Goal: Task Accomplishment & Management: Complete application form

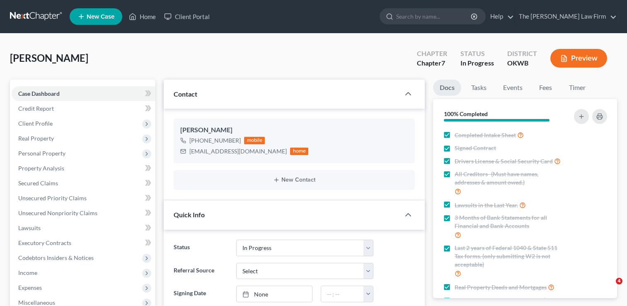
select select "4"
click at [32, 15] on link at bounding box center [36, 16] width 53 height 15
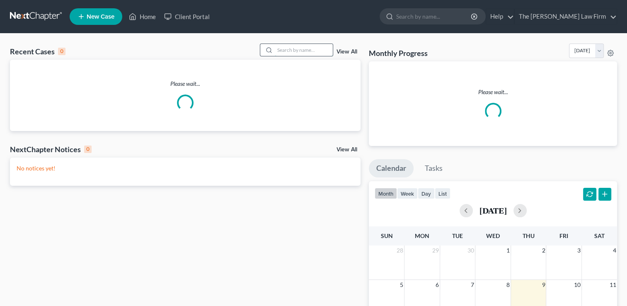
click at [306, 49] on input "search" at bounding box center [304, 50] width 58 height 12
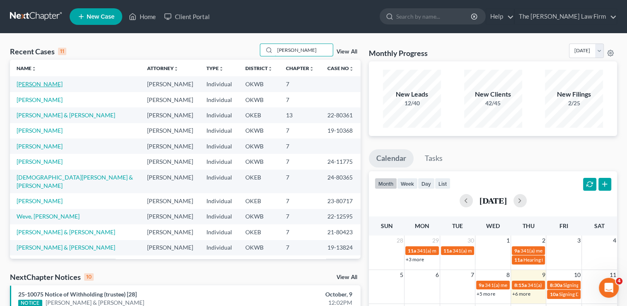
type input "joe"
click at [30, 85] on link "Lippert, Joe" at bounding box center [40, 83] width 46 height 7
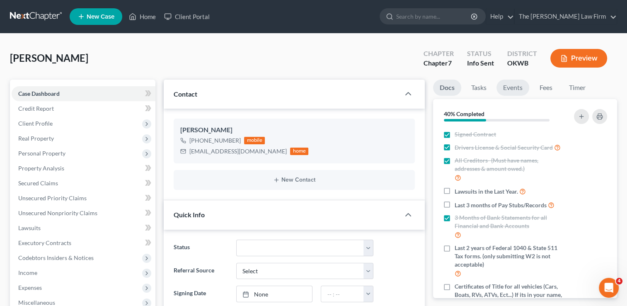
scroll to position [33, 0]
click at [547, 85] on link "Fees" at bounding box center [546, 88] width 27 height 16
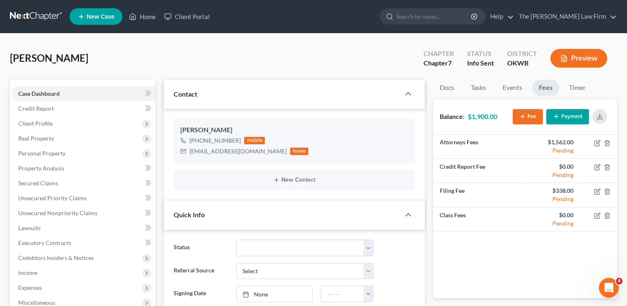
click at [33, 15] on link at bounding box center [36, 16] width 53 height 15
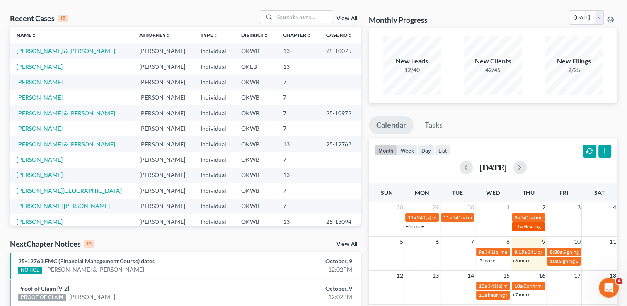
scroll to position [83, 0]
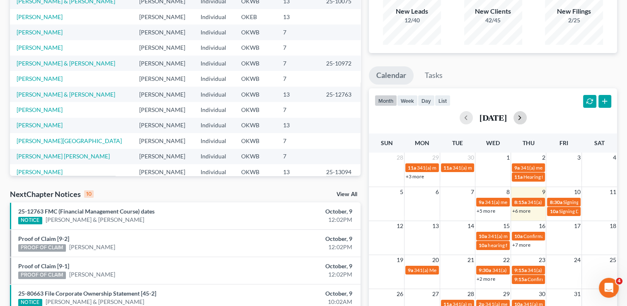
click at [527, 116] on button "button" at bounding box center [520, 117] width 13 height 13
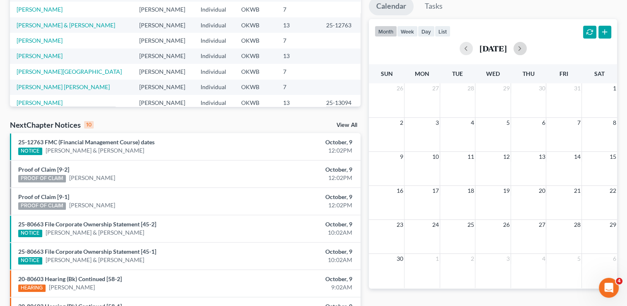
scroll to position [166, 0]
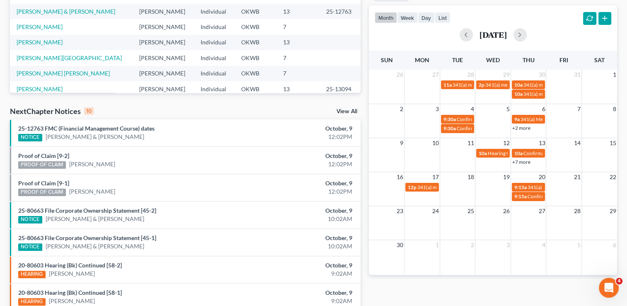
click at [527, 162] on link "+7 more" at bounding box center [521, 162] width 18 height 6
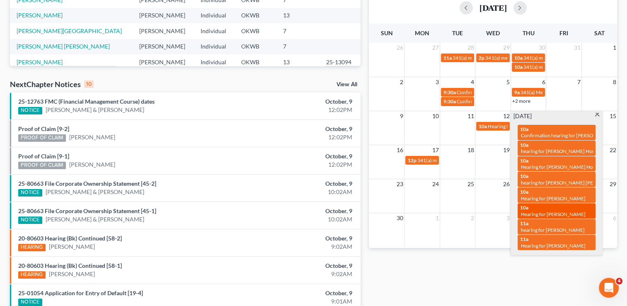
scroll to position [207, 0]
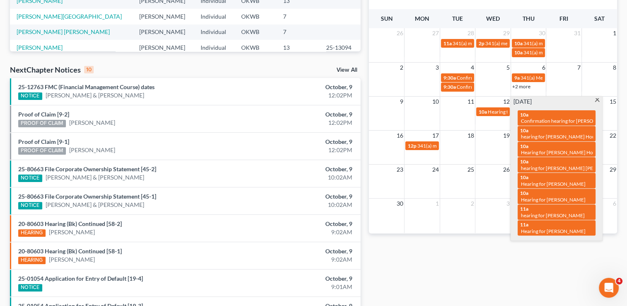
click at [435, 262] on div "Monthly Progress Bankruptcy Bankruptcy October 2025 September 2025 August 2025 …" at bounding box center [493, 100] width 257 height 528
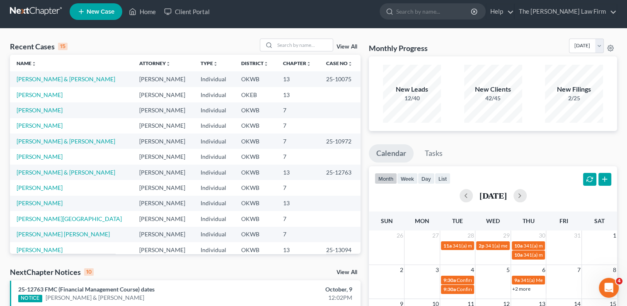
scroll to position [0, 0]
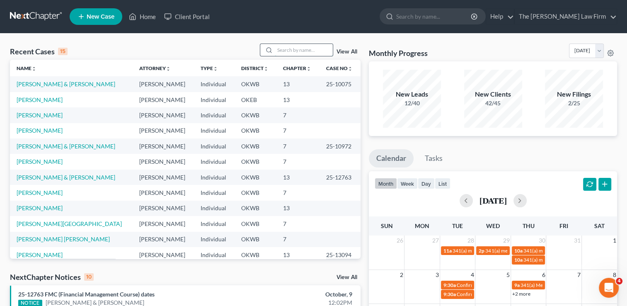
click at [306, 51] on input "search" at bounding box center [304, 50] width 58 height 12
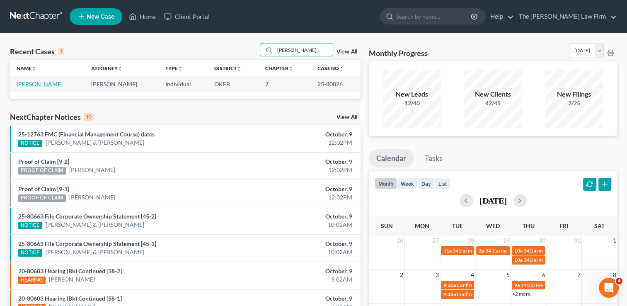
type input "schott"
click at [26, 85] on link "Schotts, Erin" at bounding box center [40, 83] width 46 height 7
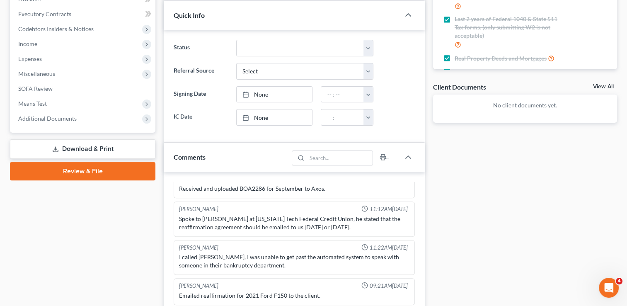
scroll to position [249, 0]
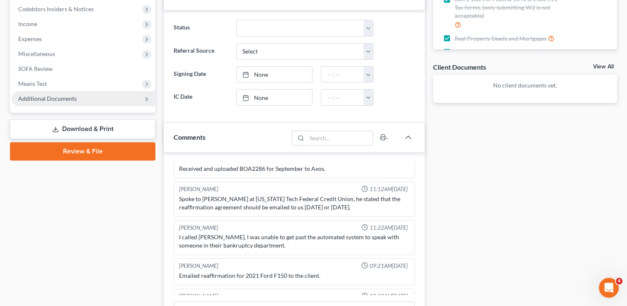
click at [38, 96] on span "Additional Documents" at bounding box center [47, 98] width 58 height 7
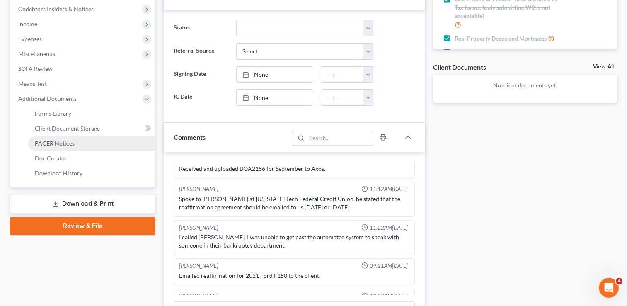
click at [63, 143] on span "PACER Notices" at bounding box center [55, 143] width 40 height 7
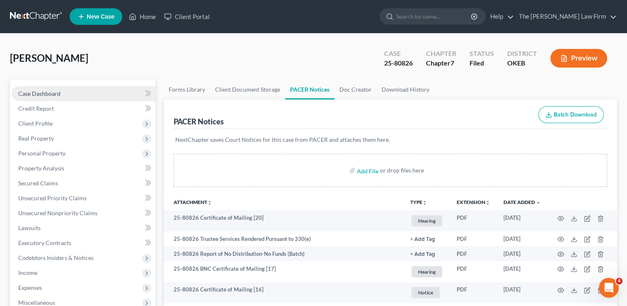
click at [48, 96] on span "Case Dashboard" at bounding box center [39, 93] width 42 height 7
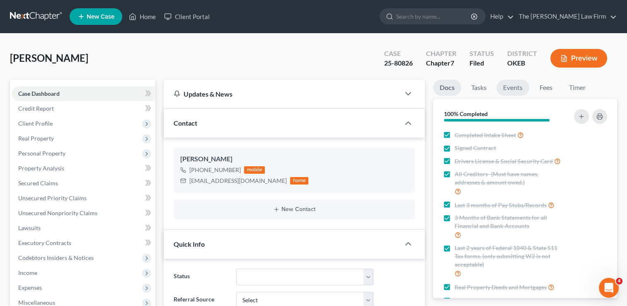
scroll to position [716, 0]
click at [507, 90] on link "Events" at bounding box center [513, 88] width 33 height 16
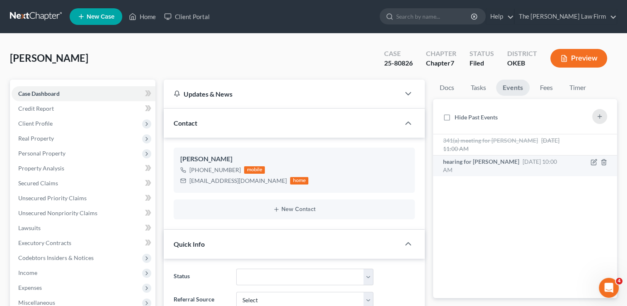
click at [486, 162] on span "hearing for Erin Schotts" at bounding box center [481, 161] width 76 height 7
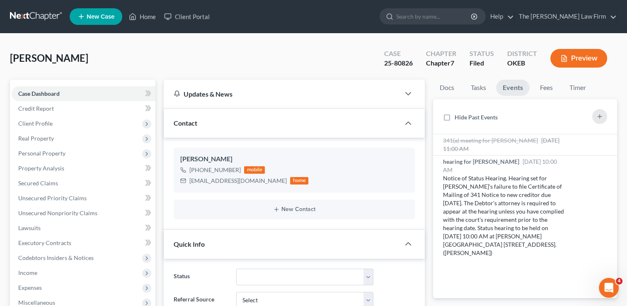
click at [24, 14] on link at bounding box center [36, 16] width 53 height 15
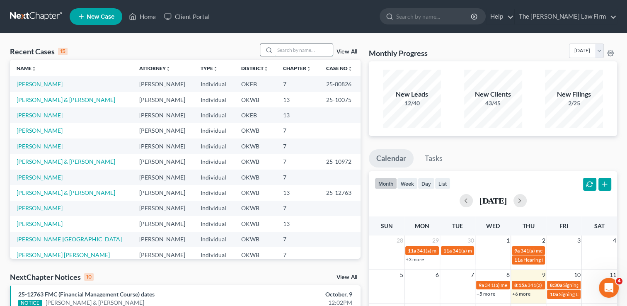
click at [308, 47] on input "search" at bounding box center [304, 50] width 58 height 12
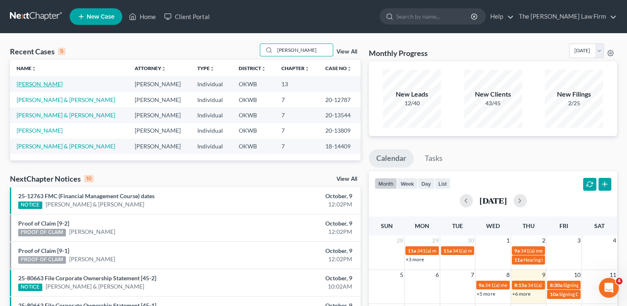
type input "bruce"
click at [39, 84] on link "Bruce, Jamie" at bounding box center [40, 83] width 46 height 7
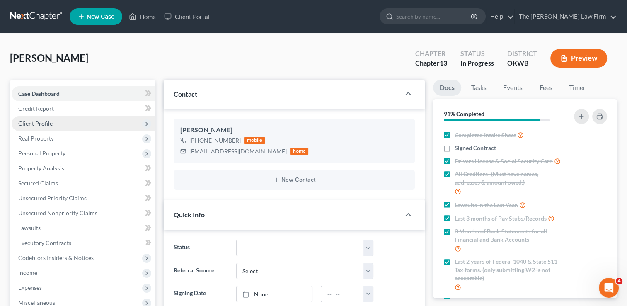
click at [40, 121] on span "Client Profile" at bounding box center [35, 123] width 34 height 7
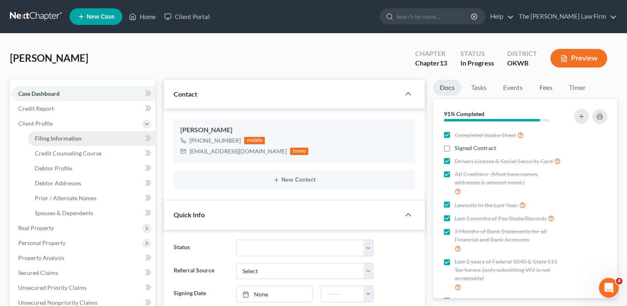
click at [56, 137] on span "Filing Information" at bounding box center [58, 138] width 47 height 7
select select "1"
select select "0"
select select "3"
select select "37"
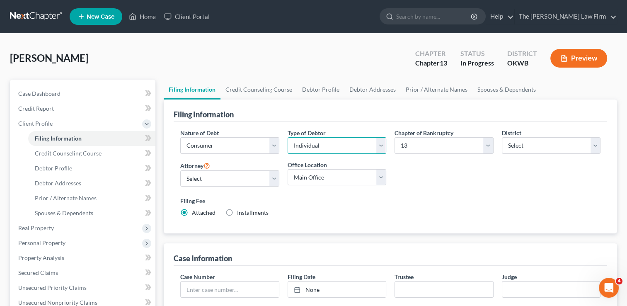
click at [383, 145] on select "Select Individual Joint" at bounding box center [337, 145] width 99 height 17
click at [406, 163] on div "Nature of Debt Select Business Consumer Other Nature of Business Select Clearin…" at bounding box center [390, 176] width 429 height 95
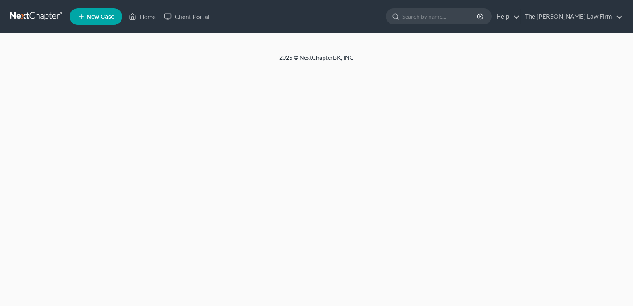
select select "1"
select select "0"
select select "3"
select select "37"
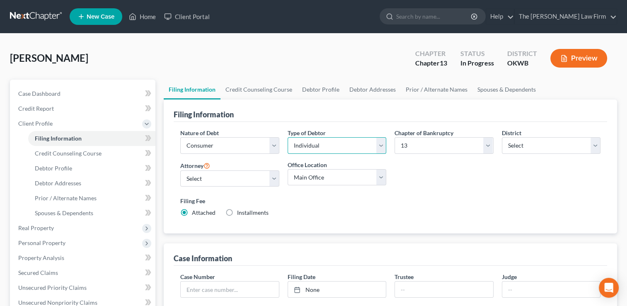
click at [357, 148] on select "Select Individual Joint" at bounding box center [337, 145] width 99 height 17
select select "1"
click at [288, 137] on select "Select Individual Joint" at bounding box center [337, 145] width 99 height 17
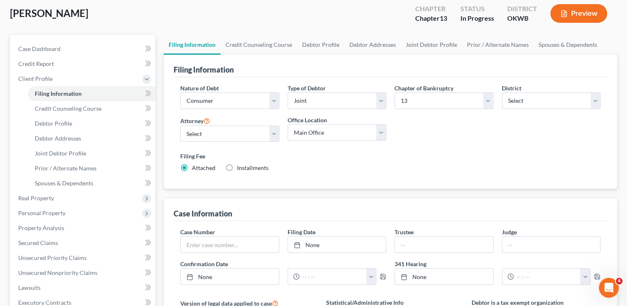
scroll to position [41, 0]
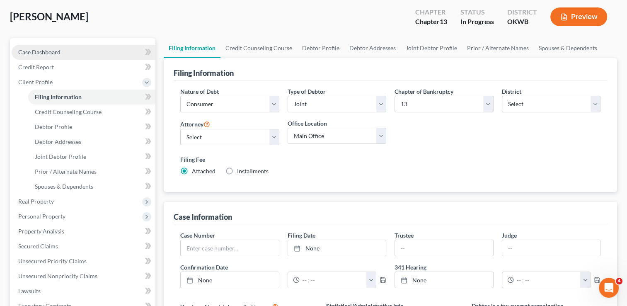
click at [49, 54] on span "Case Dashboard" at bounding box center [39, 52] width 42 height 7
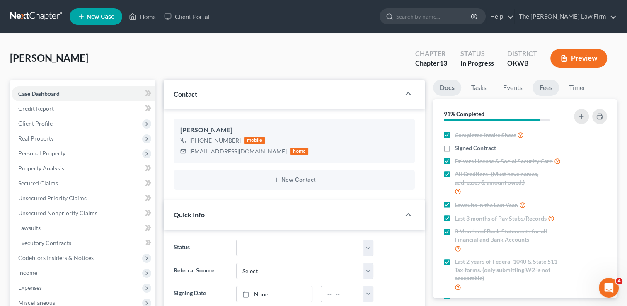
click at [549, 88] on link "Fees" at bounding box center [546, 88] width 27 height 16
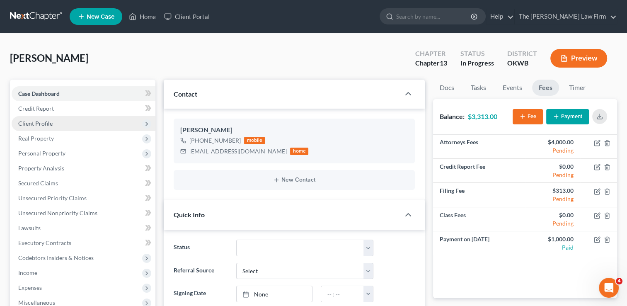
click at [43, 124] on span "Client Profile" at bounding box center [35, 123] width 34 height 7
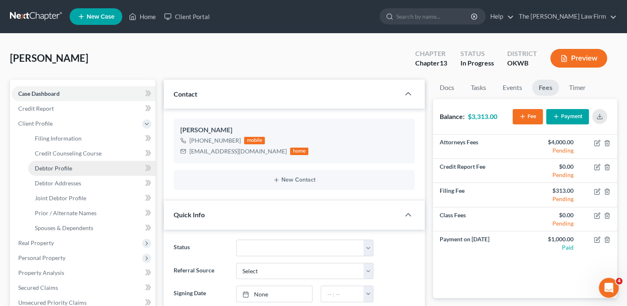
click at [63, 167] on span "Debtor Profile" at bounding box center [53, 168] width 37 height 7
select select "1"
select select "0"
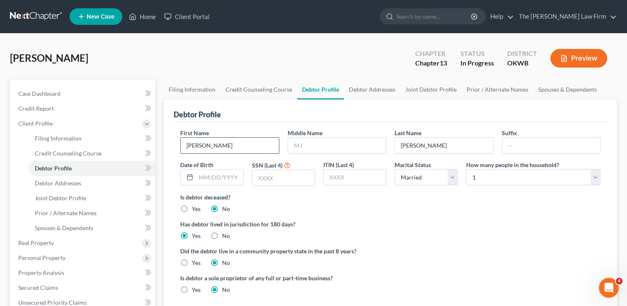
drag, startPoint x: 209, startPoint y: 145, endPoint x: 187, endPoint y: 153, distance: 23.3
click at [176, 147] on div "First Name Jamie" at bounding box center [229, 141] width 107 height 25
click at [317, 143] on input "text" at bounding box center [337, 146] width 98 height 16
drag, startPoint x: 212, startPoint y: 145, endPoint x: 163, endPoint y: 146, distance: 49.7
click at [163, 146] on div "Filing Information Credit Counseling Course Debtor Profile Debtor Addresses Joi…" at bounding box center [391, 304] width 462 height 449
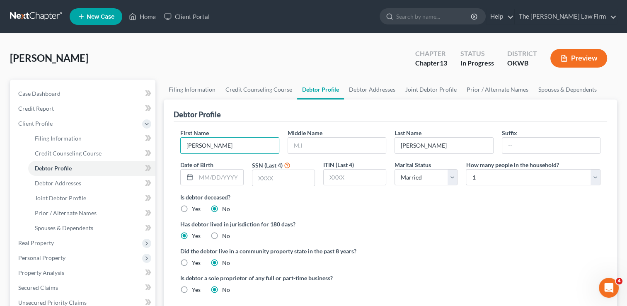
type input "Billy"
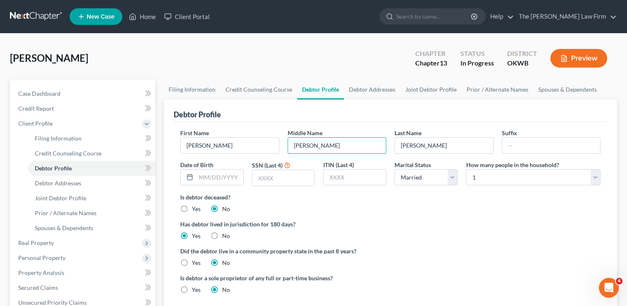
type input "Roy"
type input "Bruce"
click at [403, 220] on label "Has debtor lived in jurisdiction for 180 days?" at bounding box center [390, 224] width 420 height 9
click at [519, 180] on select "Select 1 2 3 4 5 6 7 8 9 10 11 12 13 14 15 16 17 18 19 20" at bounding box center [533, 177] width 135 height 17
select select "1"
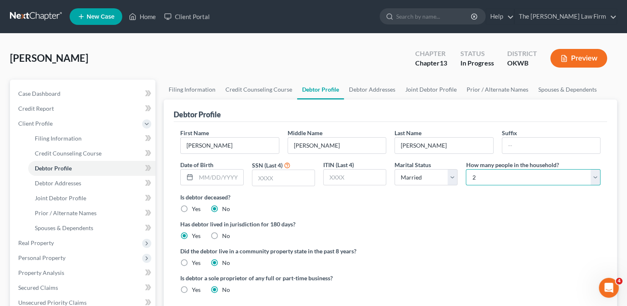
click at [466, 169] on select "Select 1 2 3 4 5 6 7 8 9 10 11 12 13 14 15 16 17 18 19 20" at bounding box center [533, 177] width 135 height 17
click at [384, 208] on div "Is debtor deceased? Yes No" at bounding box center [390, 203] width 420 height 20
click at [211, 179] on input "text" at bounding box center [219, 178] width 47 height 16
type input "04/01/1976"
click at [281, 178] on input "text" at bounding box center [283, 178] width 62 height 16
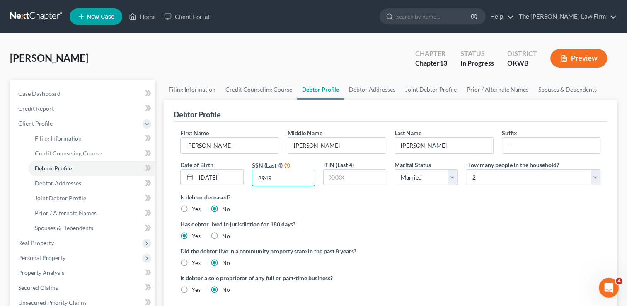
type input "8949"
click at [425, 209] on div "Is debtor deceased? Yes No" at bounding box center [390, 203] width 420 height 20
click at [72, 184] on span "Debtor Addresses" at bounding box center [58, 183] width 46 height 7
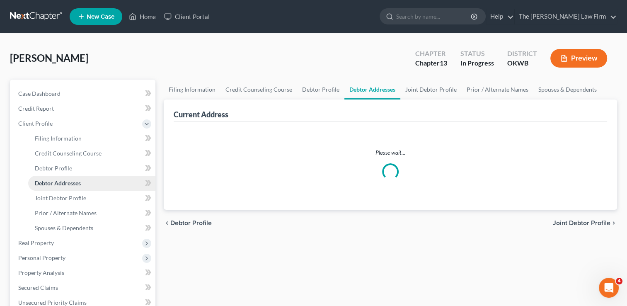
select select "0"
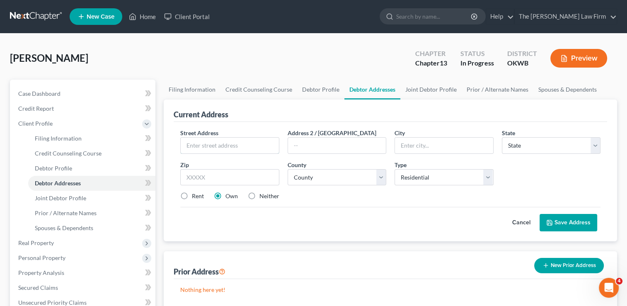
click at [219, 146] on input "text" at bounding box center [230, 146] width 98 height 16
type input "355316 E 990 RD"
click at [222, 175] on input "text" at bounding box center [229, 177] width 99 height 17
type input "74864"
click at [368, 202] on div "Street Address * 355316 E 990 RD Address 2 / PO Box City * State * State AL AK …" at bounding box center [390, 168] width 429 height 79
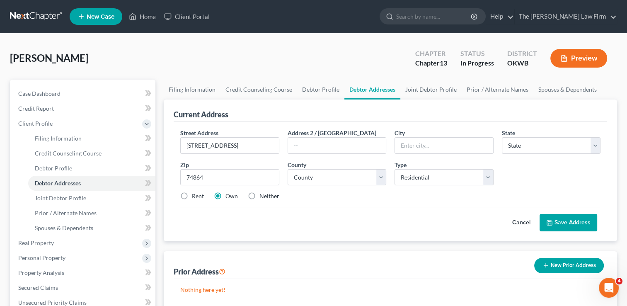
type input "Prague"
select select "37"
click at [381, 180] on select "County Adair County Alfalfa County Atoka County Beaver County Beckham County Bl…" at bounding box center [337, 177] width 99 height 17
select select "40"
click at [288, 169] on select "County Adair County Alfalfa County Atoka County Beaver County Beckham County Bl…" at bounding box center [337, 177] width 99 height 17
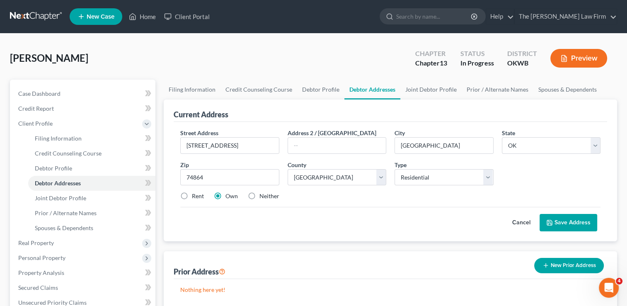
click at [580, 222] on button "Save Address" at bounding box center [569, 222] width 58 height 17
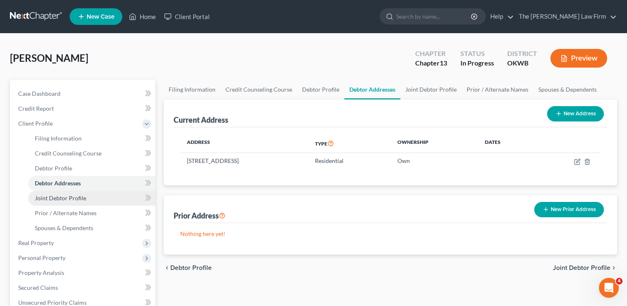
click at [75, 197] on span "Joint Debtor Profile" at bounding box center [60, 197] width 51 height 7
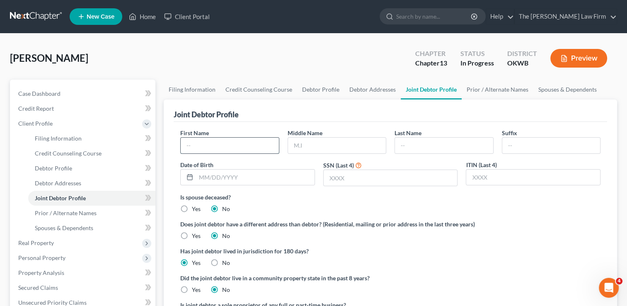
click at [212, 142] on input "text" at bounding box center [230, 146] width 98 height 16
type input "Jamie"
type input "Lynn"
type input "Bruce"
type input "1"
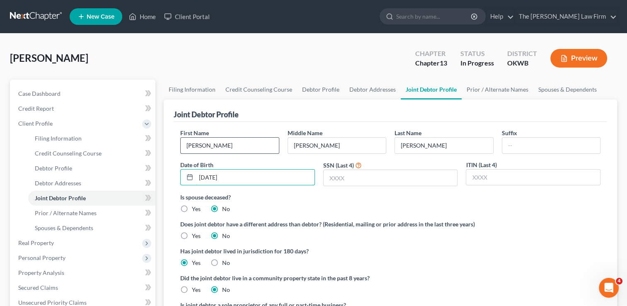
type input "12/18/1977"
type input "8702"
click at [300, 199] on label "Is spouse deceased?" at bounding box center [390, 197] width 420 height 9
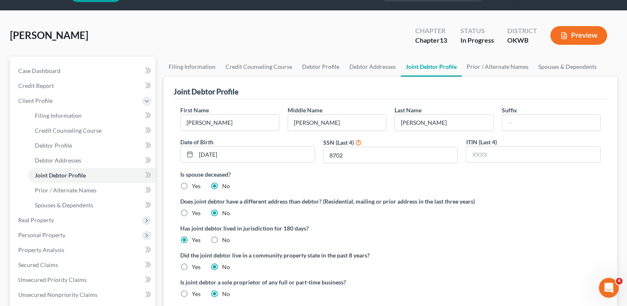
scroll to position [41, 0]
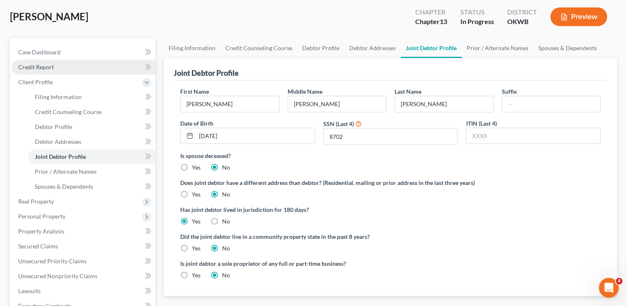
click at [51, 69] on span "Credit Report" at bounding box center [36, 66] width 36 height 7
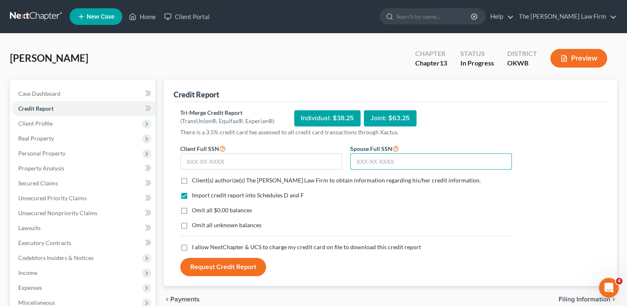
click at [422, 161] on input "text" at bounding box center [431, 161] width 162 height 17
type input "442-90-8702"
click at [240, 160] on input "text" at bounding box center [261, 161] width 162 height 17
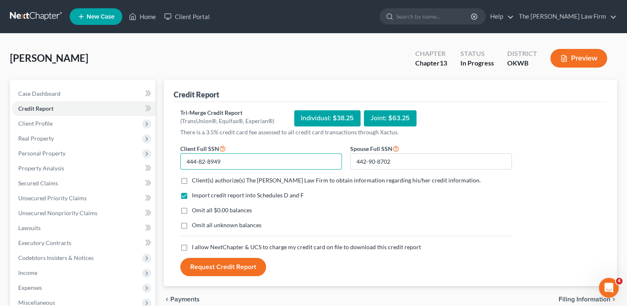
type input "444-82-8949"
click at [192, 179] on label "Client(s) authorize(s) The [PERSON_NAME] Law Firm to obtain information regardi…" at bounding box center [336, 180] width 289 height 8
click at [195, 179] on input "Client(s) authorize(s) The [PERSON_NAME] Law Firm to obtain information regardi…" at bounding box center [197, 178] width 5 height 5
checkbox input "true"
click at [192, 210] on label "Omit all $0.00 balances" at bounding box center [222, 210] width 60 height 8
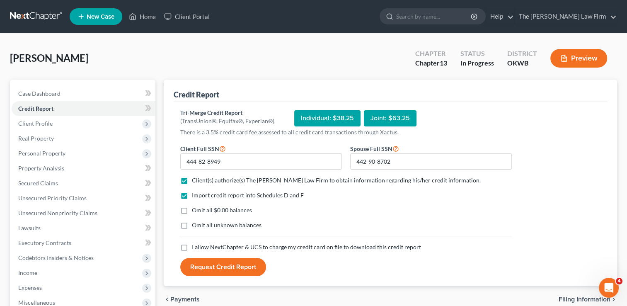
click at [195, 210] on input "Omit all $0.00 balances" at bounding box center [197, 208] width 5 height 5
checkbox input "true"
click at [192, 246] on label "I allow NextChapter & UCS to charge my credit card on file to download this cre…" at bounding box center [306, 247] width 229 height 8
click at [195, 246] on input "I allow NextChapter & UCS to charge my credit card on file to download this cre…" at bounding box center [197, 245] width 5 height 5
checkbox input "true"
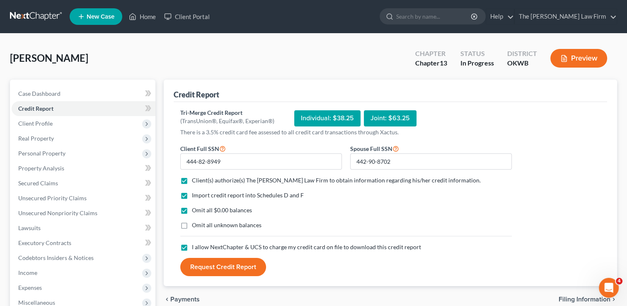
click at [230, 267] on button "Request Credit Report" at bounding box center [223, 267] width 86 height 18
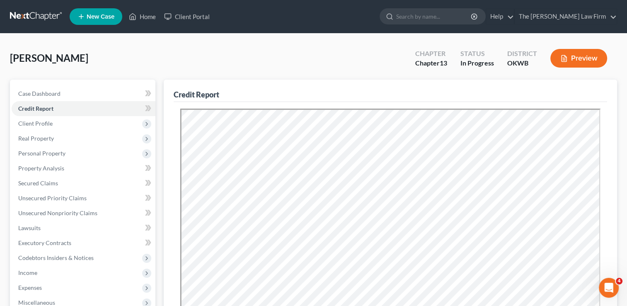
click at [313, 46] on div "Bruce, Jamie Upgraded Chapter Chapter 13 Status In Progress District OKWB Previ…" at bounding box center [313, 62] width 607 height 36
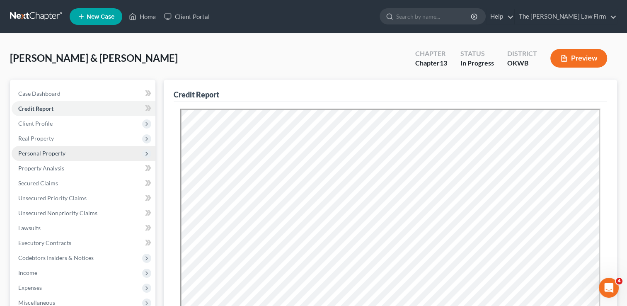
click at [50, 154] on span "Personal Property" at bounding box center [41, 153] width 47 height 7
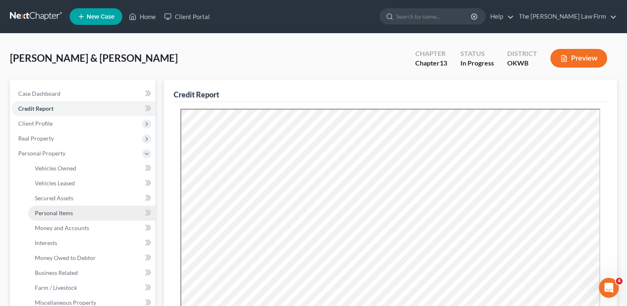
click at [56, 212] on span "Personal Items" at bounding box center [54, 212] width 38 height 7
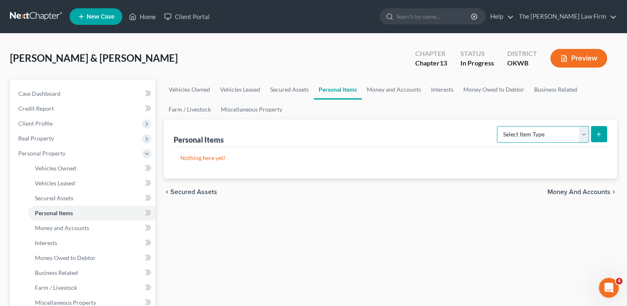
click at [560, 133] on select "Select Item Type Clothing Collectibles Of Value Electronics Firearms Household …" at bounding box center [543, 134] width 92 height 17
select select "clothing"
click at [498, 126] on select "Select Item Type Clothing Collectibles Of Value Electronics Firearms Household …" at bounding box center [543, 134] width 92 height 17
click at [599, 133] on line "submit" at bounding box center [599, 134] width 0 height 4
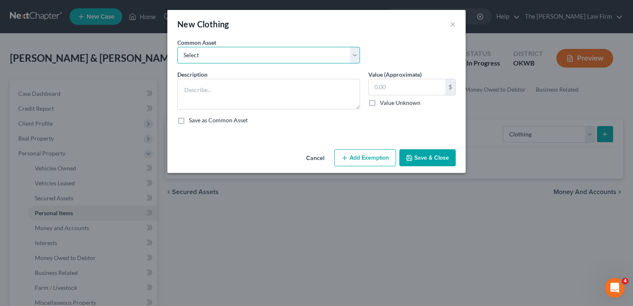
click at [284, 58] on select "Select clothing and shoes clothing and shoes clothing and shoes clothing and sh…" at bounding box center [268, 55] width 183 height 17
select select "3"
click at [177, 47] on select "Select clothing and shoes clothing and shoes clothing and shoes clothing and sh…" at bounding box center [268, 55] width 183 height 17
type textarea "clothing and shoes300"
type input "300.00"
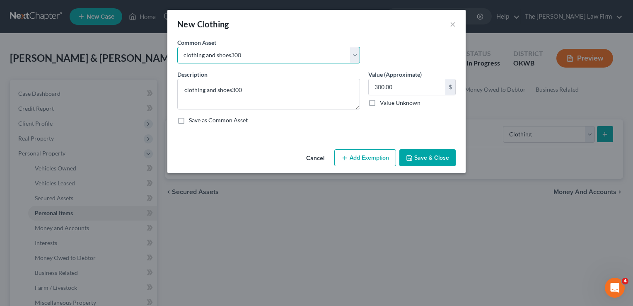
click at [271, 56] on select "Select clothing and shoes clothing and shoes clothing and shoes clothing and sh…" at bounding box center [268, 55] width 183 height 17
select select "5"
click at [177, 47] on select "Select clothing and shoes clothing and shoes clothing and shoes clothing and sh…" at bounding box center [268, 55] width 183 height 17
type textarea "clothing and shoes200"
type input "200.00"
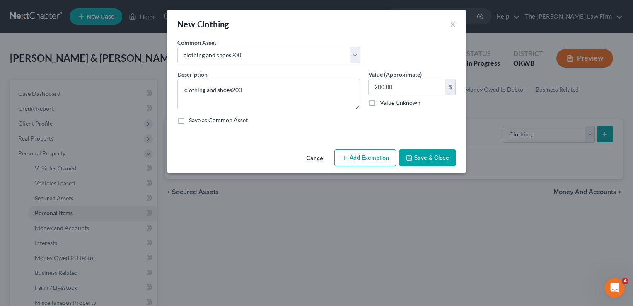
click at [354, 155] on button "Add Exemption" at bounding box center [366, 157] width 62 height 17
select select "2"
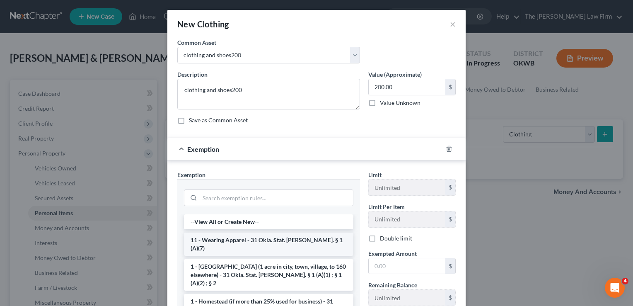
click at [216, 238] on li "11 - Wearing Apparel - 31 Okla. Stat. [PERSON_NAME]. § 1 (A)(7)" at bounding box center [269, 244] width 170 height 23
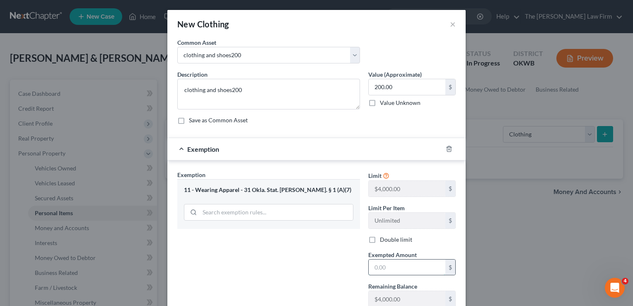
click at [391, 266] on input "text" at bounding box center [407, 268] width 77 height 16
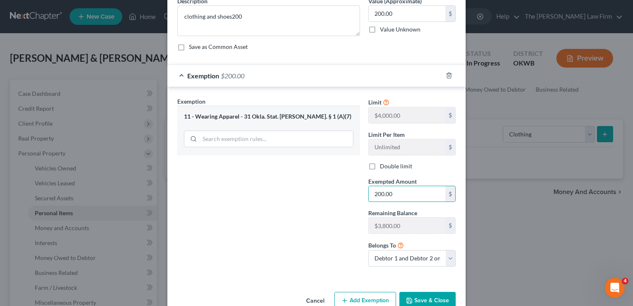
scroll to position [92, 0]
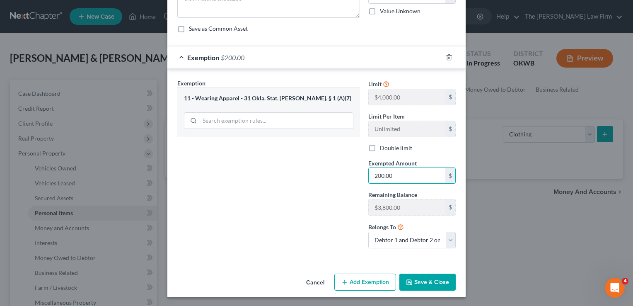
type input "200.00"
click at [411, 280] on button "Save & Close" at bounding box center [428, 282] width 56 height 17
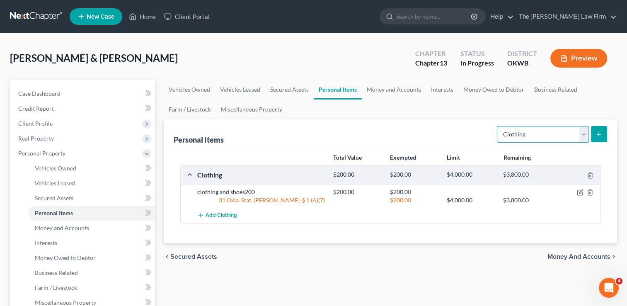
drag, startPoint x: 581, startPoint y: 132, endPoint x: 577, endPoint y: 138, distance: 7.1
click at [581, 132] on select "Select Item Type Clothing Collectibles Of Value Electronics Firearms Household …" at bounding box center [543, 134] width 92 height 17
select select "electronics"
click at [498, 126] on select "Select Item Type Clothing Collectibles Of Value Electronics Firearms Household …" at bounding box center [543, 134] width 92 height 17
click at [597, 134] on icon "submit" at bounding box center [599, 134] width 7 height 7
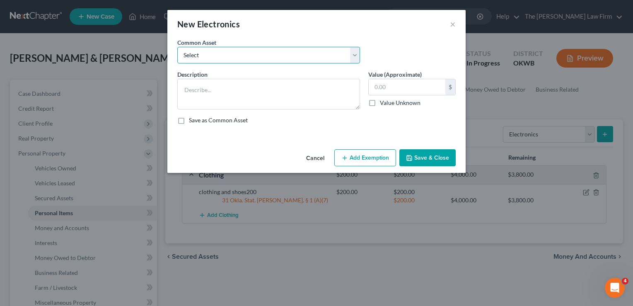
click at [230, 53] on select "Select TVs, computer, phones TVs, laptop, phones, games 2 TVs, PS4" at bounding box center [268, 55] width 183 height 17
select select "1"
click at [177, 47] on select "Select TVs, computer, phones TVs, laptop, phones, games 2 TVs, PS4" at bounding box center [268, 55] width 183 height 17
type textarea "TVs, laptop, phones, games"
type input "500.00"
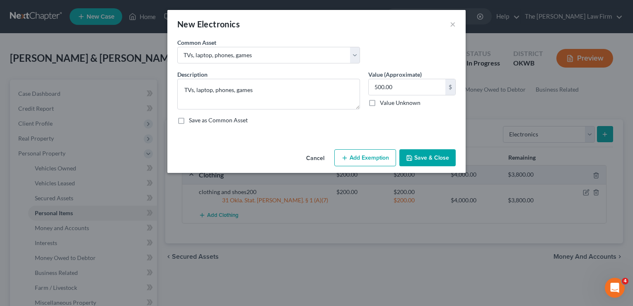
click at [364, 157] on button "Add Exemption" at bounding box center [366, 157] width 62 height 17
select select "2"
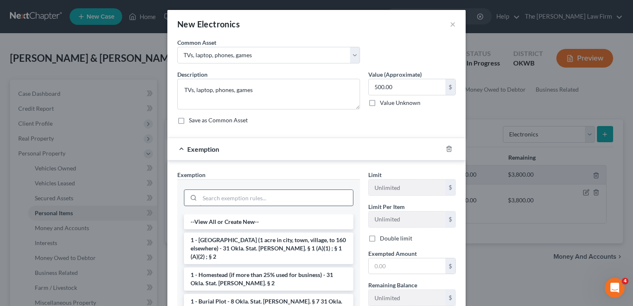
click at [260, 196] on input "search" at bounding box center [276, 198] width 153 height 16
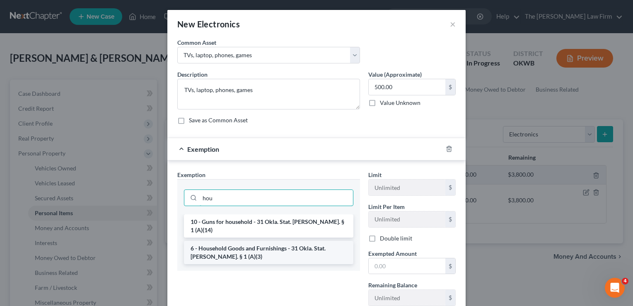
type input "hou"
click at [264, 245] on li "6 - Household Goods and Furnishings - 31 Okla. Stat. [PERSON_NAME]. § 1 (A)(3)" at bounding box center [269, 252] width 170 height 23
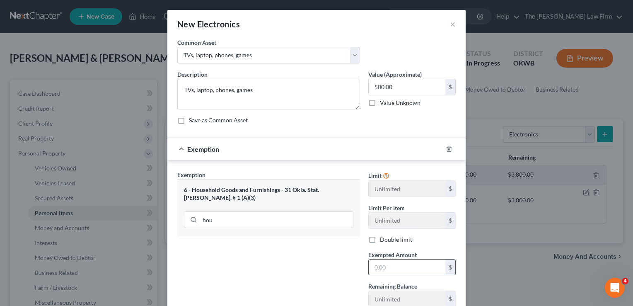
click at [382, 263] on input "text" at bounding box center [407, 268] width 77 height 16
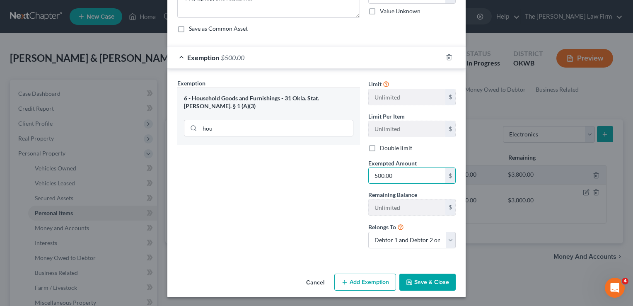
type input "500.00"
click at [423, 279] on button "Save & Close" at bounding box center [428, 282] width 56 height 17
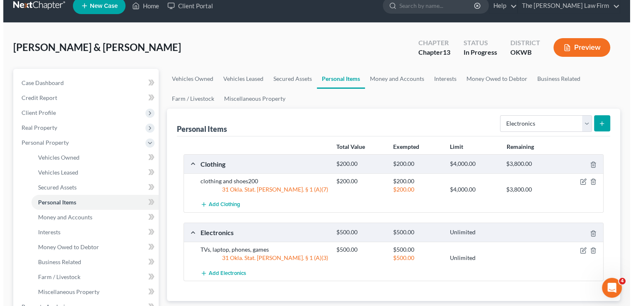
scroll to position [41, 0]
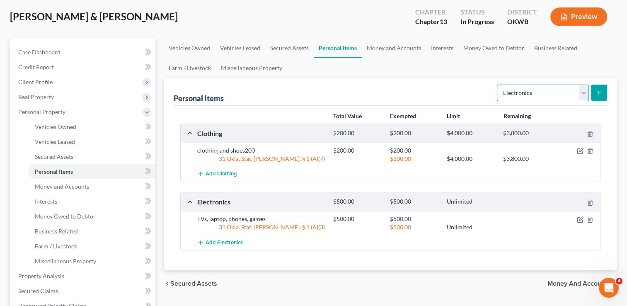
click at [585, 90] on select "Select Item Type Clothing Collectibles Of Value Electronics Firearms Household …" at bounding box center [543, 93] width 92 height 17
select select "household_goods"
click at [498, 85] on select "Select Item Type Clothing Collectibles Of Value Electronics Firearms Household …" at bounding box center [543, 93] width 92 height 17
click at [596, 95] on icon "submit" at bounding box center [599, 93] width 7 height 7
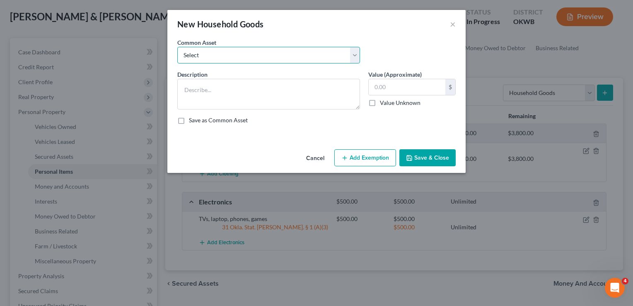
click at [282, 54] on select "Select furniture, household goods, appliances furniture, household goods, appli…" at bounding box center [268, 55] width 183 height 17
select select "7"
click at [177, 47] on select "Select furniture, household goods, appliances furniture, household goods, appli…" at bounding box center [268, 55] width 183 height 17
type textarea "furniture, appliances, household goods1000"
type input "1,000.00"
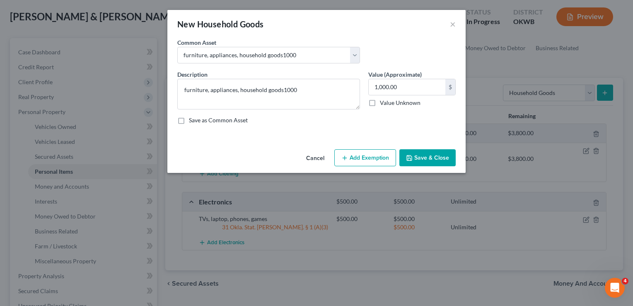
click at [362, 158] on button "Add Exemption" at bounding box center [366, 157] width 62 height 17
select select "2"
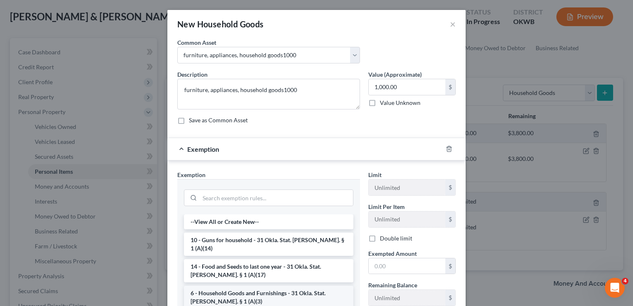
click at [227, 286] on li "6 - Household Goods and Furnishings - 31 Okla. Stat. [PERSON_NAME]. § 1 (A)(3)" at bounding box center [269, 297] width 170 height 23
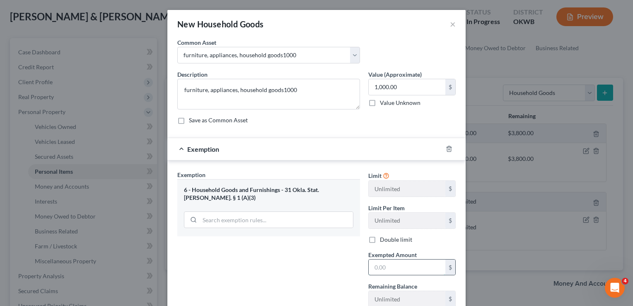
click at [395, 263] on input "text" at bounding box center [407, 268] width 77 height 16
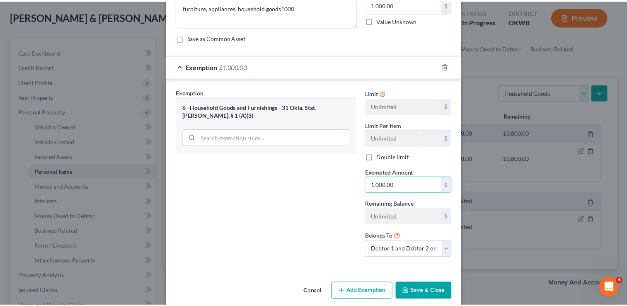
scroll to position [83, 0]
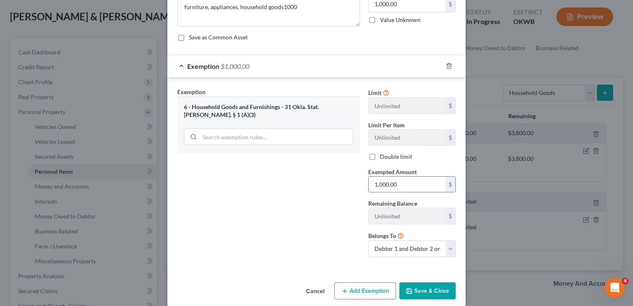
type input "1,000.00"
click at [428, 293] on button "Save & Close" at bounding box center [428, 290] width 56 height 17
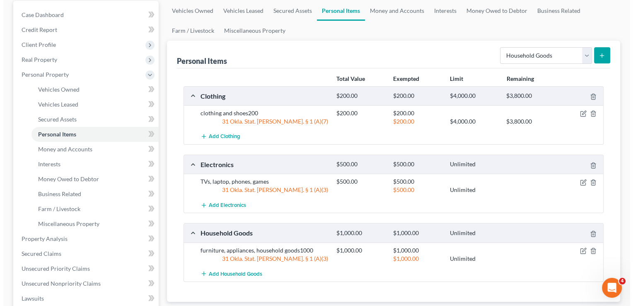
scroll to position [0, 0]
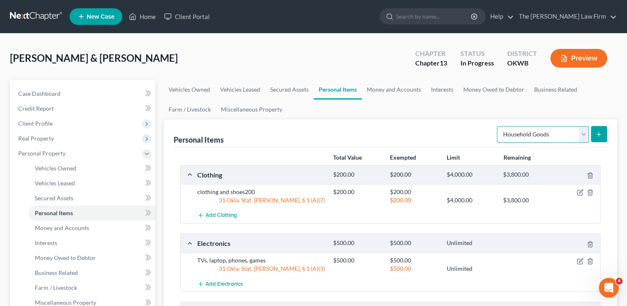
click at [569, 135] on select "Select Item Type Clothing Collectibles Of Value Electronics Firearms Household …" at bounding box center [543, 134] width 92 height 17
select select "jewelry"
click at [498, 126] on select "Select Item Type Clothing Collectibles Of Value Electronics Firearms Household …" at bounding box center [543, 134] width 92 height 17
click at [597, 133] on icon "submit" at bounding box center [599, 134] width 7 height 7
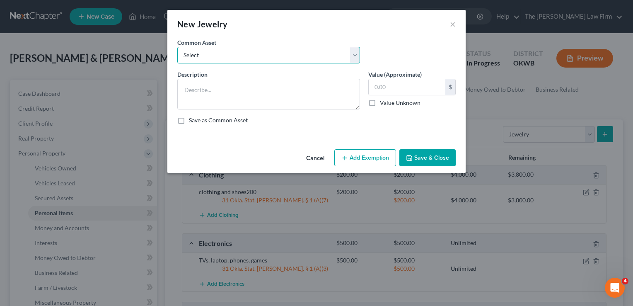
click at [278, 58] on select "Select wedding ring wedding ring wedding ring" at bounding box center [268, 55] width 183 height 17
select select "1"
click at [177, 47] on select "Select wedding ring wedding ring wedding ring" at bounding box center [268, 55] width 183 height 17
type textarea "wedding ring"
type input "1,000.00"
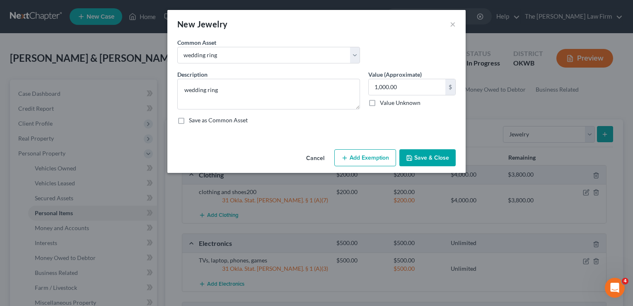
click at [357, 150] on button "Add Exemption" at bounding box center [366, 157] width 62 height 17
select select "2"
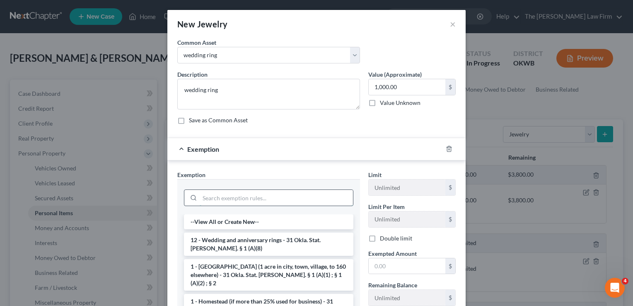
click at [228, 197] on input "search" at bounding box center [276, 198] width 153 height 16
click at [215, 241] on li "12 - Wedding and anniversary rings - 31 Okla. Stat. [PERSON_NAME]. § 1 (A)(8)" at bounding box center [269, 244] width 170 height 23
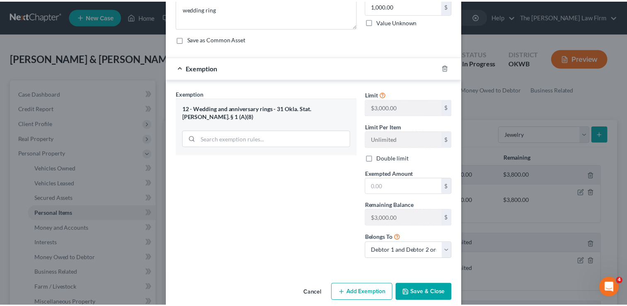
scroll to position [83, 0]
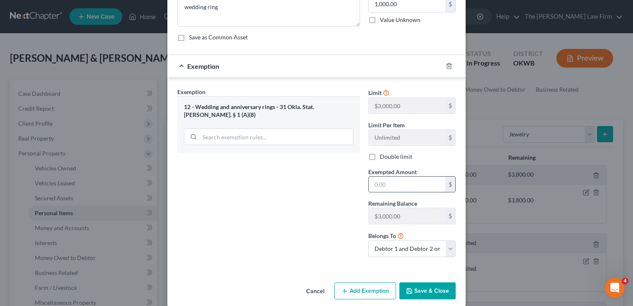
click at [390, 183] on input "text" at bounding box center [407, 185] width 77 height 16
type input "1,000"
click at [418, 291] on button "Save & Close" at bounding box center [428, 290] width 56 height 17
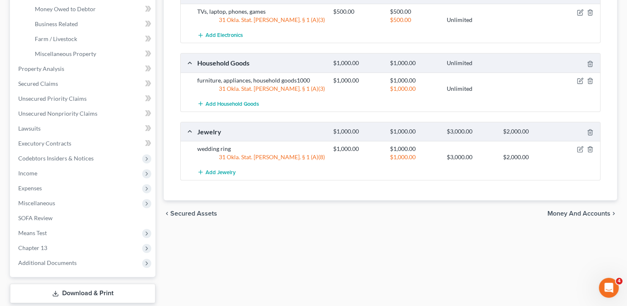
scroll to position [0, 0]
click at [38, 175] on span "Income" at bounding box center [84, 173] width 144 height 15
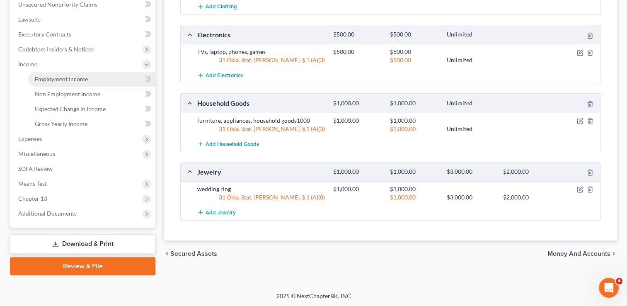
click at [83, 80] on span "Employment Income" at bounding box center [61, 78] width 53 height 7
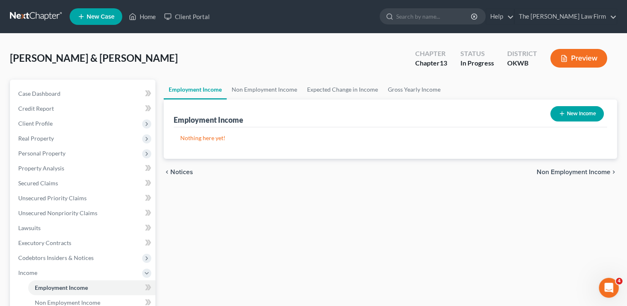
click at [570, 113] on button "New Income" at bounding box center [577, 113] width 53 height 15
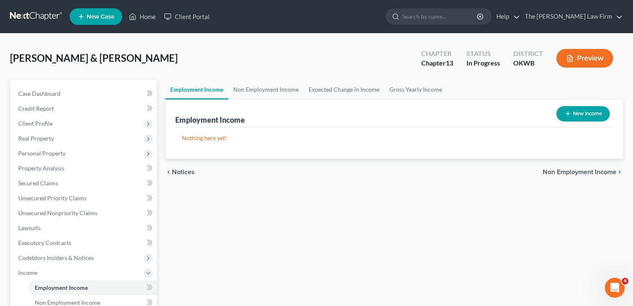
select select "0"
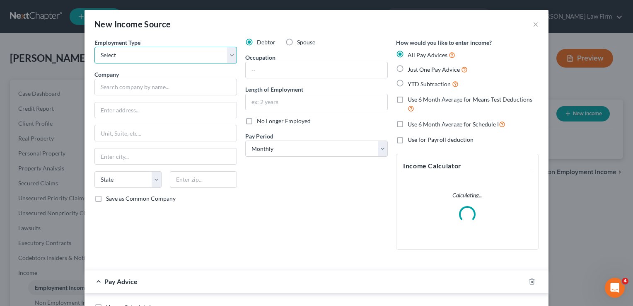
click at [145, 56] on select "Select Full or Part Time Employment Self Employment" at bounding box center [166, 55] width 143 height 17
select select "0"
click at [95, 47] on select "Select Full or Part Time Employment Self Employment" at bounding box center [166, 55] width 143 height 17
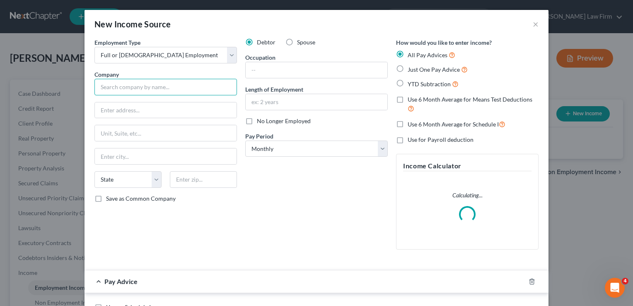
drag, startPoint x: 154, startPoint y: 89, endPoint x: 166, endPoint y: 89, distance: 12.0
click at [154, 89] on input "text" at bounding box center [166, 87] width 143 height 17
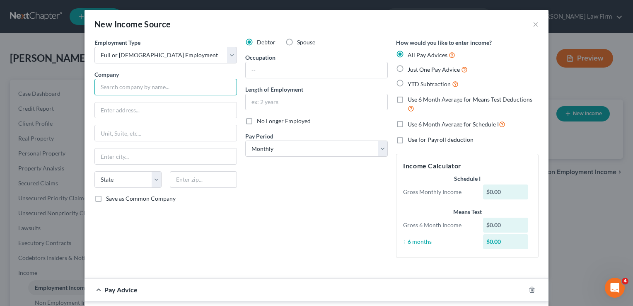
click at [196, 89] on input "text" at bounding box center [166, 87] width 143 height 17
click at [193, 89] on input "Citizen Potaw" at bounding box center [166, 87] width 143 height 17
type input "Citizen Potawatomi Nation"
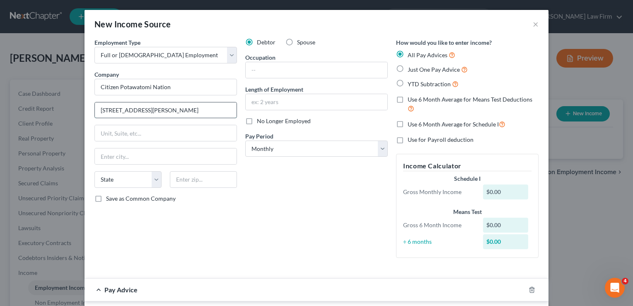
click at [128, 111] on input "1601 Gordan Cooper Dr" at bounding box center [166, 110] width 142 height 16
type input "1601 Gordon Cooper Dr"
click at [197, 179] on input "text" at bounding box center [203, 179] width 67 height 17
type input "74801"
click at [249, 170] on div "Debtor Spouse Occupation Length of Employment No Longer Employed Pay Period * S…" at bounding box center [316, 151] width 151 height 226
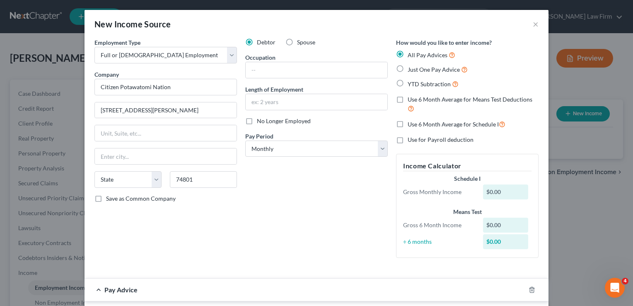
type input "Shawnee"
select select "37"
click at [408, 84] on label "YTD Subtraction" at bounding box center [433, 84] width 51 height 10
click at [411, 84] on input "YTD Subtraction" at bounding box center [413, 81] width 5 height 5
radio input "true"
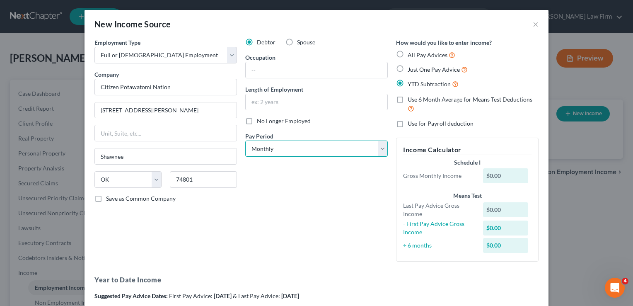
click at [285, 150] on select "Select Monthly Twice Monthly Every Other Week Weekly" at bounding box center [316, 149] width 143 height 17
select select "2"
click at [245, 141] on select "Select Monthly Twice Monthly Every Other Week Weekly" at bounding box center [316, 149] width 143 height 17
click at [286, 199] on div "Debtor Spouse Occupation Length of Employment No Longer Employed Pay Period * S…" at bounding box center [316, 153] width 151 height 230
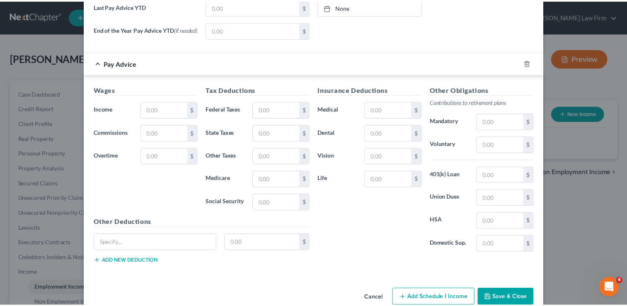
scroll to position [366, 0]
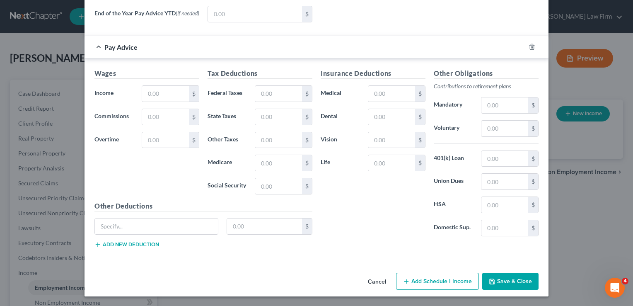
click at [375, 283] on button "Cancel" at bounding box center [377, 282] width 32 height 17
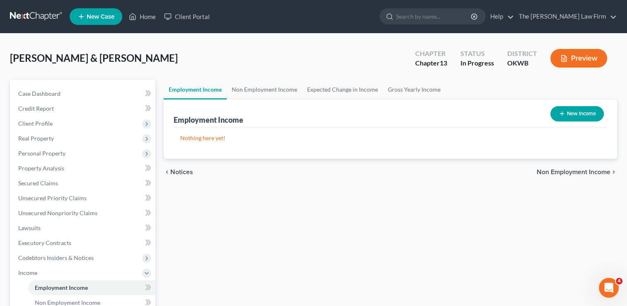
click at [40, 14] on link at bounding box center [36, 16] width 53 height 15
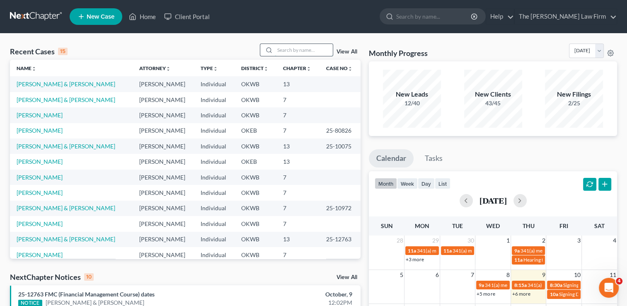
click at [296, 49] on input "search" at bounding box center [304, 50] width 58 height 12
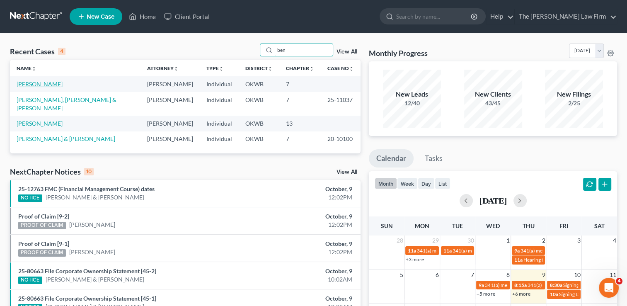
type input "ben"
click at [37, 84] on link "[PERSON_NAME]" at bounding box center [40, 83] width 46 height 7
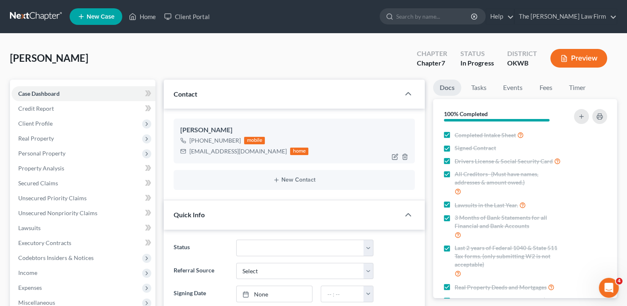
scroll to position [267, 0]
drag, startPoint x: 189, startPoint y: 151, endPoint x: 253, endPoint y: 153, distance: 63.9
click at [253, 153] on div "ruthbenshoof@gmail.com" at bounding box center [237, 151] width 97 height 8
copy div "ruthbenshoof@gmail.com"
click at [313, 47] on div "Benshoof, James Upgraded Chapter Chapter 7 Status In Progress District OKWB Pre…" at bounding box center [313, 62] width 607 height 36
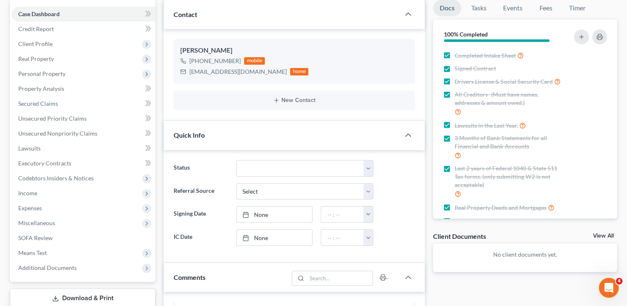
scroll to position [166, 0]
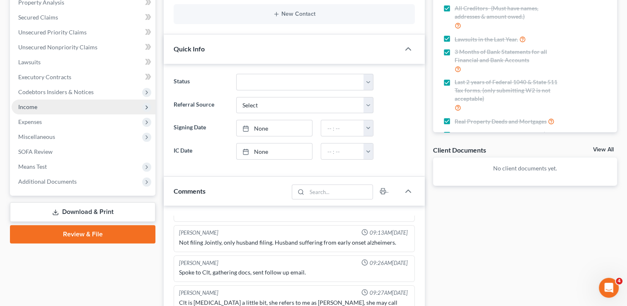
click at [42, 103] on span "Income" at bounding box center [84, 106] width 144 height 15
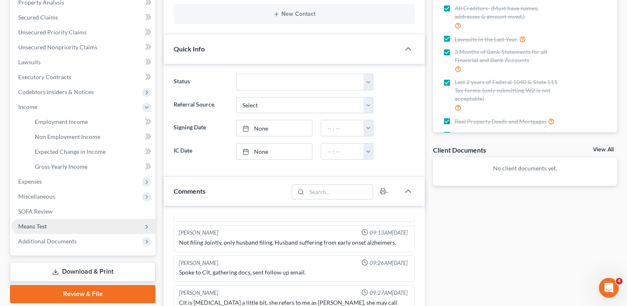
click at [43, 226] on span "Means Test" at bounding box center [32, 226] width 29 height 7
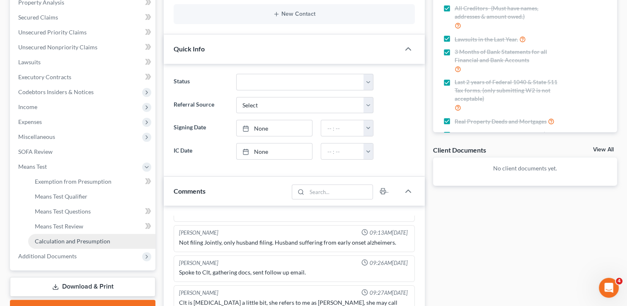
click at [68, 241] on span "Calculation and Presumption" at bounding box center [72, 241] width 75 height 7
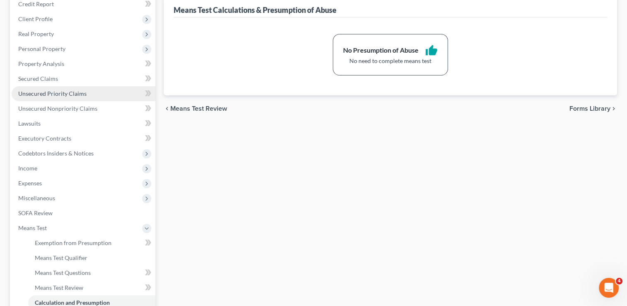
scroll to position [209, 0]
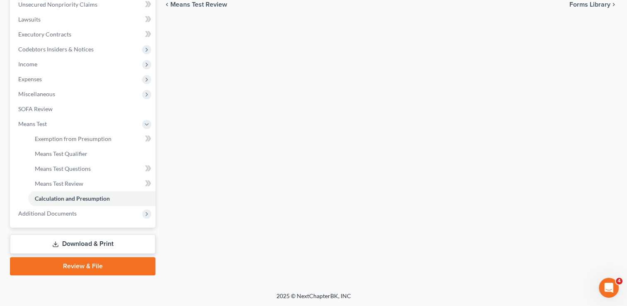
click at [62, 244] on link "Download & Print" at bounding box center [83, 243] width 146 height 19
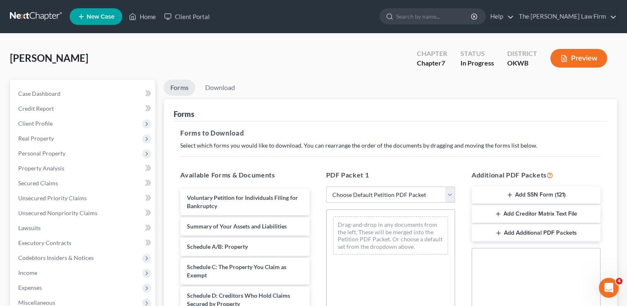
click at [371, 192] on select "Choose Default Petition PDF Packet Complete Bankruptcy Petition (all forms and …" at bounding box center [390, 195] width 129 height 17
select select "0"
click at [329, 187] on select "Choose Default Petition PDF Packet Complete Bankruptcy Petition (all forms and …" at bounding box center [390, 195] width 129 height 17
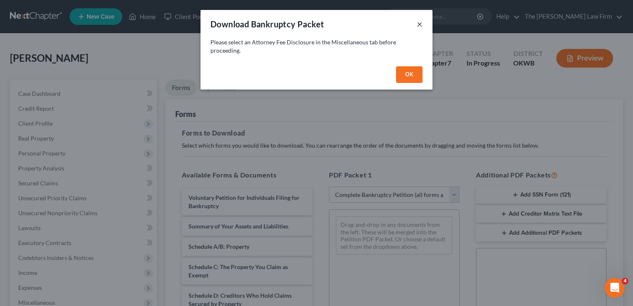
click at [420, 23] on button "×" at bounding box center [420, 24] width 6 height 10
select select
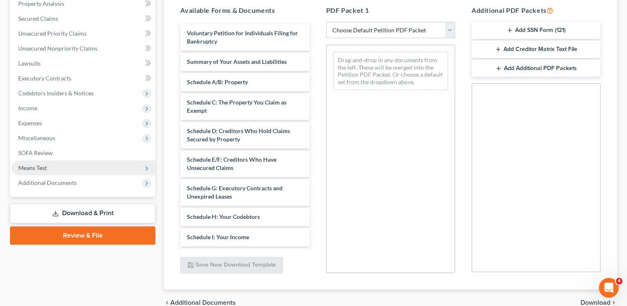
scroll to position [166, 0]
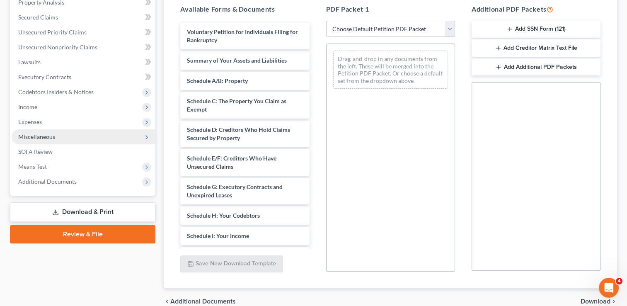
click at [36, 133] on span "Miscellaneous" at bounding box center [36, 136] width 37 height 7
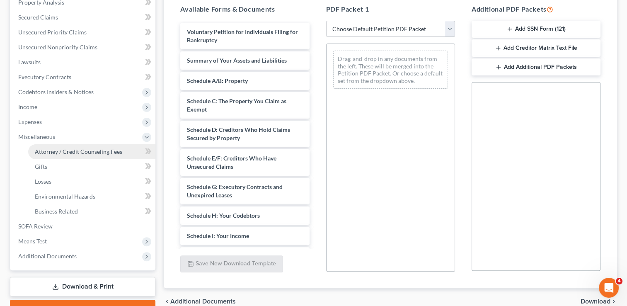
click at [71, 152] on span "Attorney / Credit Counseling Fees" at bounding box center [78, 151] width 87 height 7
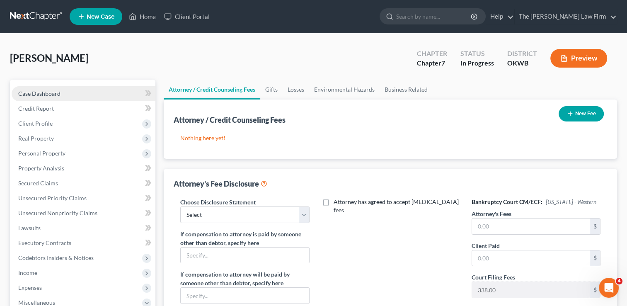
click at [71, 94] on link "Case Dashboard" at bounding box center [84, 93] width 144 height 15
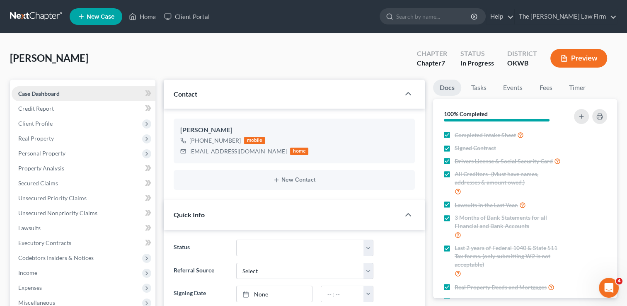
scroll to position [267, 0]
click at [549, 89] on link "Fees" at bounding box center [546, 88] width 27 height 16
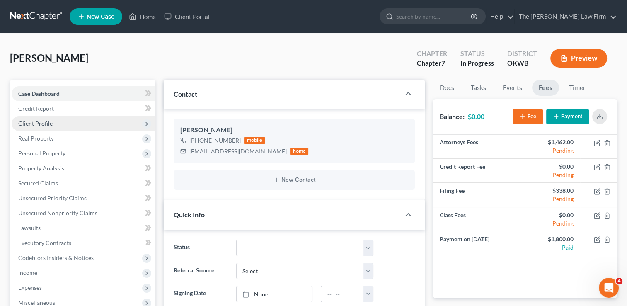
click at [68, 119] on span "Client Profile" at bounding box center [84, 123] width 144 height 15
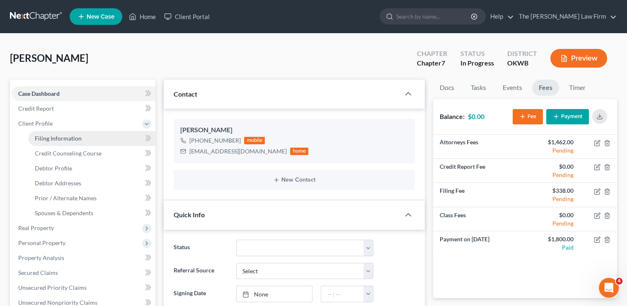
click at [63, 137] on span "Filing Information" at bounding box center [58, 138] width 47 height 7
select select "1"
select select "0"
select select "37"
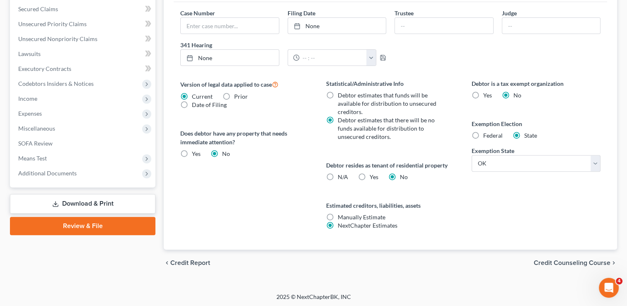
scroll to position [56, 0]
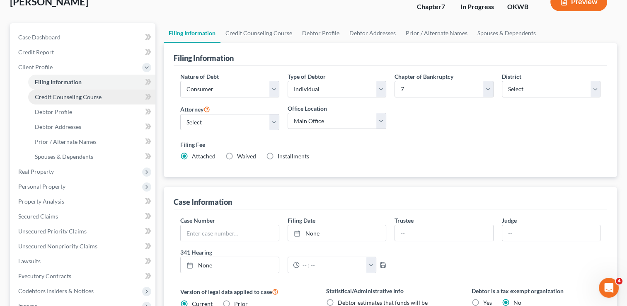
click at [76, 93] on span "Credit Counseling Course" at bounding box center [68, 96] width 67 height 7
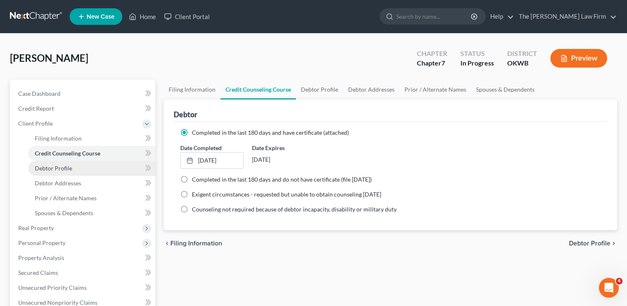
click at [65, 168] on span "Debtor Profile" at bounding box center [53, 168] width 37 height 7
select select "1"
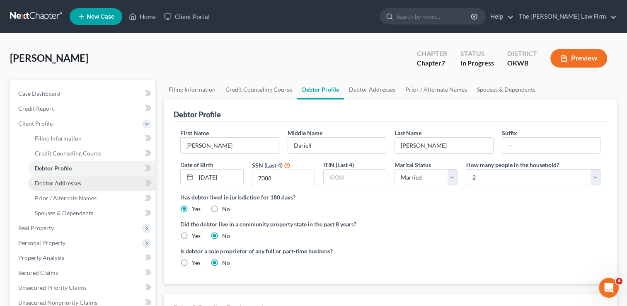
click at [68, 184] on span "Debtor Addresses" at bounding box center [58, 183] width 46 height 7
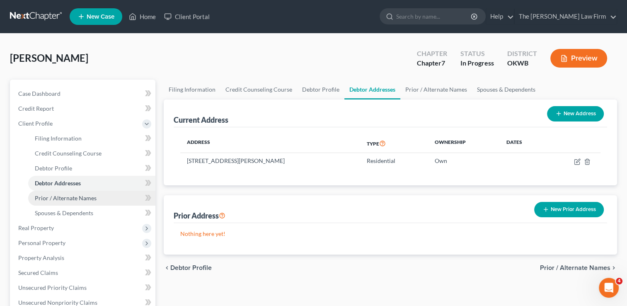
click at [70, 195] on span "Prior / Alternate Names" at bounding box center [66, 197] width 62 height 7
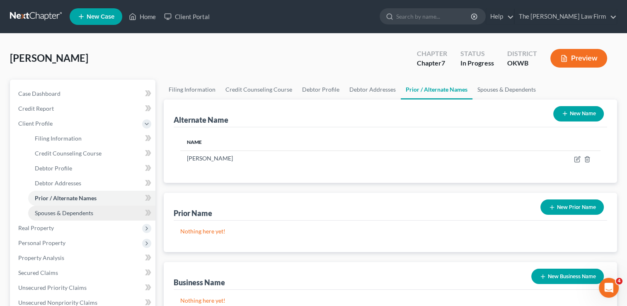
click at [66, 214] on span "Spouses & Dependents" at bounding box center [64, 212] width 58 height 7
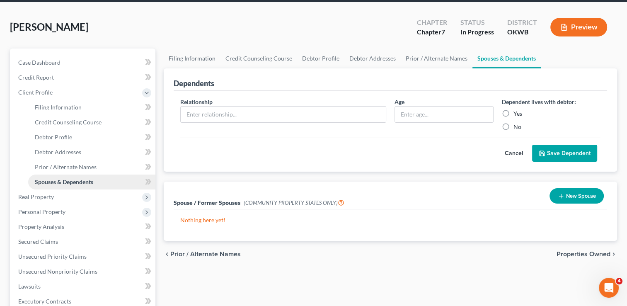
scroll to position [83, 0]
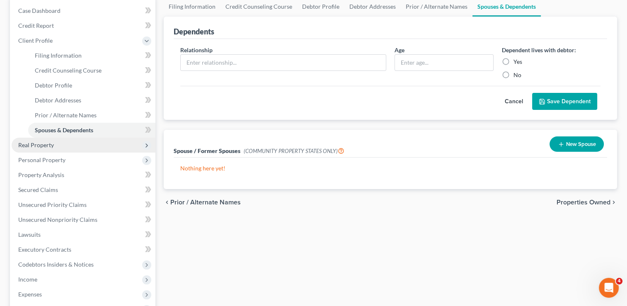
click at [50, 146] on span "Real Property" at bounding box center [36, 144] width 36 height 7
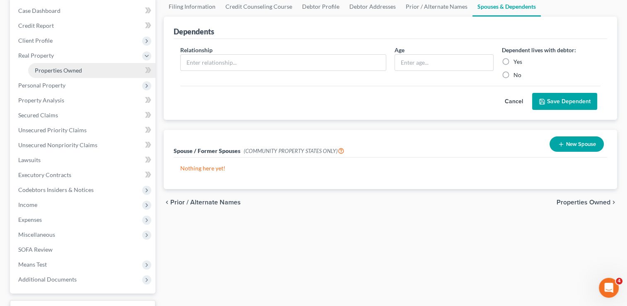
click at [66, 71] on span "Properties Owned" at bounding box center [58, 70] width 47 height 7
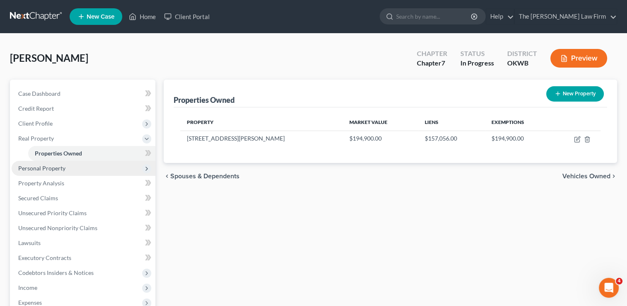
click at [56, 171] on span "Personal Property" at bounding box center [41, 168] width 47 height 7
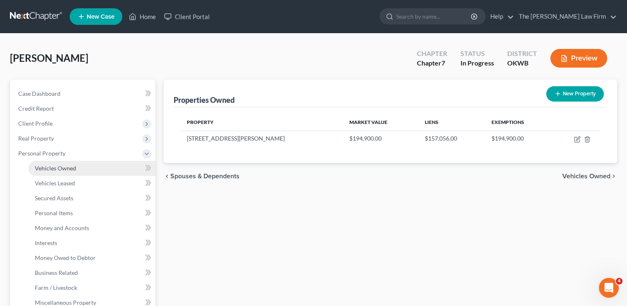
click at [62, 168] on span "Vehicles Owned" at bounding box center [55, 168] width 41 height 7
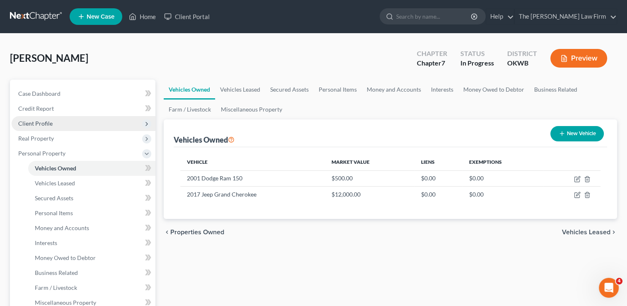
click at [48, 124] on span "Client Profile" at bounding box center [35, 123] width 34 height 7
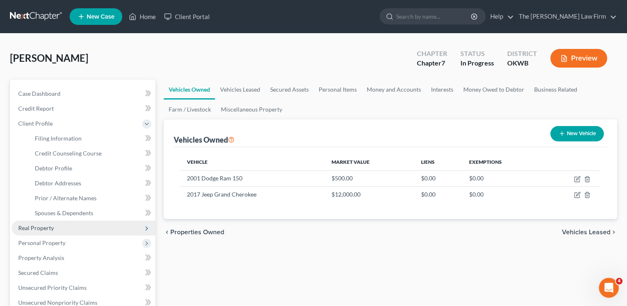
click at [46, 227] on span "Real Property" at bounding box center [36, 227] width 36 height 7
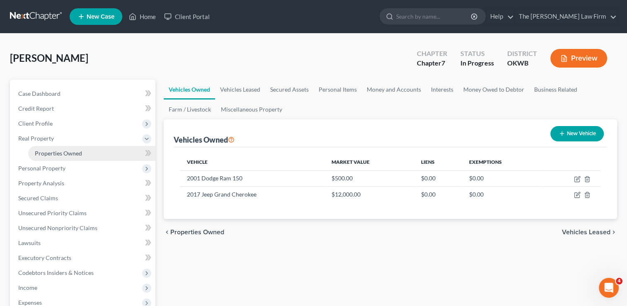
click at [76, 153] on span "Properties Owned" at bounding box center [58, 153] width 47 height 7
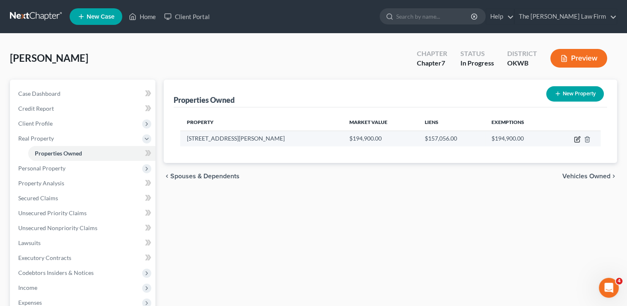
click at [577, 139] on icon "button" at bounding box center [578, 138] width 4 height 4
select select "37"
select select "3"
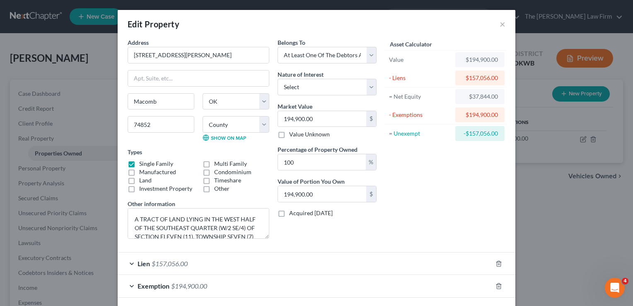
click at [210, 264] on div "Lien $157,056.00" at bounding box center [305, 263] width 375 height 22
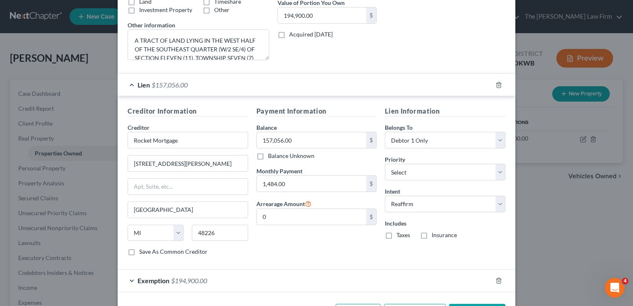
scroll to position [208, 0]
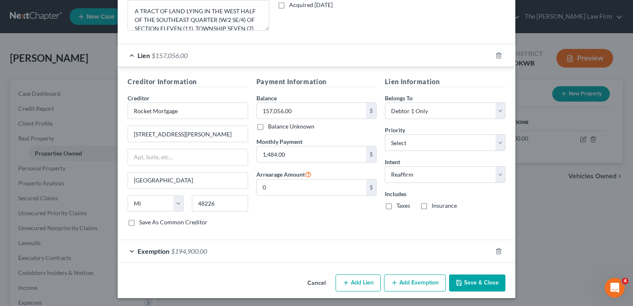
click at [475, 281] on button "Save & Close" at bounding box center [477, 282] width 56 height 17
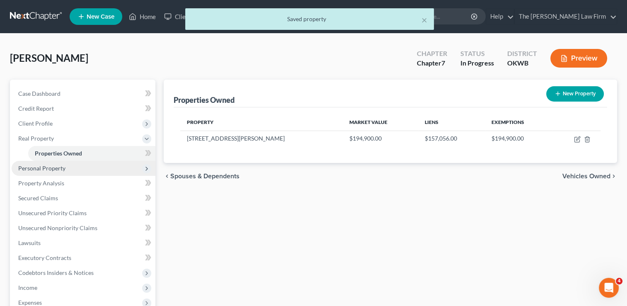
click at [55, 168] on span "Personal Property" at bounding box center [41, 168] width 47 height 7
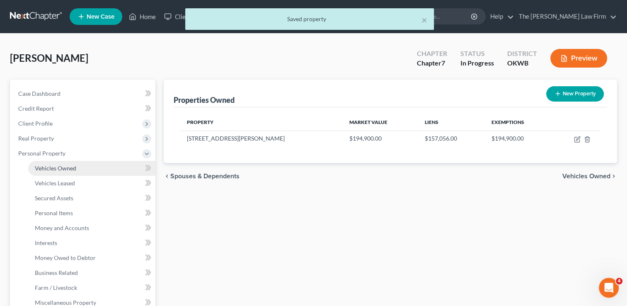
click at [77, 170] on link "Vehicles Owned" at bounding box center [91, 168] width 127 height 15
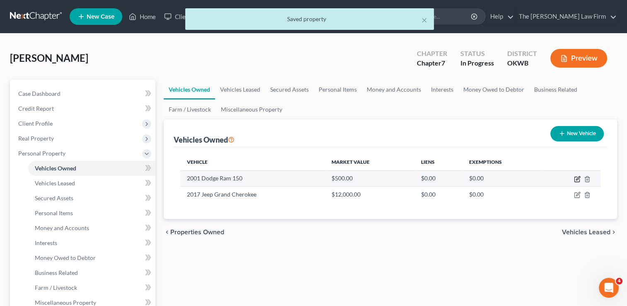
click at [575, 179] on icon "button" at bounding box center [577, 179] width 7 height 7
select select "1"
select select "25"
select select "0"
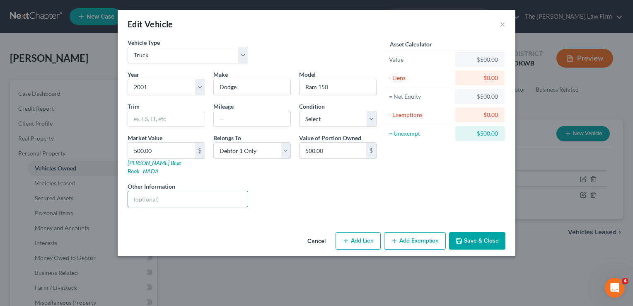
click at [169, 192] on input "text" at bounding box center [188, 199] width 120 height 16
click at [368, 121] on select "Select Excellent Very Good Good Fair Poor" at bounding box center [338, 119] width 78 height 17
select select "4"
click at [299, 111] on select "Select Excellent Very Good Good Fair Poor" at bounding box center [338, 119] width 78 height 17
click at [352, 183] on div "Liens Select" at bounding box center [316, 194] width 129 height 25
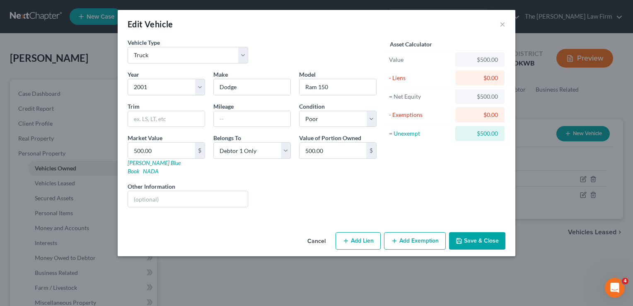
click at [479, 232] on button "Save & Close" at bounding box center [477, 240] width 56 height 17
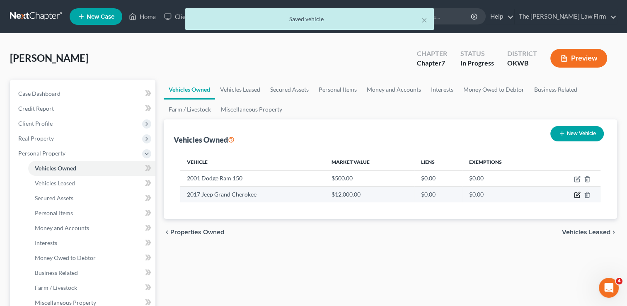
click at [577, 195] on icon "button" at bounding box center [578, 194] width 4 height 4
select select "0"
select select "9"
select select "3"
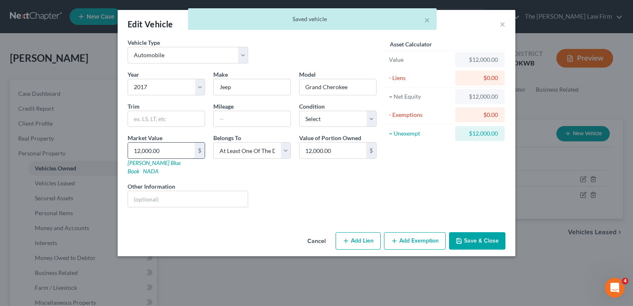
click at [170, 148] on input "12,000.00" at bounding box center [161, 151] width 67 height 16
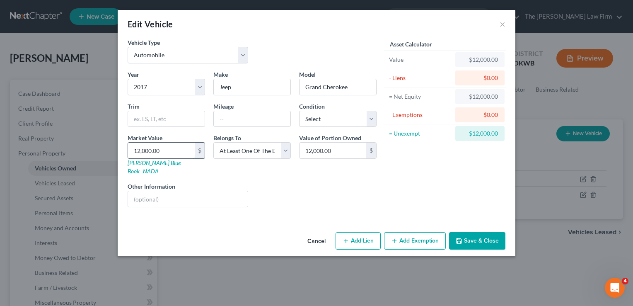
type input "8"
type input "8.00"
type input "9"
type input "9.00"
type input "90"
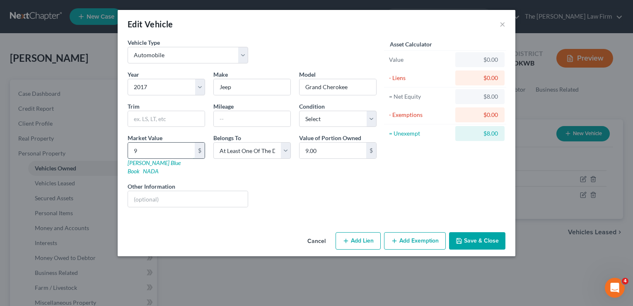
type input "90.00"
type input "900"
type input "900.00"
type input "9000"
type input "9,000.00"
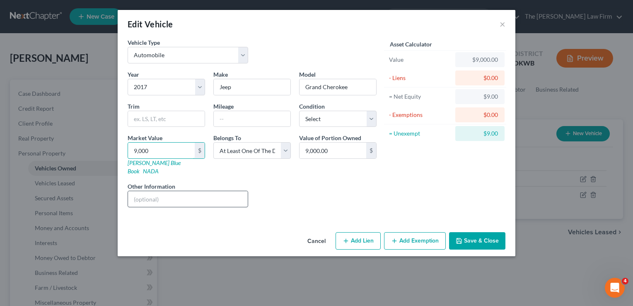
type input "9,000"
click at [201, 191] on input "text" at bounding box center [188, 199] width 120 height 16
type input "Wife's Car"
click at [412, 232] on button "Add Exemption" at bounding box center [415, 240] width 62 height 17
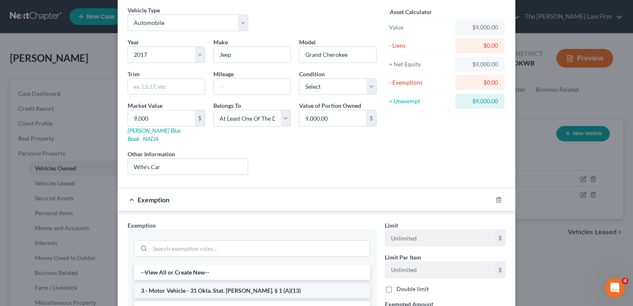
scroll to position [83, 0]
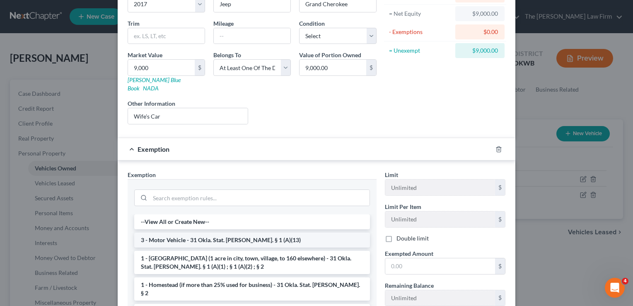
click at [185, 233] on li "3 - Motor Vehicle - 31 Okla. Stat. Ann. § 1 (A)(13)" at bounding box center [252, 240] width 236 height 15
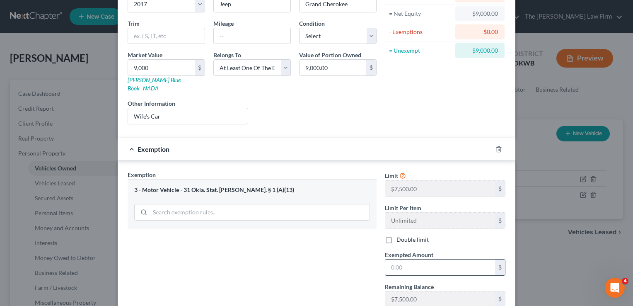
click at [406, 260] on input "text" at bounding box center [441, 268] width 110 height 16
type input "7,500"
click at [397, 235] on label "Double limit" at bounding box center [413, 239] width 32 height 8
click at [400, 235] on input "Double limit" at bounding box center [402, 237] width 5 height 5
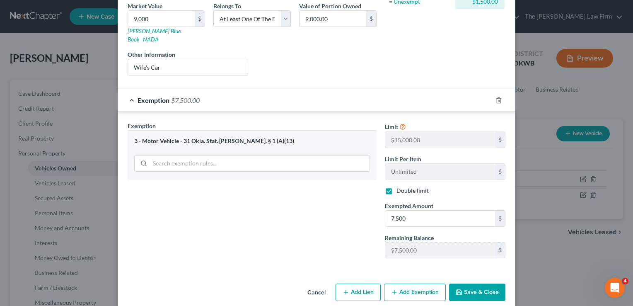
scroll to position [133, 0]
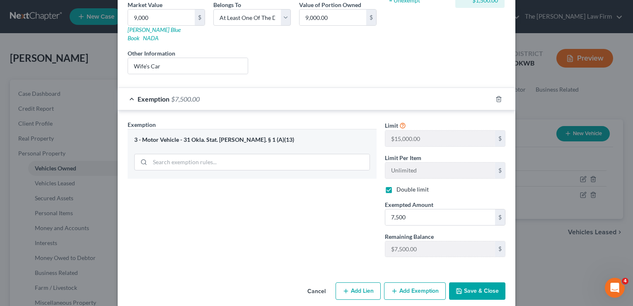
click at [397, 185] on label "Double limit" at bounding box center [413, 189] width 32 height 8
click at [400, 185] on input "Double limit" at bounding box center [402, 187] width 5 height 5
checkbox input "false"
click at [481, 282] on button "Save & Close" at bounding box center [477, 290] width 56 height 17
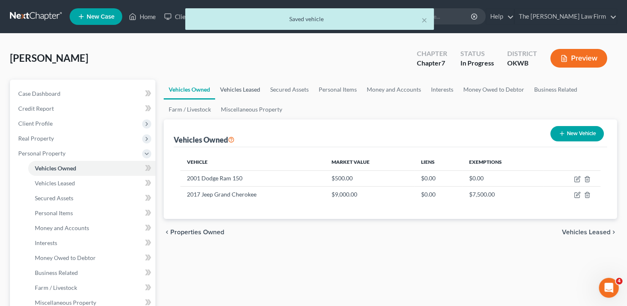
click at [243, 87] on link "Vehicles Leased" at bounding box center [240, 90] width 50 height 20
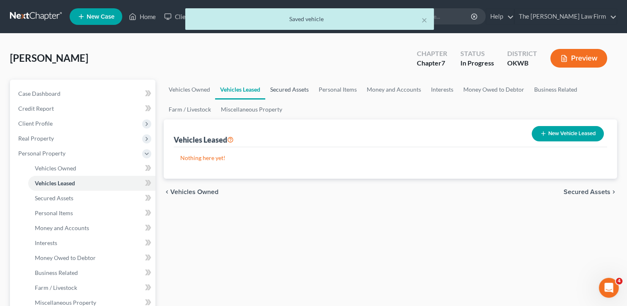
click at [292, 89] on link "Secured Assets" at bounding box center [289, 90] width 49 height 20
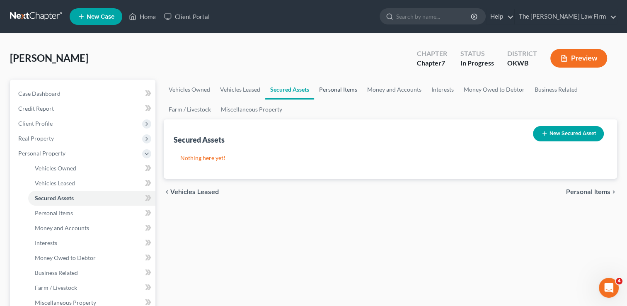
click at [340, 88] on link "Personal Items" at bounding box center [338, 90] width 48 height 20
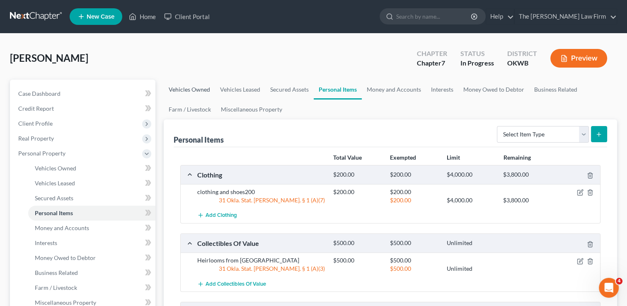
click at [193, 89] on link "Vehicles Owned" at bounding box center [189, 90] width 51 height 20
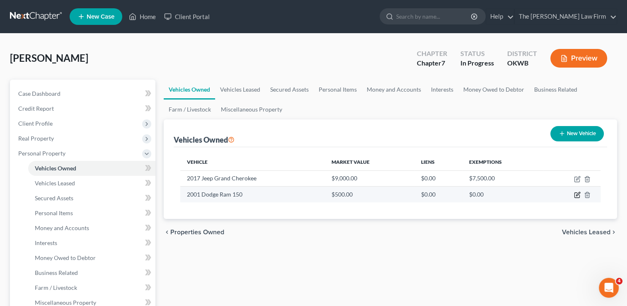
click at [577, 195] on icon "button" at bounding box center [578, 194] width 4 height 4
select select "1"
select select "25"
select select "4"
select select "0"
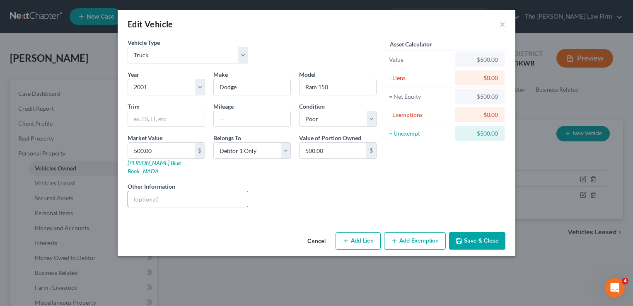
click at [186, 193] on input "text" at bounding box center [188, 199] width 120 height 16
type input "has mechanical issues"
click at [481, 233] on button "Save & Close" at bounding box center [477, 240] width 56 height 17
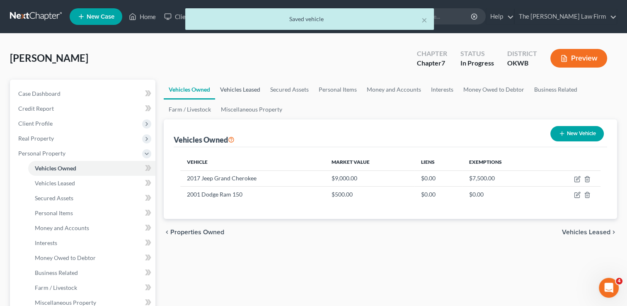
click at [247, 92] on link "Vehicles Leased" at bounding box center [240, 90] width 50 height 20
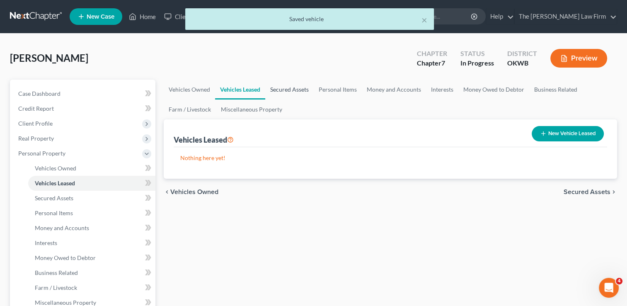
click at [289, 90] on link "Secured Assets" at bounding box center [289, 90] width 49 height 20
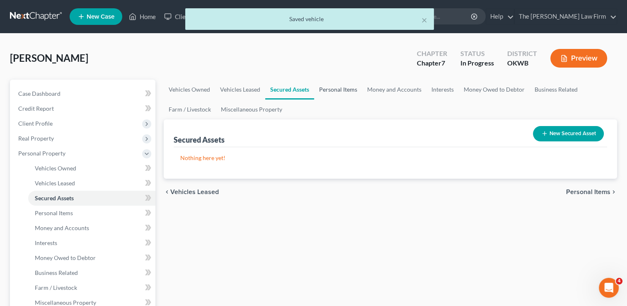
click at [338, 90] on link "Personal Items" at bounding box center [338, 90] width 48 height 20
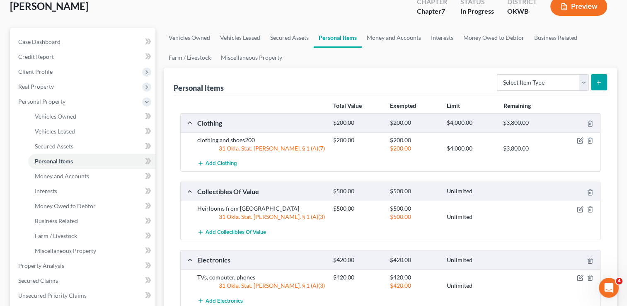
scroll to position [41, 0]
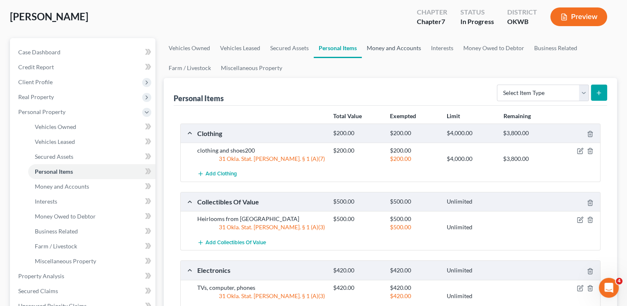
click at [405, 48] on link "Money and Accounts" at bounding box center [394, 48] width 64 height 20
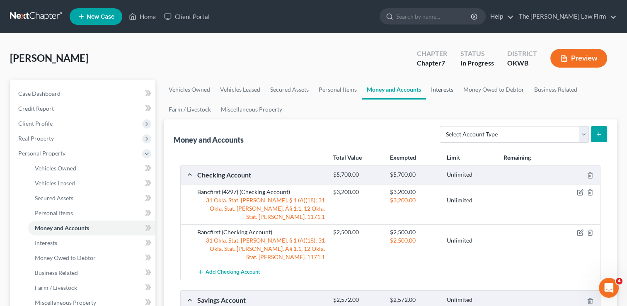
click at [444, 90] on link "Interests" at bounding box center [442, 90] width 32 height 20
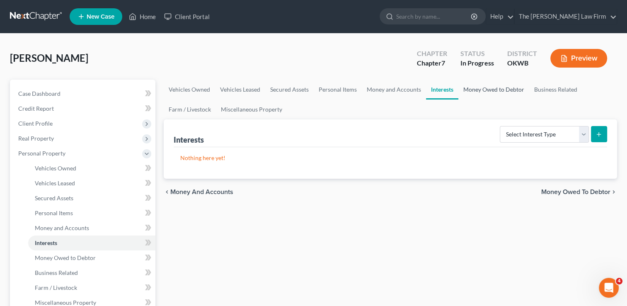
click at [478, 92] on link "Money Owed to Debtor" at bounding box center [493, 90] width 71 height 20
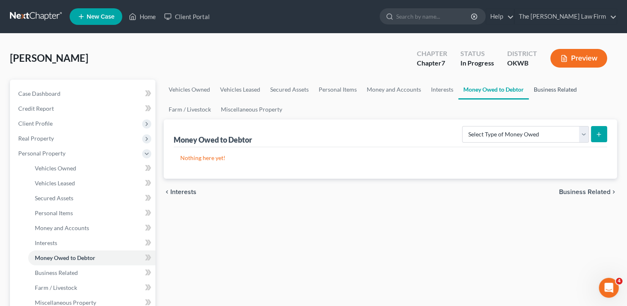
click at [547, 92] on link "Business Related" at bounding box center [555, 90] width 53 height 20
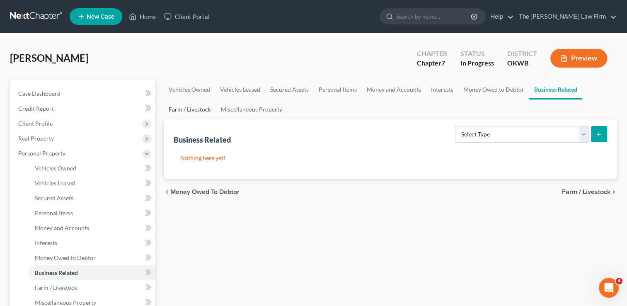
click at [189, 109] on link "Farm / Livestock" at bounding box center [190, 109] width 52 height 20
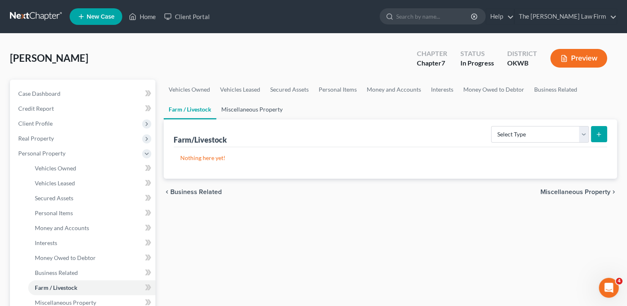
click at [257, 109] on link "Miscellaneous Property" at bounding box center [251, 109] width 71 height 20
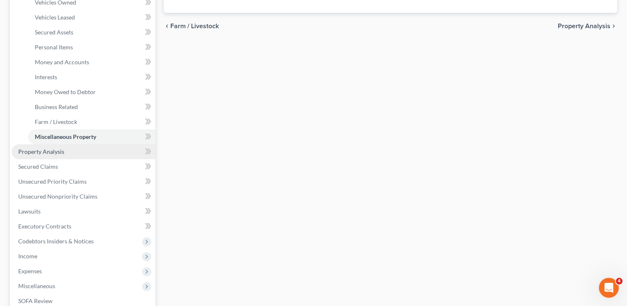
click at [68, 149] on link "Property Analysis" at bounding box center [84, 151] width 144 height 15
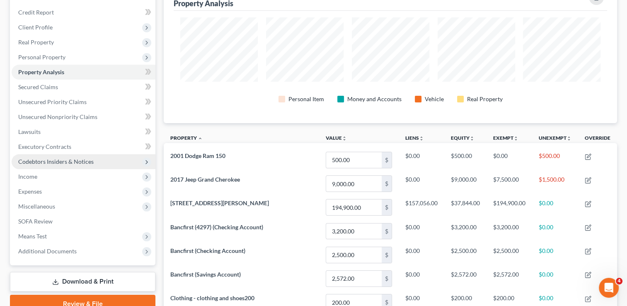
scroll to position [95, 0]
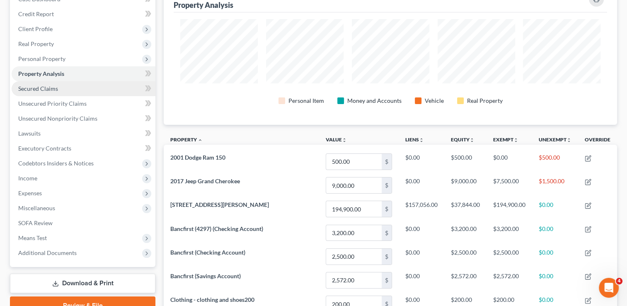
click at [55, 86] on span "Secured Claims" at bounding box center [38, 88] width 40 height 7
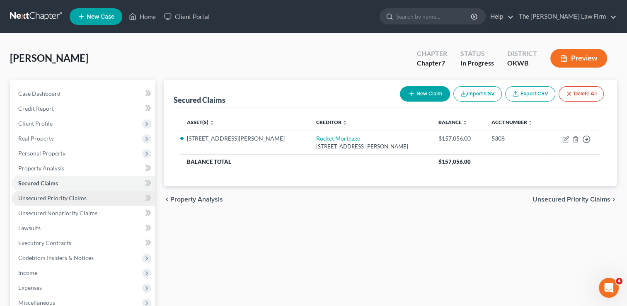
click at [81, 198] on span "Unsecured Priority Claims" at bounding box center [52, 197] width 68 height 7
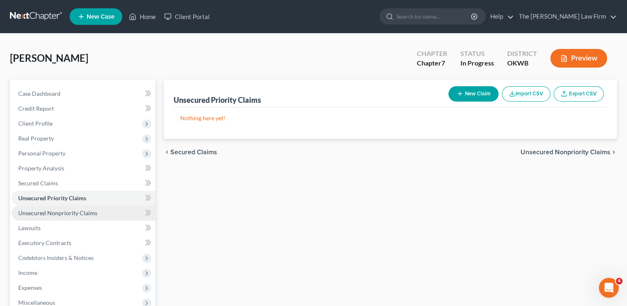
click at [75, 211] on span "Unsecured Nonpriority Claims" at bounding box center [57, 212] width 79 height 7
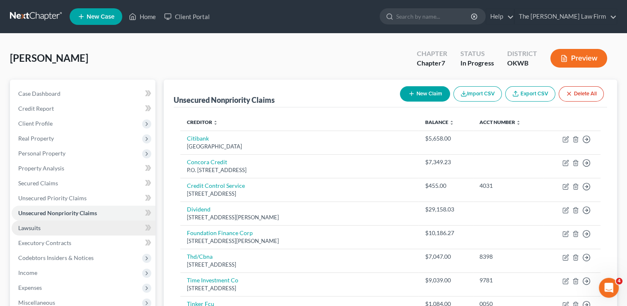
click at [45, 226] on link "Lawsuits" at bounding box center [84, 228] width 144 height 15
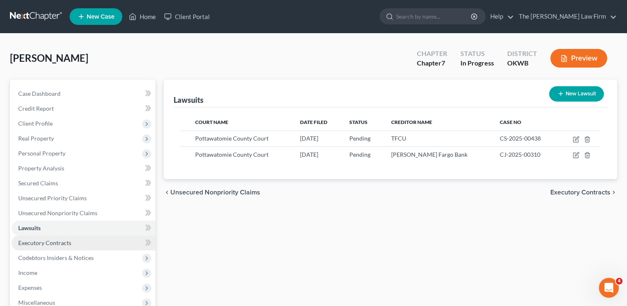
click at [40, 243] on span "Executory Contracts" at bounding box center [44, 242] width 53 height 7
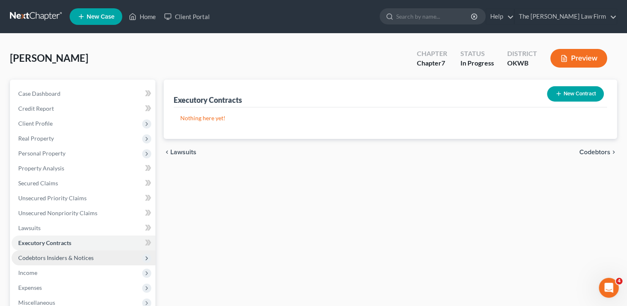
click at [60, 258] on span "Codebtors Insiders & Notices" at bounding box center [55, 257] width 75 height 7
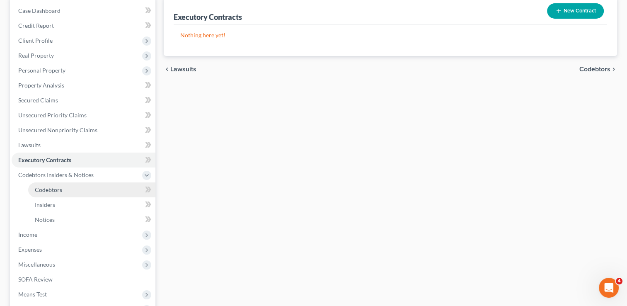
click at [61, 186] on span "Codebtors" at bounding box center [48, 189] width 27 height 7
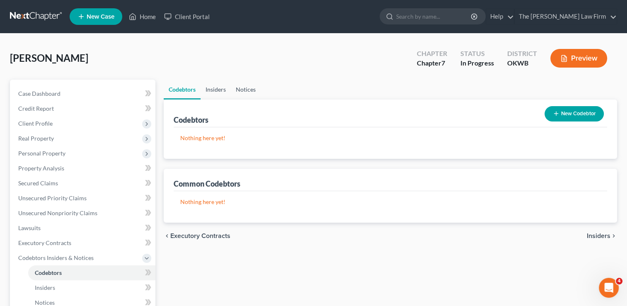
click at [216, 86] on link "Insiders" at bounding box center [216, 90] width 30 height 20
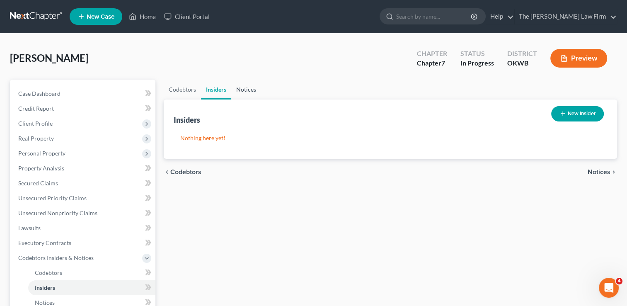
click at [249, 89] on link "Notices" at bounding box center [246, 90] width 30 height 20
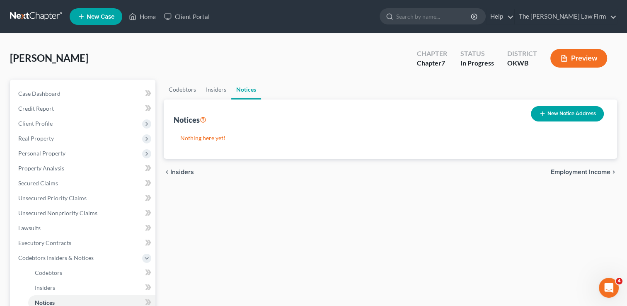
scroll to position [179, 0]
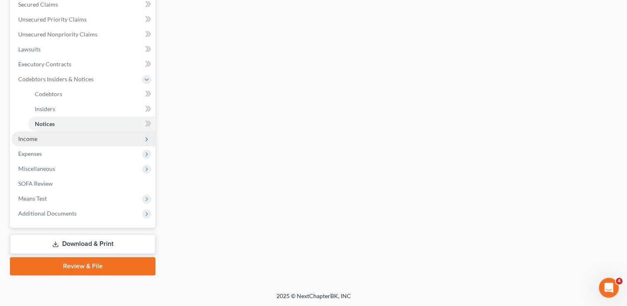
click at [36, 140] on span "Income" at bounding box center [27, 138] width 19 height 7
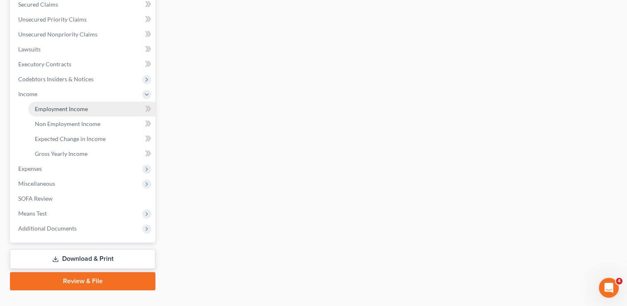
drag, startPoint x: 75, startPoint y: 110, endPoint x: 82, endPoint y: 112, distance: 7.2
click at [75, 110] on span "Employment Income" at bounding box center [61, 108] width 53 height 7
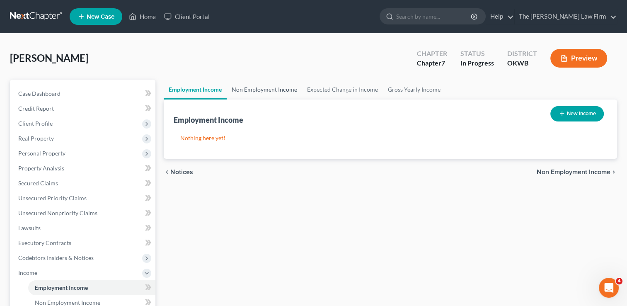
click at [266, 91] on link "Non Employment Income" at bounding box center [264, 90] width 75 height 20
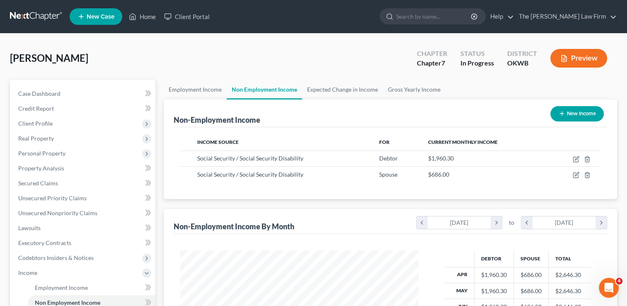
scroll to position [414406, 414299]
click at [340, 89] on link "Expected Change in Income" at bounding box center [342, 90] width 81 height 20
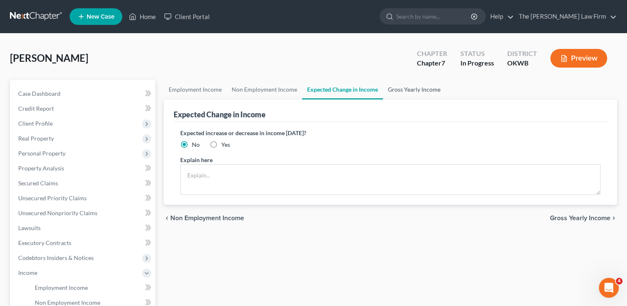
click at [414, 90] on link "Gross Yearly Income" at bounding box center [414, 90] width 63 height 20
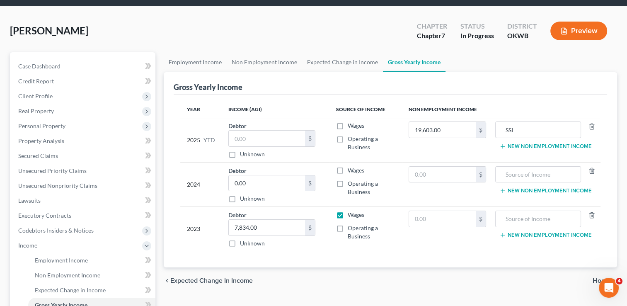
scroll to position [83, 0]
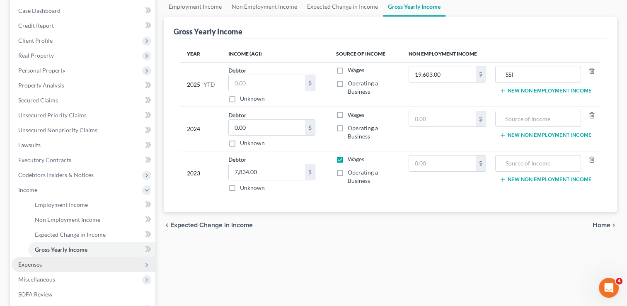
click at [22, 264] on span "Expenses" at bounding box center [30, 264] width 24 height 7
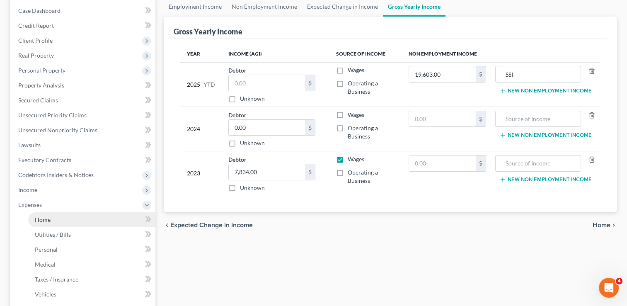
click at [45, 221] on span "Home" at bounding box center [43, 219] width 16 height 7
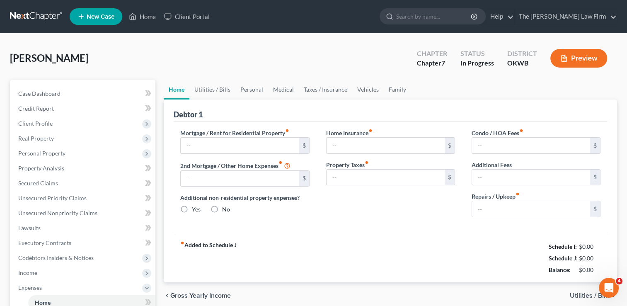
type input "1,328.53"
type input "0.00"
radio input "true"
type input "0.00"
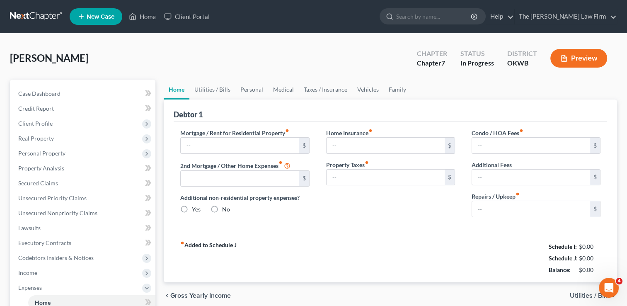
type input "0.00"
click at [217, 89] on link "Utilities / Bills" at bounding box center [212, 90] width 46 height 20
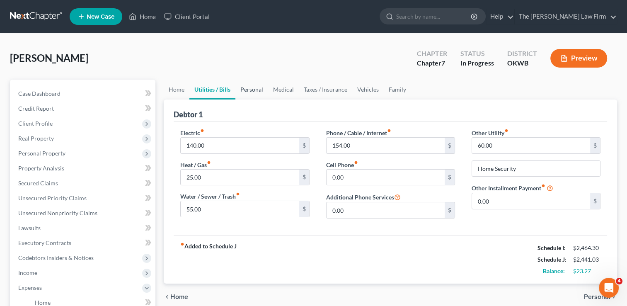
click at [250, 89] on link "Personal" at bounding box center [251, 90] width 33 height 20
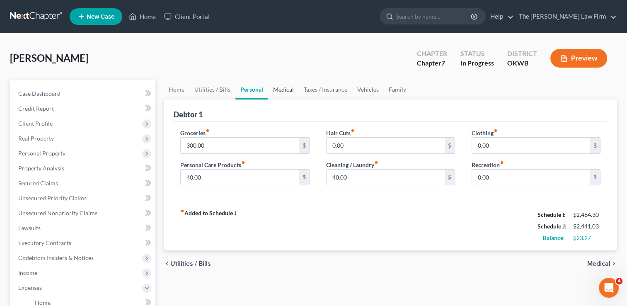
click at [285, 89] on link "Medical" at bounding box center [283, 90] width 31 height 20
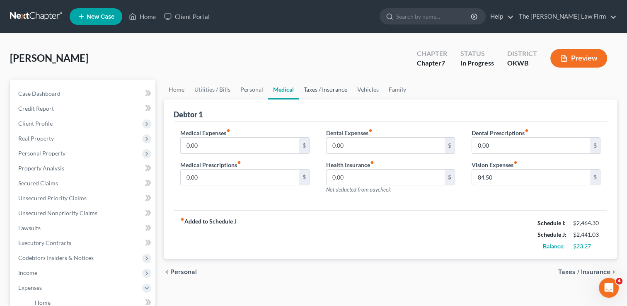
click at [315, 89] on link "Taxes / Insurance" at bounding box center [325, 90] width 53 height 20
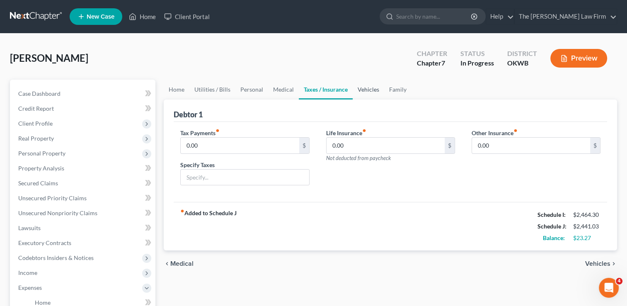
click at [364, 90] on link "Vehicles" at bounding box center [369, 90] width 32 height 20
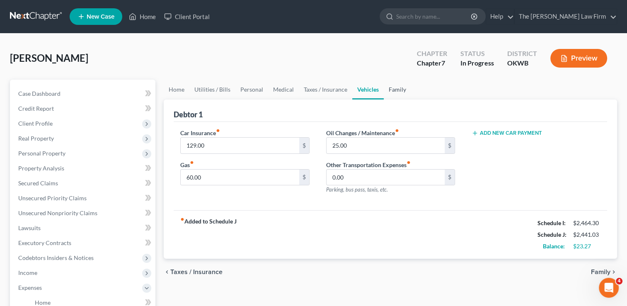
click at [397, 89] on link "Family" at bounding box center [397, 90] width 27 height 20
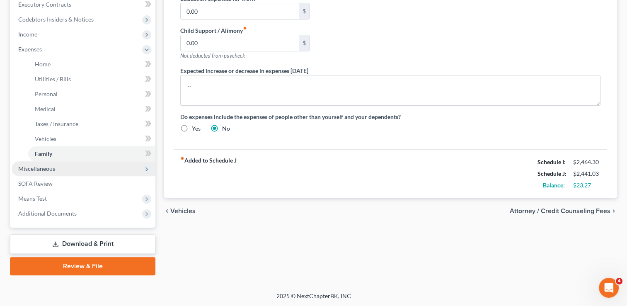
click at [45, 167] on span "Miscellaneous" at bounding box center [36, 168] width 37 height 7
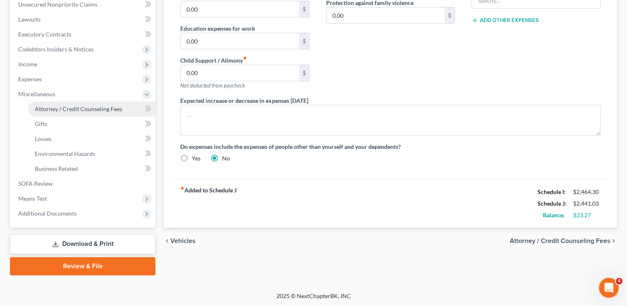
click at [82, 108] on span "Attorney / Credit Counseling Fees" at bounding box center [78, 108] width 87 height 7
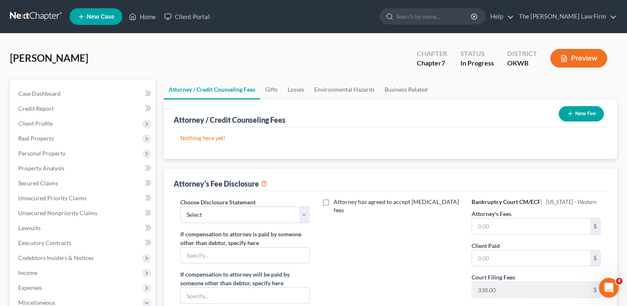
click at [584, 114] on button "New Fee" at bounding box center [581, 113] width 45 height 15
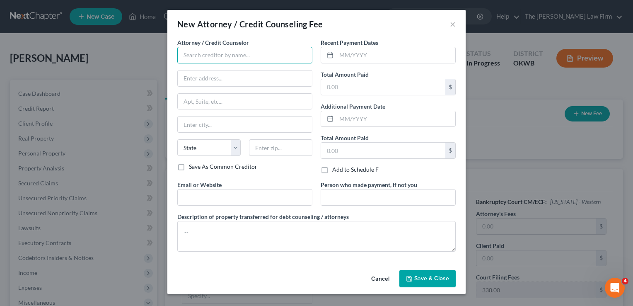
click at [240, 58] on input "text" at bounding box center [244, 55] width 135 height 17
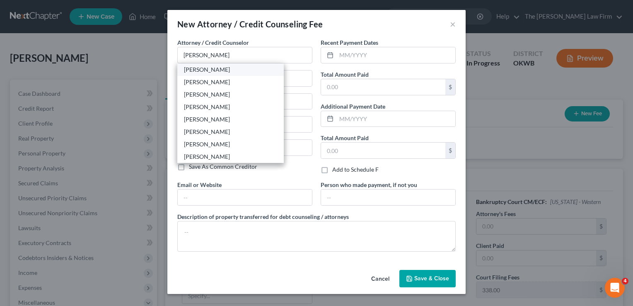
click at [186, 73] on div "[PERSON_NAME]" at bounding box center [230, 69] width 93 height 8
type input "[PERSON_NAME]"
type input "116 N. Bell"
type input "Shawnee"
select select "37"
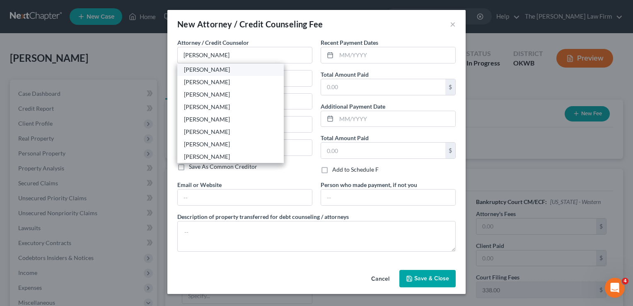
type input "74801"
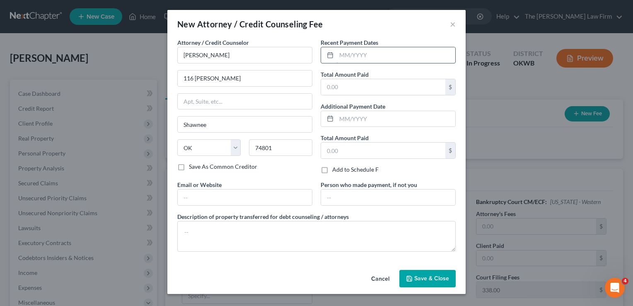
click at [355, 56] on input "text" at bounding box center [396, 55] width 119 height 16
click at [361, 85] on input "text" at bounding box center [383, 87] width 124 height 16
drag, startPoint x: 364, startPoint y: 49, endPoint x: 344, endPoint y: 65, distance: 25.7
click at [333, 54] on div "1800" at bounding box center [388, 55] width 135 height 17
type input "9/22/25"
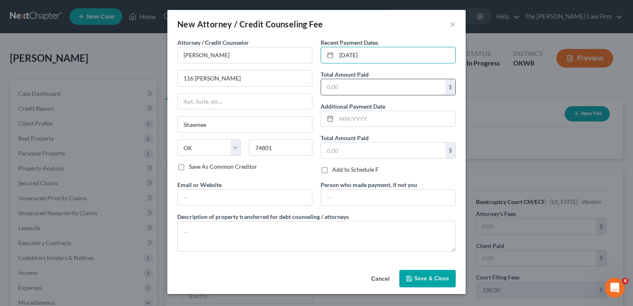
click at [365, 90] on input "text" at bounding box center [383, 87] width 124 height 16
type input "1,800"
click at [420, 277] on span "Save & Close" at bounding box center [432, 278] width 35 height 7
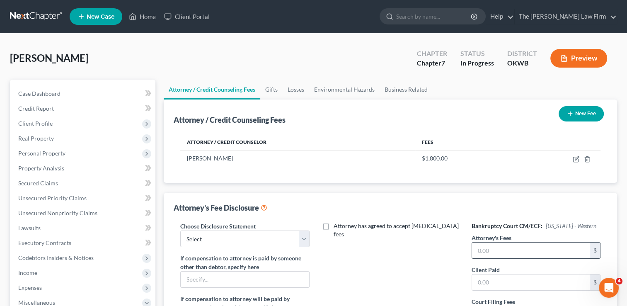
click at [504, 248] on input "text" at bounding box center [531, 251] width 118 height 16
type input "1,462"
click at [247, 244] on select "Select Attorney" at bounding box center [244, 238] width 129 height 17
select select "0"
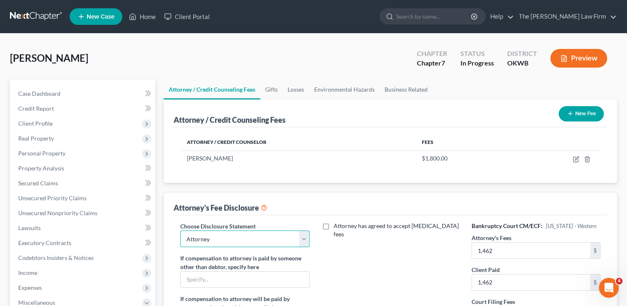
click at [180, 230] on select "Select Attorney" at bounding box center [244, 238] width 129 height 17
click at [389, 271] on div "Attorney has agreed to accept retainer fees" at bounding box center [391, 299] width 146 height 154
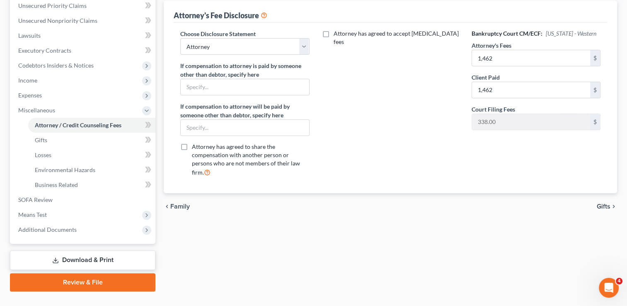
scroll to position [209, 0]
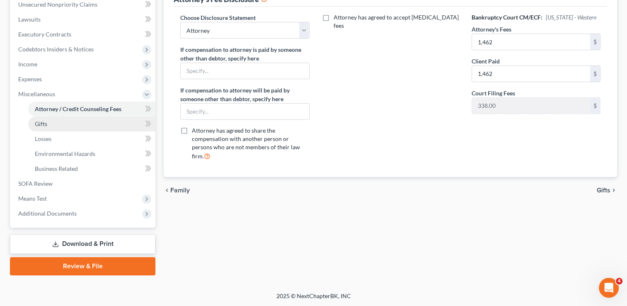
click at [54, 123] on link "Gifts" at bounding box center [91, 123] width 127 height 15
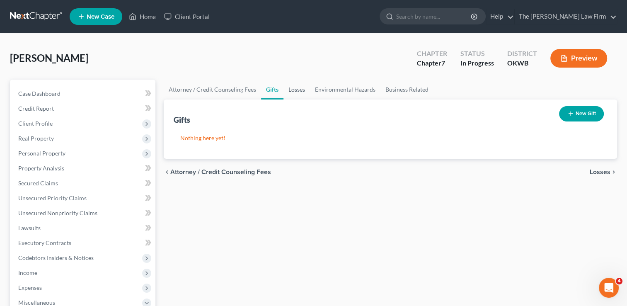
click at [298, 90] on link "Losses" at bounding box center [297, 90] width 27 height 20
click at [347, 87] on link "Environmental Hazards" at bounding box center [345, 90] width 70 height 20
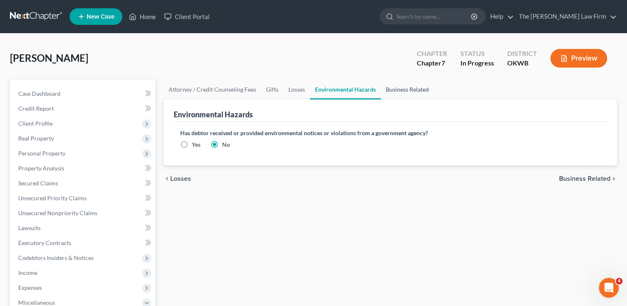
click at [408, 89] on link "Business Related" at bounding box center [407, 90] width 53 height 20
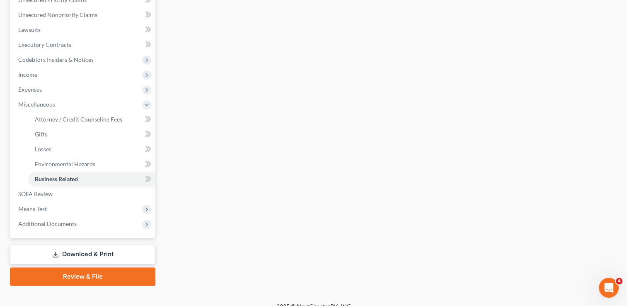
scroll to position [209, 0]
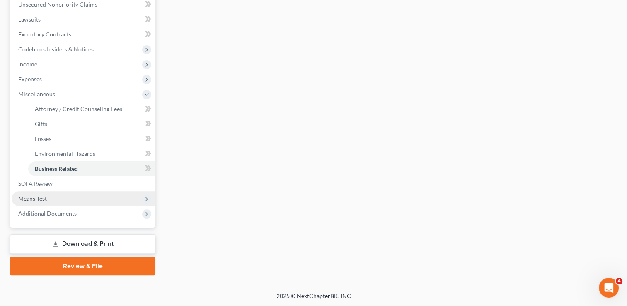
click at [41, 199] on span "Means Test" at bounding box center [32, 198] width 29 height 7
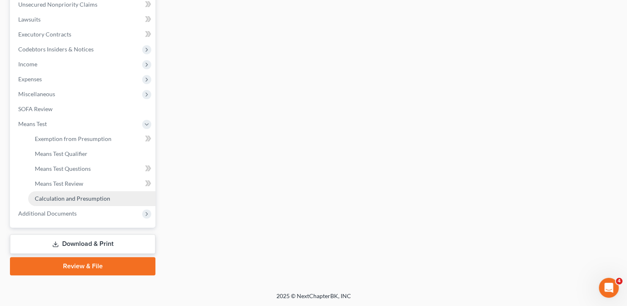
click at [88, 197] on span "Calculation and Presumption" at bounding box center [72, 198] width 75 height 7
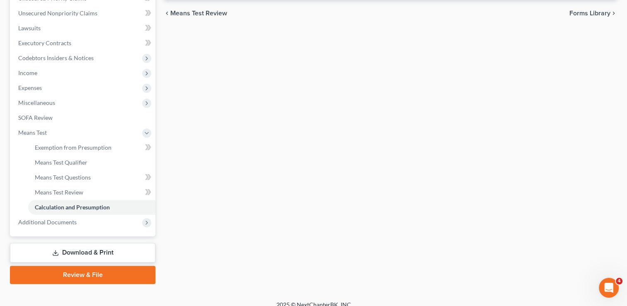
scroll to position [207, 0]
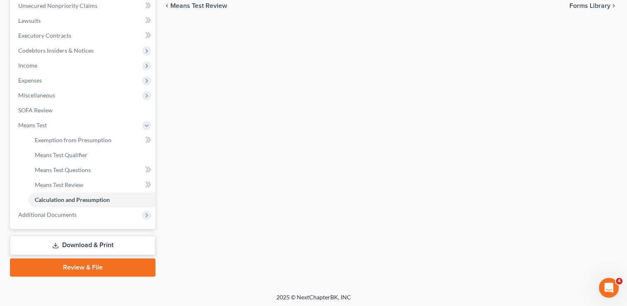
click at [63, 242] on link "Download & Print" at bounding box center [83, 244] width 146 height 19
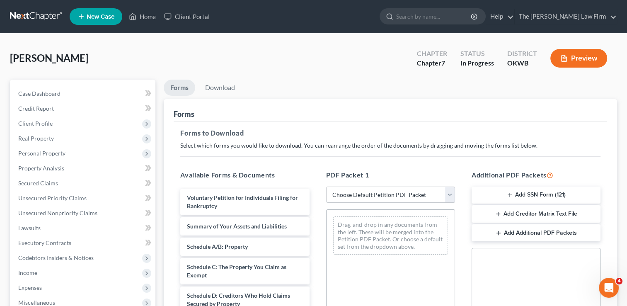
click at [376, 194] on select "Choose Default Petition PDF Packet Complete Bankruptcy Petition (all forms and …" at bounding box center [390, 195] width 129 height 17
select select "0"
click at [326, 187] on select "Choose Default Petition PDF Packet Complete Bankruptcy Petition (all forms and …" at bounding box center [390, 195] width 129 height 17
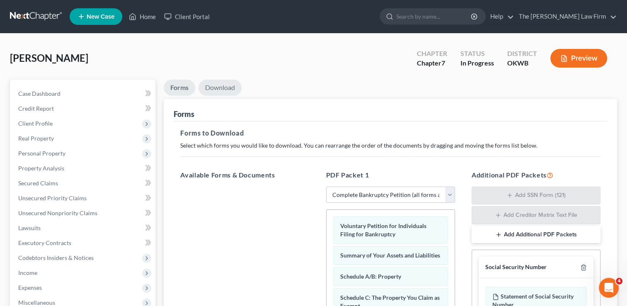
click at [222, 85] on link "Download" at bounding box center [220, 88] width 43 height 16
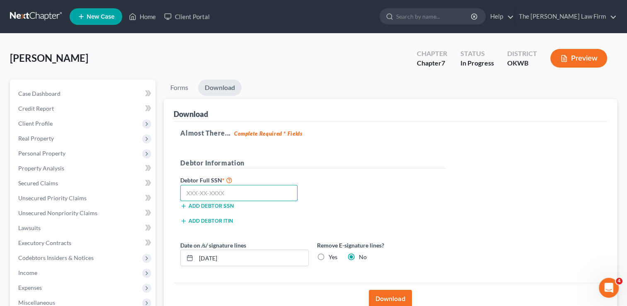
drag, startPoint x: 242, startPoint y: 192, endPoint x: 244, endPoint y: 187, distance: 5.4
click at [242, 192] on input "text" at bounding box center [238, 193] width 117 height 17
type input "544-52-7088"
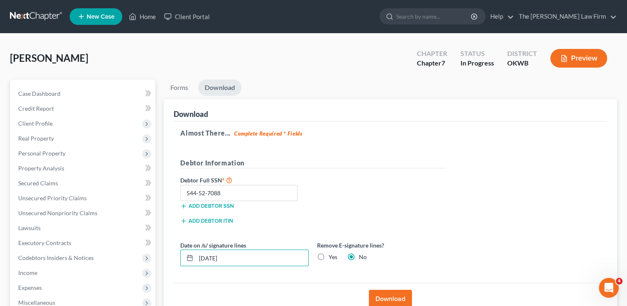
drag, startPoint x: 236, startPoint y: 257, endPoint x: 193, endPoint y: 277, distance: 47.9
click at [191, 261] on div "10/09/2025" at bounding box center [244, 258] width 129 height 17
type input "10/10/2025"
click at [383, 298] on button "Download" at bounding box center [390, 299] width 43 height 18
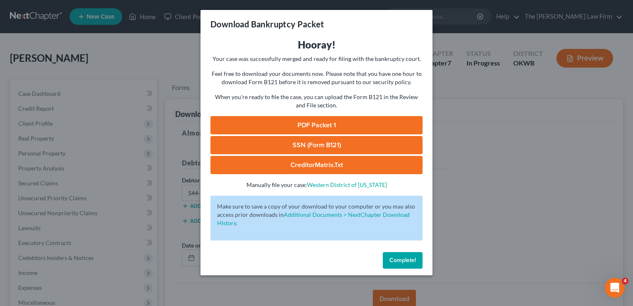
click at [336, 124] on link "PDF Packet 1" at bounding box center [317, 125] width 212 height 18
click at [325, 144] on link "SSN (Form B121)" at bounding box center [317, 145] width 212 height 18
click at [403, 260] on span "Complete!" at bounding box center [403, 260] width 27 height 7
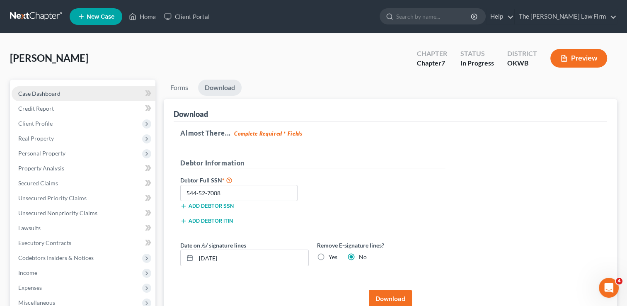
click at [50, 92] on span "Case Dashboard" at bounding box center [39, 93] width 42 height 7
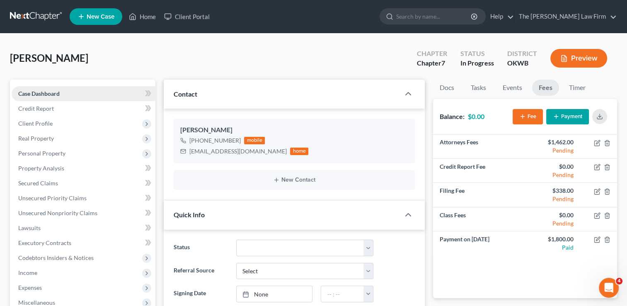
scroll to position [267, 0]
drag, startPoint x: 189, startPoint y: 152, endPoint x: 253, endPoint y: 156, distance: 64.0
click at [253, 156] on div "ruthbenshoof@gmail.com home" at bounding box center [244, 151] width 128 height 11
copy div "ruthbenshoof@gmail.com"
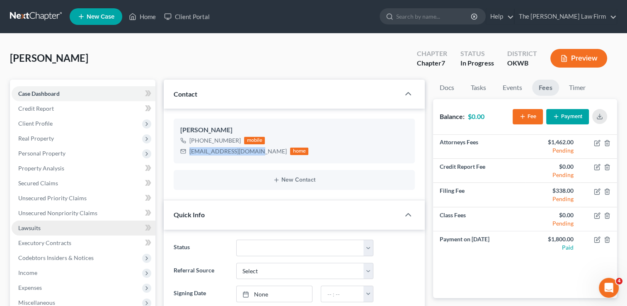
click at [41, 226] on link "Lawsuits" at bounding box center [84, 228] width 144 height 15
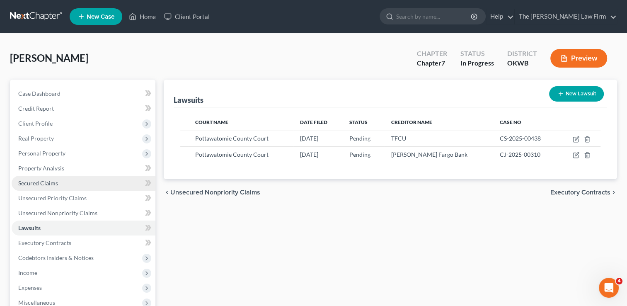
click at [29, 182] on span "Secured Claims" at bounding box center [38, 183] width 40 height 7
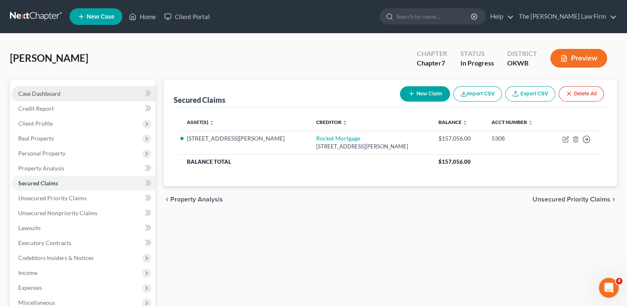
drag, startPoint x: 55, startPoint y: 93, endPoint x: 118, endPoint y: 95, distance: 63.0
click at [55, 93] on span "Case Dashboard" at bounding box center [39, 93] width 42 height 7
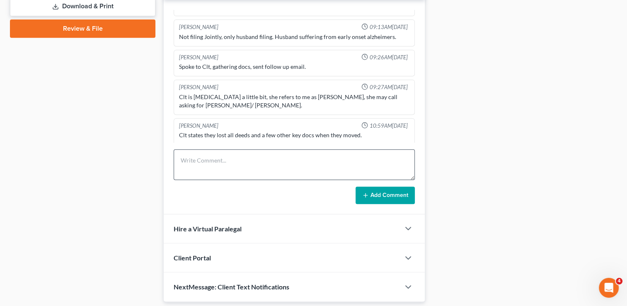
scroll to position [373, 0]
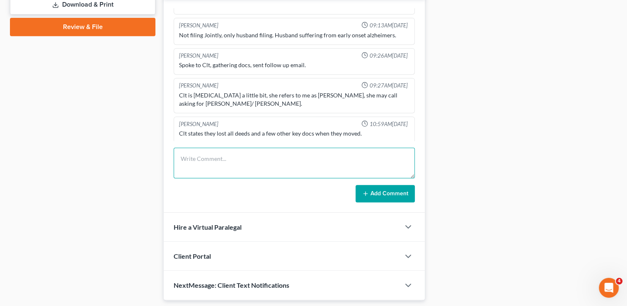
click at [247, 155] on textarea at bounding box center [294, 163] width 241 height 31
type textarea "Requested ruth's SSI statement and savings account statements and new checking …"
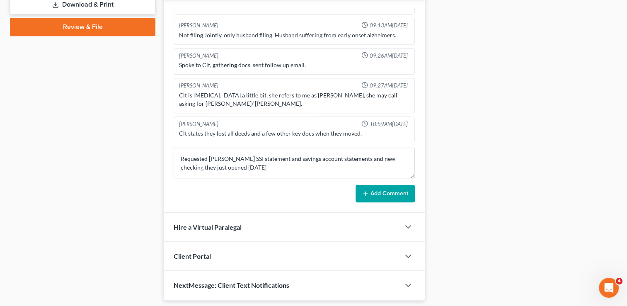
click at [388, 193] on button "Add Comment" at bounding box center [385, 193] width 59 height 17
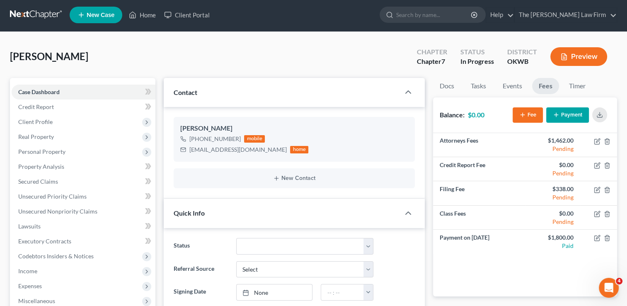
scroll to position [0, 0]
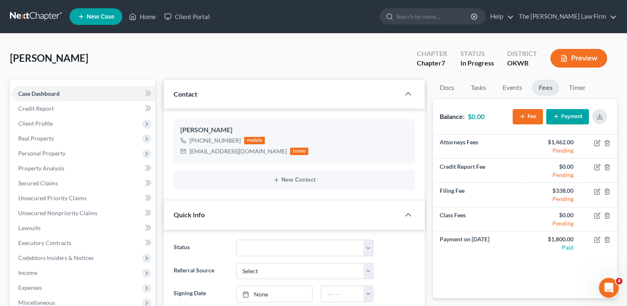
click at [27, 12] on link at bounding box center [36, 16] width 53 height 15
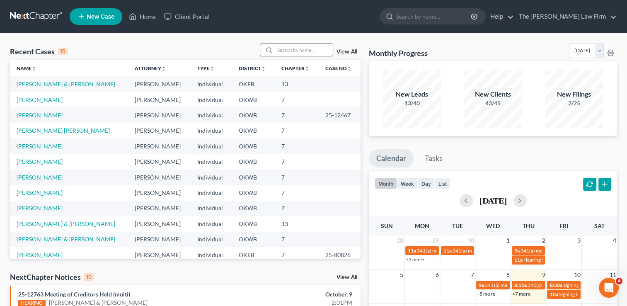
click at [304, 52] on input "search" at bounding box center [304, 50] width 58 height 12
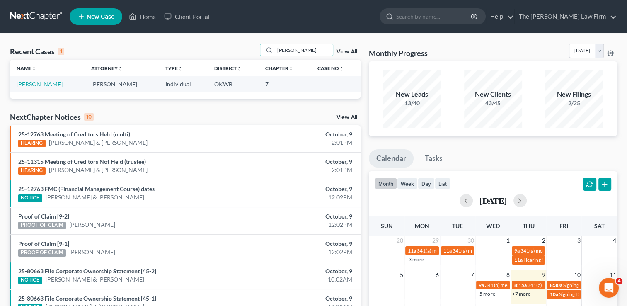
type input "[PERSON_NAME]"
click at [30, 82] on link "[PERSON_NAME]" at bounding box center [40, 83] width 46 height 7
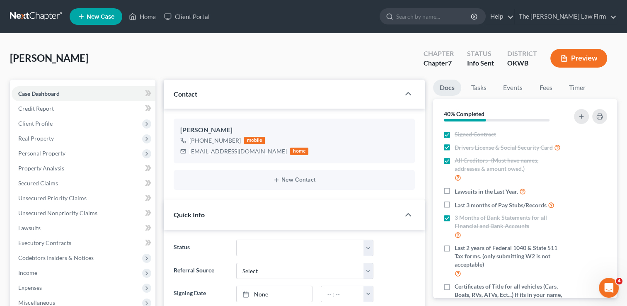
scroll to position [33, 0]
drag, startPoint x: 551, startPoint y: 85, endPoint x: 556, endPoint y: 90, distance: 6.8
click at [551, 85] on link "Fees" at bounding box center [546, 88] width 27 height 16
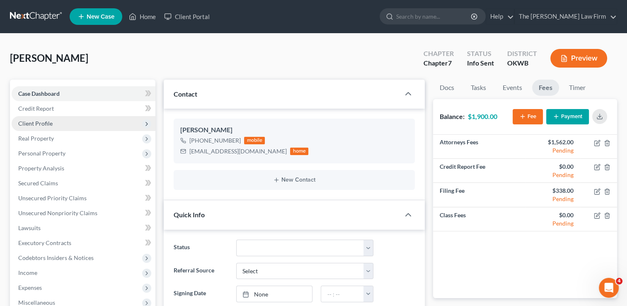
click at [46, 125] on span "Client Profile" at bounding box center [35, 123] width 34 height 7
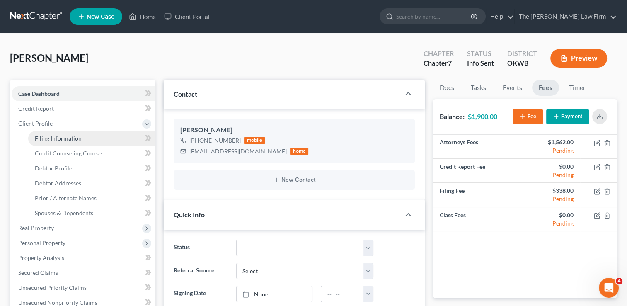
click at [68, 142] on link "Filing Information" at bounding box center [91, 138] width 127 height 15
select select "1"
select select "0"
select select "37"
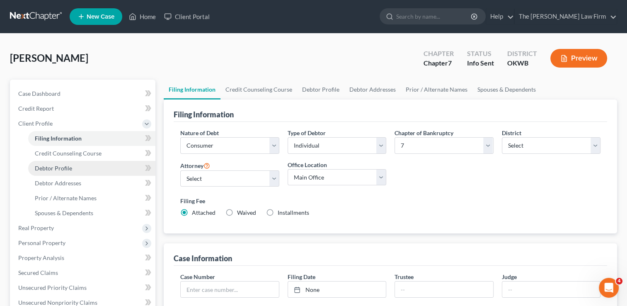
click at [68, 170] on span "Debtor Profile" at bounding box center [53, 168] width 37 height 7
select select "0"
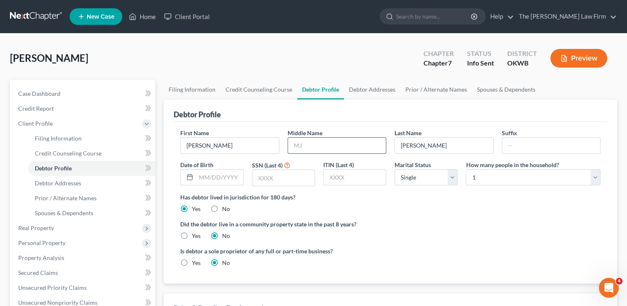
click at [312, 144] on input "text" at bounding box center [337, 146] width 98 height 16
type input "Bill"
type input "Jr"
click at [420, 203] on div "Has debtor lived in jurisdiction for 180 days? Yes No Debtor must reside in jur…" at bounding box center [390, 203] width 420 height 20
click at [212, 175] on input "text" at bounding box center [219, 178] width 47 height 16
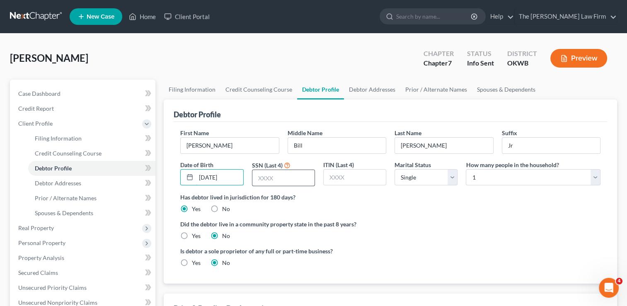
type input "11/05/1960"
click at [285, 177] on input "text" at bounding box center [283, 178] width 62 height 16
type input "9796"
click at [77, 183] on span "Debtor Addresses" at bounding box center [58, 183] width 46 height 7
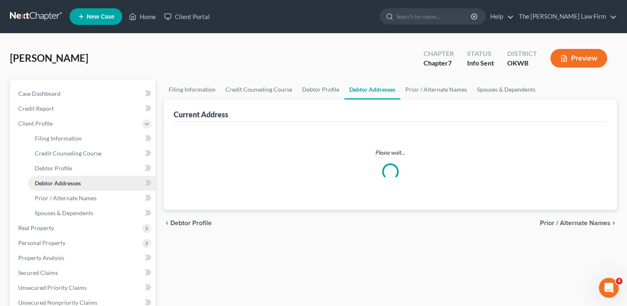
select select "0"
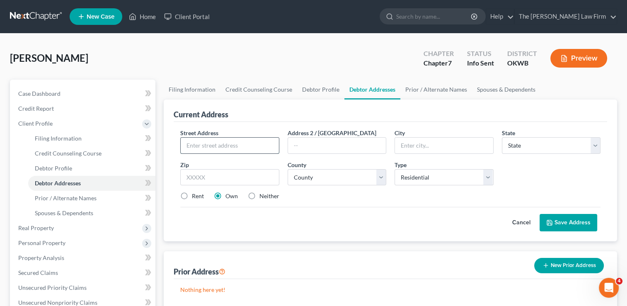
click at [241, 140] on input "text" at bounding box center [230, 146] width 98 height 16
type input "323 N Cedar Ave"
click at [225, 175] on input "text" at bounding box center [229, 177] width 99 height 17
type input "74079"
click at [397, 205] on div "Street Address * 323 N Cedar Ave Address 2 / PO Box City * State * State AL AK …" at bounding box center [390, 168] width 429 height 79
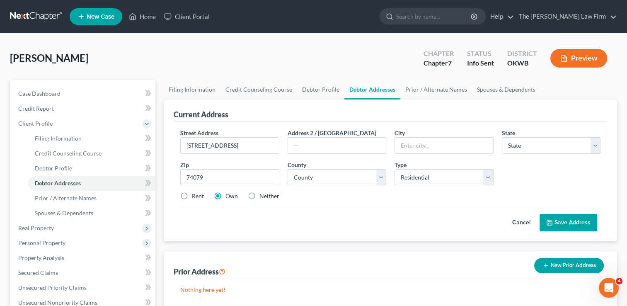
type input "Stroud"
select select "37"
click at [381, 175] on select "County Adair County Alfalfa County Atoka County Beaver County Beckham County Bl…" at bounding box center [337, 177] width 99 height 17
select select "40"
click at [288, 169] on select "County Adair County Alfalfa County Atoka County Beaver County Beckham County Bl…" at bounding box center [337, 177] width 99 height 17
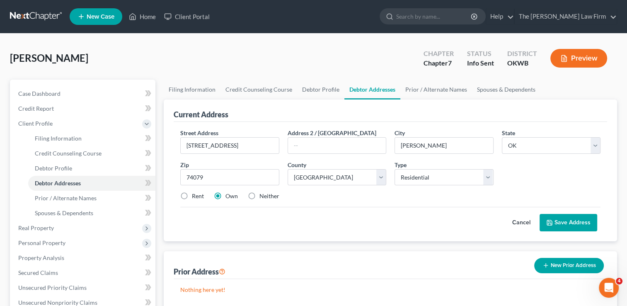
click at [343, 203] on div "Street Address * 323 N Cedar Ave Address 2 / PO Box City * Stroud State * State…" at bounding box center [390, 168] width 429 height 79
click at [569, 217] on button "Save Address" at bounding box center [569, 222] width 58 height 17
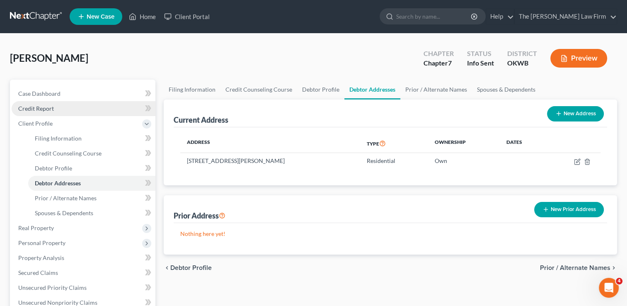
click at [49, 107] on span "Credit Report" at bounding box center [36, 108] width 36 height 7
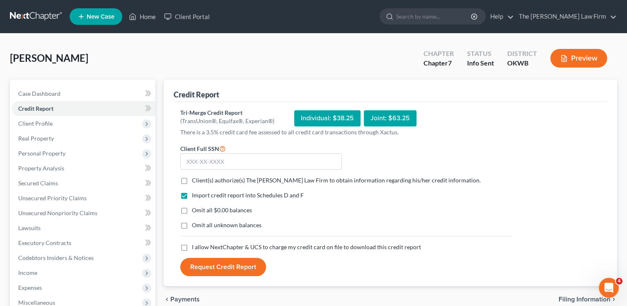
click at [192, 179] on label "Client(s) authorize(s) The Choate Law Firm to obtain information regarding his/…" at bounding box center [336, 180] width 289 height 8
click at [195, 179] on input "Client(s) authorize(s) The Choate Law Firm to obtain information regarding his/…" at bounding box center [197, 178] width 5 height 5
checkbox input "true"
click at [192, 209] on label "Omit all $0.00 balances" at bounding box center [222, 210] width 60 height 8
click at [195, 209] on input "Omit all $0.00 balances" at bounding box center [197, 208] width 5 height 5
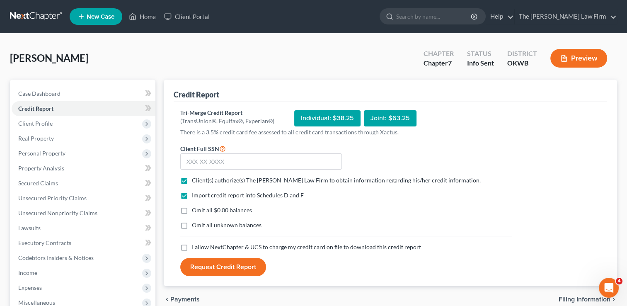
checkbox input "true"
click at [192, 247] on label "I allow NextChapter & UCS to charge my credit card on file to download this cre…" at bounding box center [306, 247] width 229 height 8
click at [195, 247] on input "I allow NextChapter & UCS to charge my credit card on file to download this cre…" at bounding box center [197, 245] width 5 height 5
checkbox input "true"
click at [216, 160] on input "text" at bounding box center [261, 161] width 162 height 17
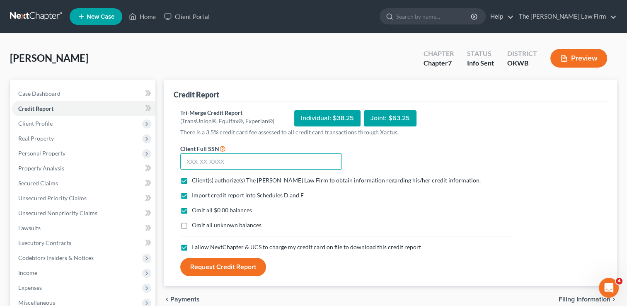
drag, startPoint x: 226, startPoint y: 160, endPoint x: 289, endPoint y: 159, distance: 62.6
click at [226, 160] on input "text" at bounding box center [261, 161] width 162 height 17
type input "440-70-9796"
click at [228, 263] on button "Request Credit Report" at bounding box center [223, 267] width 86 height 18
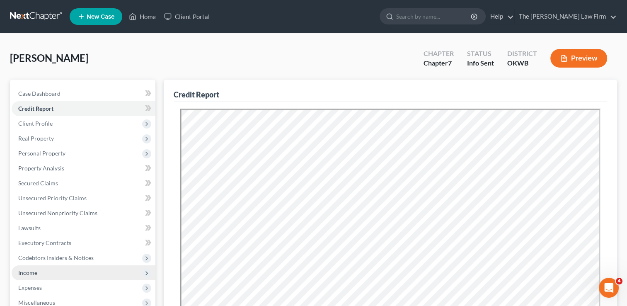
click at [28, 271] on span "Income" at bounding box center [27, 272] width 19 height 7
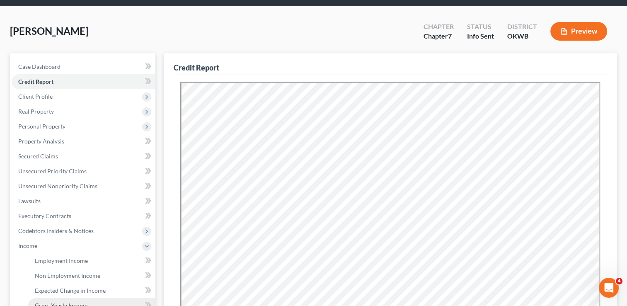
scroll to position [41, 0]
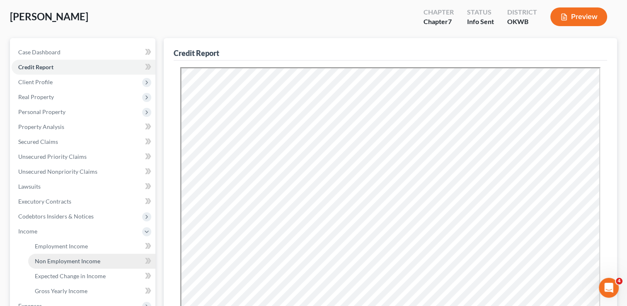
click at [63, 262] on span "Non Employment Income" at bounding box center [67, 260] width 65 height 7
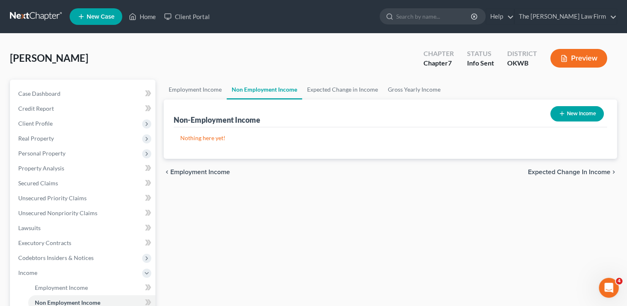
click at [583, 110] on button "New Income" at bounding box center [577, 113] width 53 height 15
select select "0"
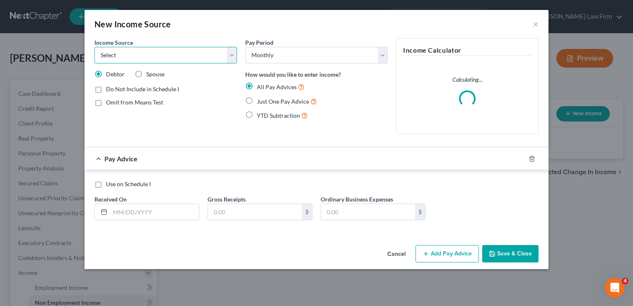
click at [172, 57] on select "Select Unemployment Disability (from employer) Pension Retirement Social Securi…" at bounding box center [166, 55] width 143 height 17
select select "3"
click at [95, 47] on select "Select Unemployment Disability (from employer) Pension Retirement Social Securi…" at bounding box center [166, 55] width 143 height 17
click at [257, 99] on label "Just One Pay Advice" at bounding box center [287, 102] width 60 height 10
click at [260, 99] on input "Just One Pay Advice" at bounding box center [262, 99] width 5 height 5
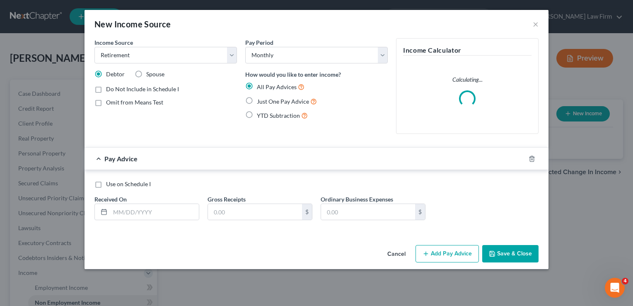
radio input "true"
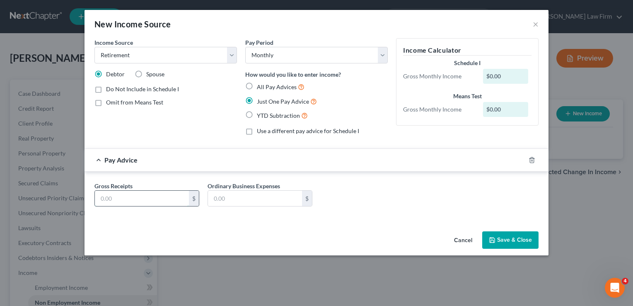
click at [164, 196] on input "text" at bounding box center [142, 199] width 94 height 16
type input "884.74"
click at [522, 236] on button "Save & Close" at bounding box center [511, 239] width 56 height 17
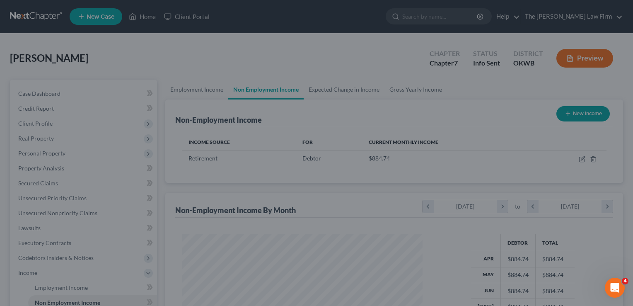
scroll to position [148, 255]
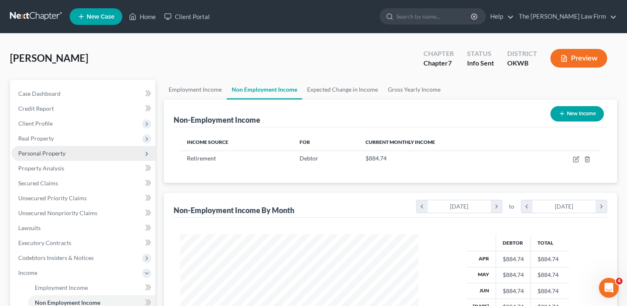
click at [46, 155] on span "Personal Property" at bounding box center [41, 153] width 47 height 7
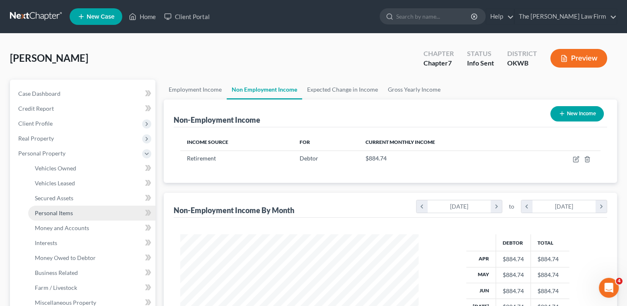
click at [61, 213] on span "Personal Items" at bounding box center [54, 212] width 38 height 7
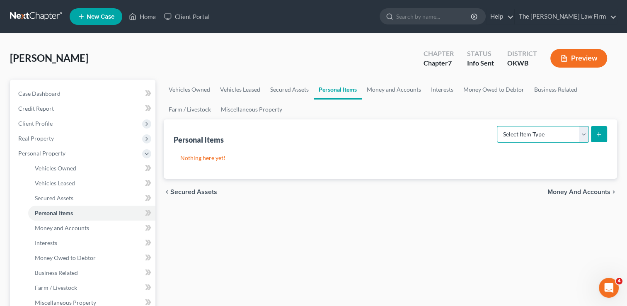
click at [560, 133] on select "Select Item Type Clothing Collectibles Of Value Electronics Firearms Household …" at bounding box center [543, 134] width 92 height 17
select select "clothing"
click at [498, 126] on select "Select Item Type Clothing Collectibles Of Value Electronics Firearms Household …" at bounding box center [543, 134] width 92 height 17
click at [600, 134] on line "submit" at bounding box center [599, 134] width 4 height 0
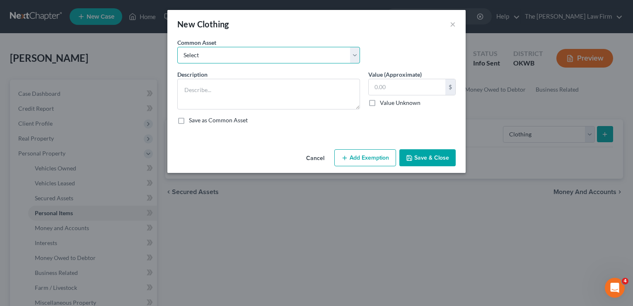
drag, startPoint x: 229, startPoint y: 52, endPoint x: 231, endPoint y: 63, distance: 11.5
click at [229, 52] on select "Select clothing and shoes clothing and shoes clothing and shoes clothing and sh…" at bounding box center [268, 55] width 183 height 17
select select "6"
click at [177, 47] on select "Select clothing and shoes clothing and shoes clothing and shoes clothing and sh…" at bounding box center [268, 55] width 183 height 17
type textarea "clothing and shoes50"
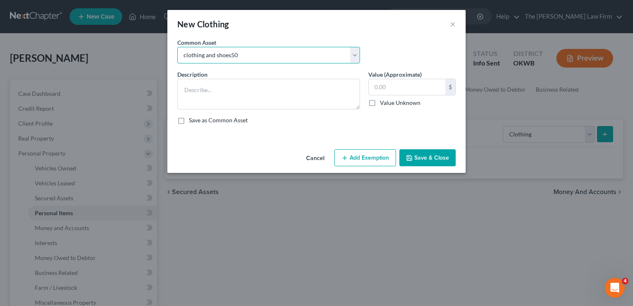
type input "50.00"
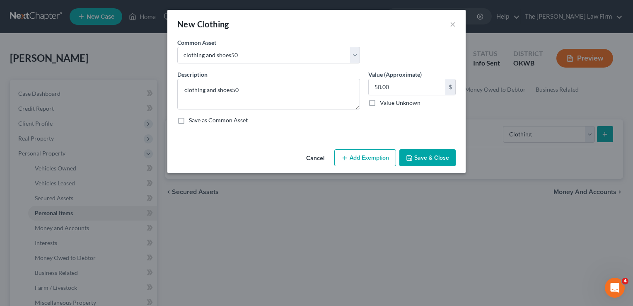
click at [368, 159] on button "Add Exemption" at bounding box center [366, 157] width 62 height 17
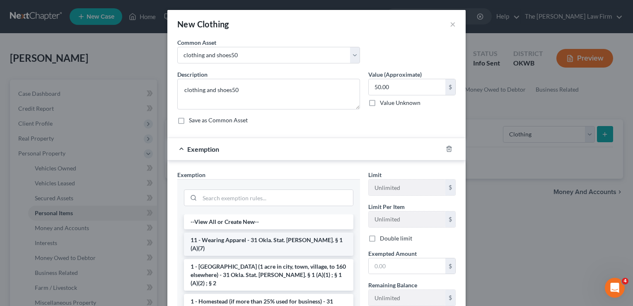
click at [230, 237] on li "11 - Wearing Apparel - 31 Okla. Stat. Ann. § 1 (A)(7)" at bounding box center [269, 244] width 170 height 23
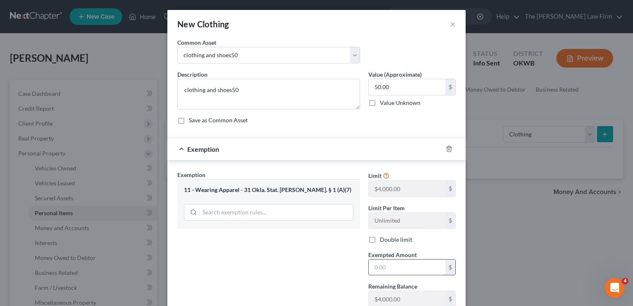
click at [398, 265] on input "text" at bounding box center [407, 268] width 77 height 16
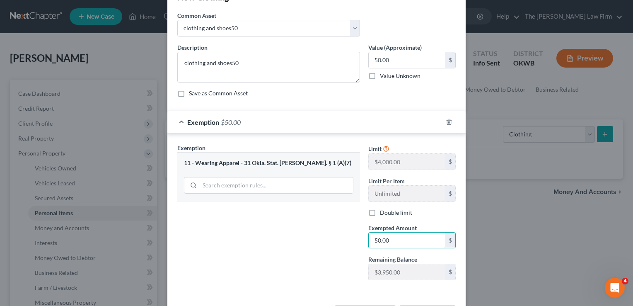
scroll to position [41, 0]
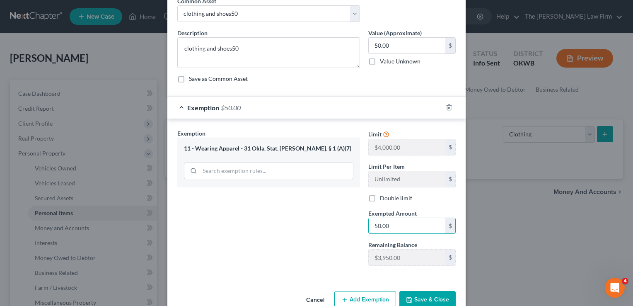
type input "50.00"
click at [428, 295] on button "Save & Close" at bounding box center [428, 299] width 56 height 17
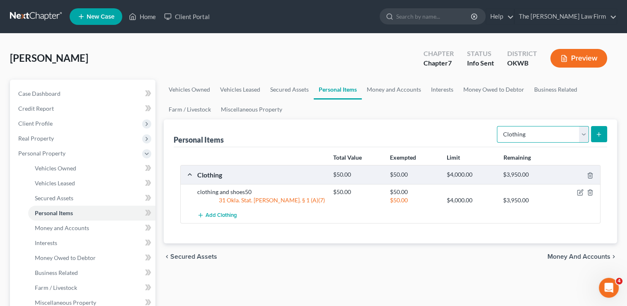
drag, startPoint x: 585, startPoint y: 133, endPoint x: 573, endPoint y: 141, distance: 13.9
click at [585, 133] on select "Select Item Type Clothing Collectibles Of Value Electronics Firearms Household …" at bounding box center [543, 134] width 92 height 17
select select "electronics"
click at [498, 126] on select "Select Item Type Clothing Collectibles Of Value Electronics Firearms Household …" at bounding box center [543, 134] width 92 height 17
click at [597, 136] on icon "submit" at bounding box center [599, 134] width 7 height 7
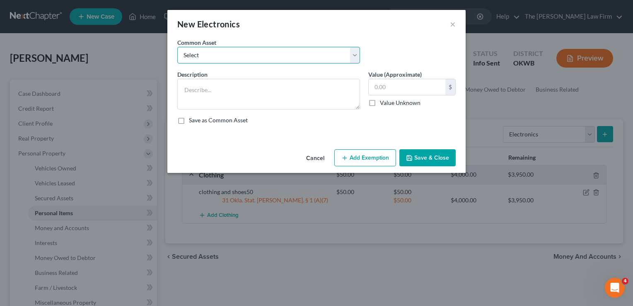
drag, startPoint x: 269, startPoint y: 57, endPoint x: 269, endPoint y: 64, distance: 7.0
click at [269, 57] on select "Select TVs, computer, phones TVs, laptop, phones, games 2 TVs, PS4" at bounding box center [268, 55] width 183 height 17
select select "0"
click at [177, 47] on select "Select TVs, computer, phones TVs, laptop, phones, games 2 TVs, PS4" at bounding box center [268, 55] width 183 height 17
type textarea "TVs, computer, phones"
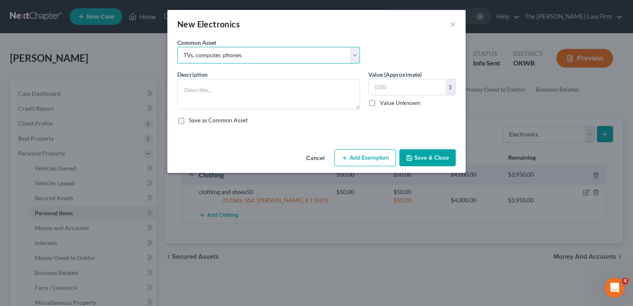
type input "900.00"
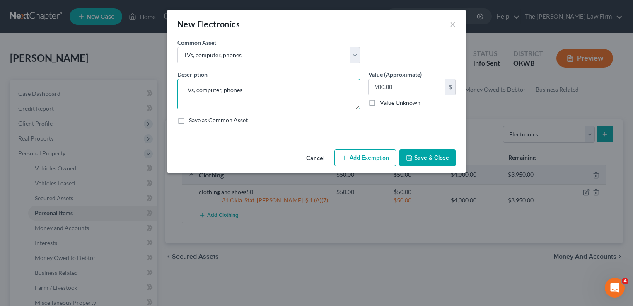
click at [206, 89] on textarea "TVs, computer, phones" at bounding box center [268, 94] width 183 height 31
click at [286, 96] on textarea "TVs, computer, phones" at bounding box center [268, 94] width 183 height 31
type textarea "TVs, computer, phones"
click at [415, 87] on input "text" at bounding box center [407, 87] width 77 height 16
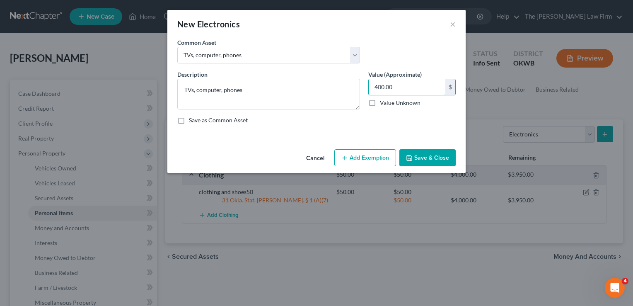
type input "400.00"
click at [356, 157] on button "Add Exemption" at bounding box center [366, 157] width 62 height 17
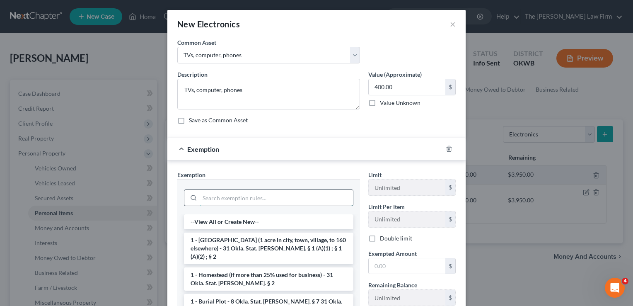
click at [228, 194] on input "search" at bounding box center [276, 198] width 153 height 16
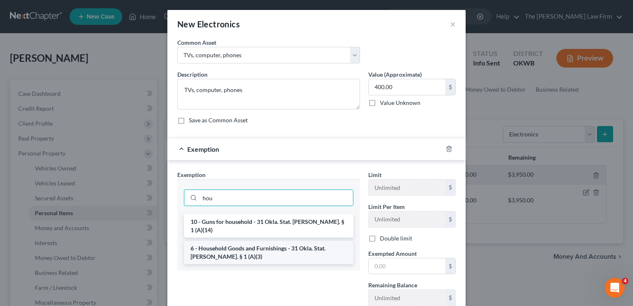
type input "hou"
click at [243, 241] on li "6 - Household Goods and Furnishings - 31 Okla. Stat. Ann. § 1 (A)(3)" at bounding box center [269, 252] width 170 height 23
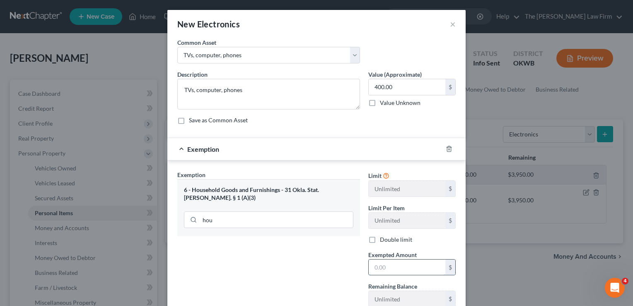
click at [410, 267] on input "text" at bounding box center [407, 268] width 77 height 16
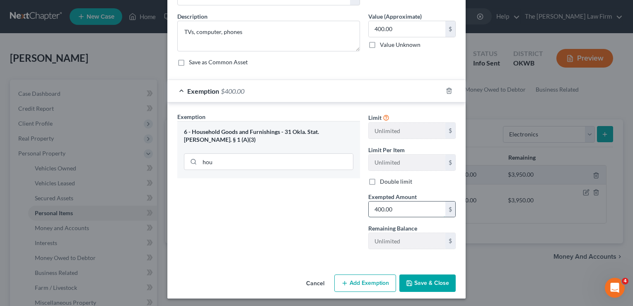
scroll to position [59, 0]
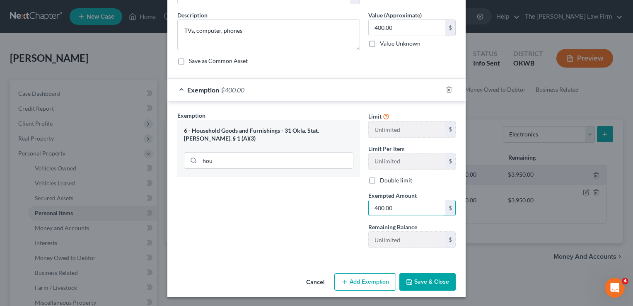
type input "400.00"
click at [419, 281] on button "Save & Close" at bounding box center [428, 281] width 56 height 17
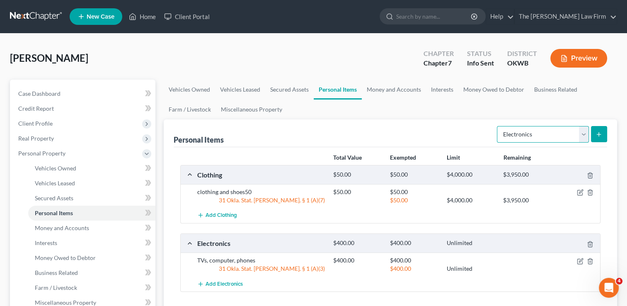
click at [556, 136] on select "Select Item Type Clothing Collectibles Of Value Electronics Firearms Household …" at bounding box center [543, 134] width 92 height 17
select select "household_goods"
click at [498, 126] on select "Select Item Type Clothing Collectibles Of Value Electronics Firearms Household …" at bounding box center [543, 134] width 92 height 17
click at [600, 137] on button "submit" at bounding box center [599, 134] width 16 height 16
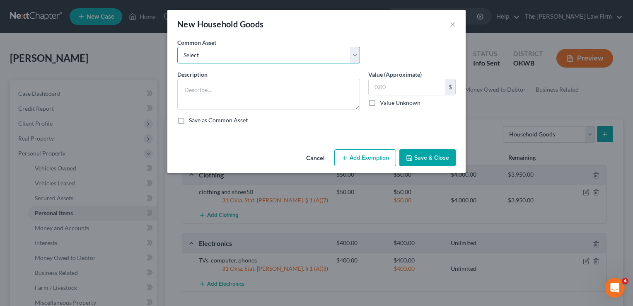
click at [226, 60] on select "Select furniture, household goods, appliances furniture, household goods, appli…" at bounding box center [268, 55] width 183 height 17
select select "7"
click at [177, 47] on select "Select furniture, household goods, appliances furniture, household goods, appli…" at bounding box center [268, 55] width 183 height 17
type textarea "furniture, appliances, household goods1000"
type input "1,000.00"
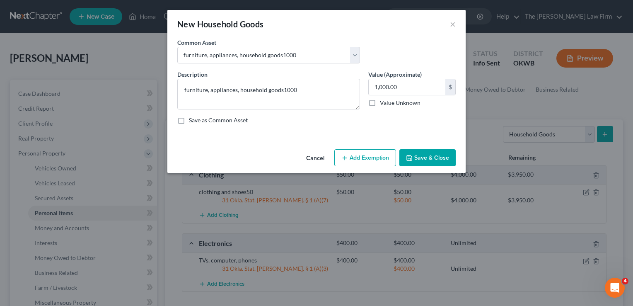
click at [363, 159] on button "Add Exemption" at bounding box center [366, 157] width 62 height 17
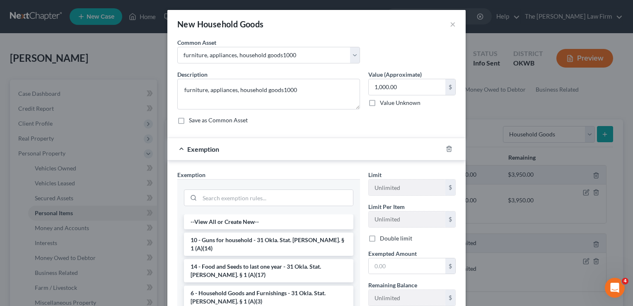
drag, startPoint x: 238, startPoint y: 283, endPoint x: 262, endPoint y: 284, distance: 24.9
click at [238, 286] on li "6 - Household Goods and Furnishings - 31 Okla. Stat. Ann. § 1 (A)(3)" at bounding box center [269, 297] width 170 height 23
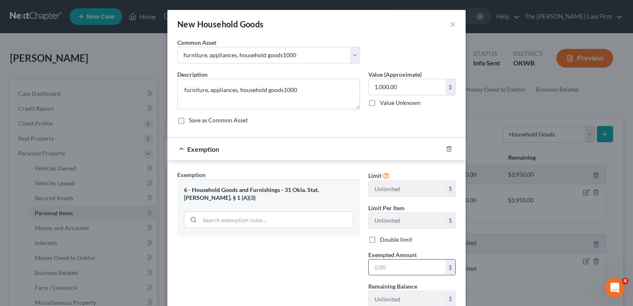
click at [397, 268] on input "text" at bounding box center [407, 268] width 77 height 16
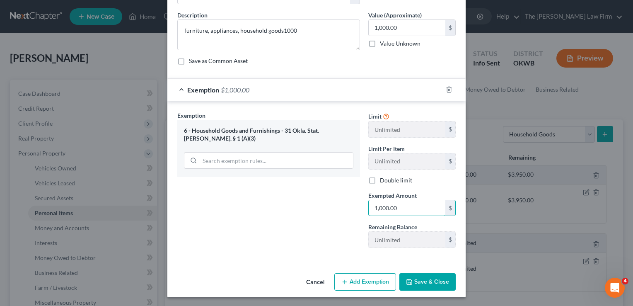
type input "1,000.00"
click at [420, 280] on button "Save & Close" at bounding box center [428, 281] width 56 height 17
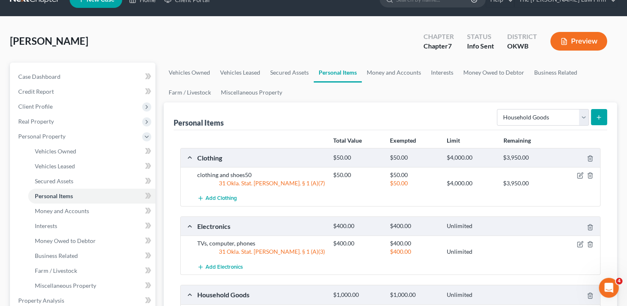
scroll to position [0, 0]
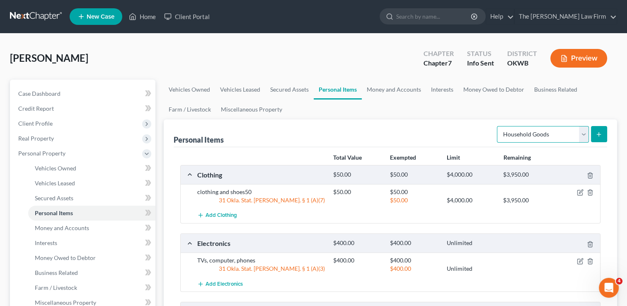
click at [580, 132] on select "Select Item Type Clothing Collectibles Of Value Electronics Firearms Household …" at bounding box center [543, 134] width 92 height 17
click at [432, 107] on ul "Vehicles Owned Vehicles Leased Secured Assets Personal Items Money and Accounts…" at bounding box center [391, 100] width 454 height 40
click at [74, 169] on span "Vehicles Owned" at bounding box center [55, 168] width 41 height 7
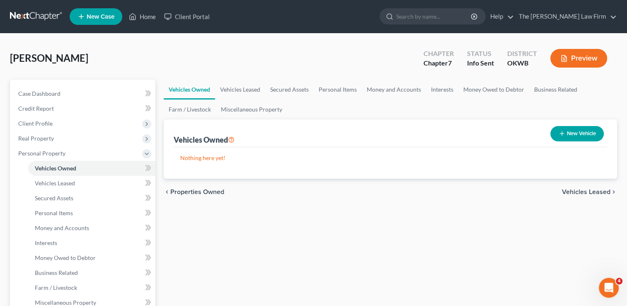
click at [584, 132] on button "New Vehicle" at bounding box center [577, 133] width 53 height 15
select select "0"
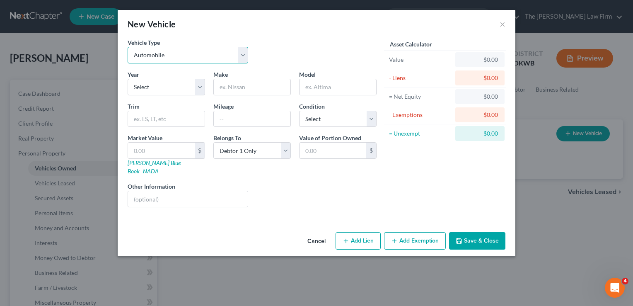
click at [196, 56] on select "Select Automobile Truck Trailer Watercraft Aircraft Motor Home Atv Other Vehicle" at bounding box center [188, 55] width 121 height 17
select select "3"
click at [128, 47] on select "Select Automobile Truck Trailer Watercraft Aircraft Motor Home Atv Other Vehicle" at bounding box center [188, 55] width 121 height 17
click at [168, 87] on select "Select 2026 2025 2024 2023 2022 2021 2020 2019 2018 2017 2016 2015 2014 2013 20…" at bounding box center [167, 87] width 78 height 17
select select "48"
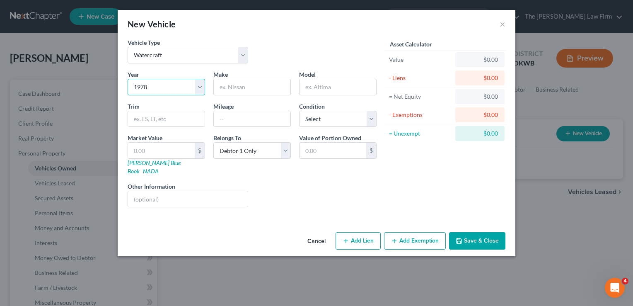
click at [128, 79] on select "Select 2026 2025 2024 2023 2022 2021 2020 2019 2018 2017 2016 2015 2014 2013 20…" at bounding box center [167, 87] width 78 height 17
click at [245, 87] on input "text" at bounding box center [252, 87] width 77 height 16
type input "Boat"
click at [324, 87] on input "text" at bounding box center [338, 87] width 77 height 16
type input "Runabout"
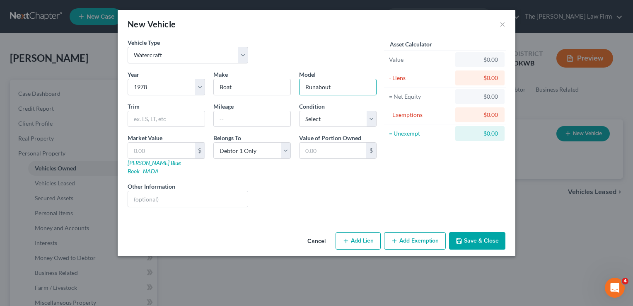
click at [479, 232] on button "Save & Close" at bounding box center [477, 240] width 56 height 17
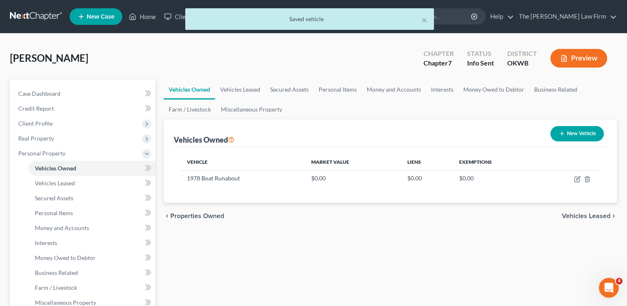
click at [584, 133] on button "New Vehicle" at bounding box center [577, 133] width 53 height 15
select select "0"
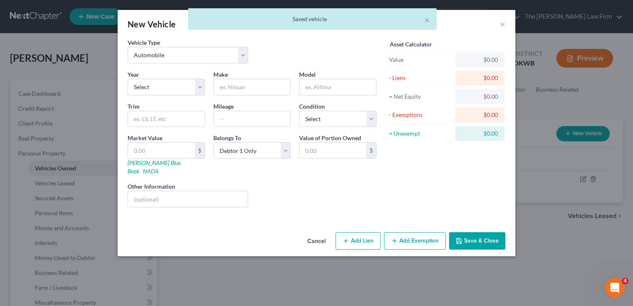
click at [317, 233] on button "Cancel" at bounding box center [317, 241] width 32 height 17
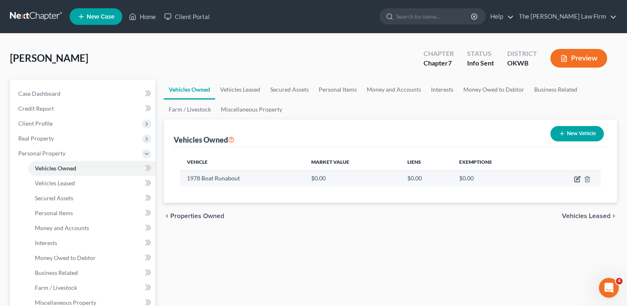
click at [576, 179] on icon "button" at bounding box center [577, 179] width 7 height 7
select select "3"
select select "48"
select select "0"
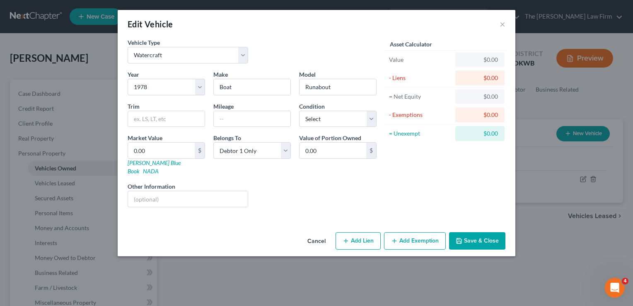
click at [315, 233] on button "Cancel" at bounding box center [317, 241] width 32 height 17
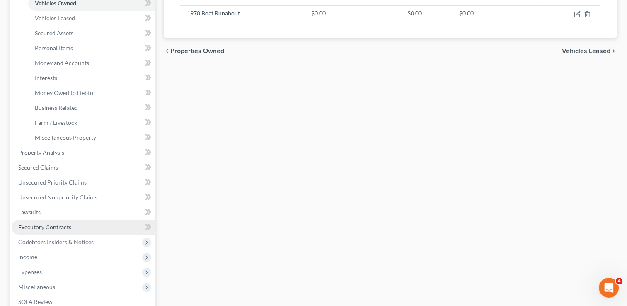
scroll to position [166, 0]
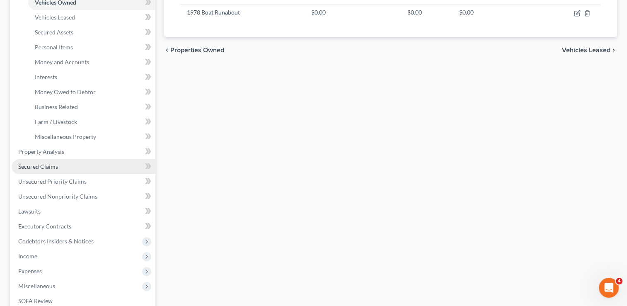
click at [50, 165] on span "Secured Claims" at bounding box center [38, 166] width 40 height 7
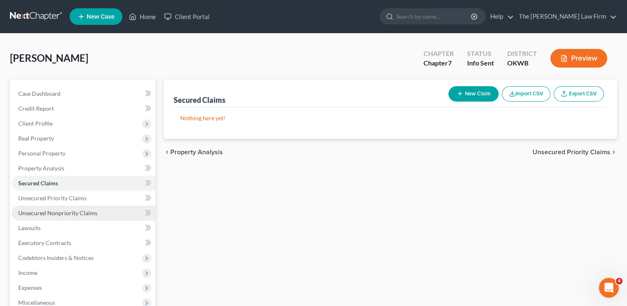
click at [56, 208] on link "Unsecured Nonpriority Claims" at bounding box center [84, 213] width 144 height 15
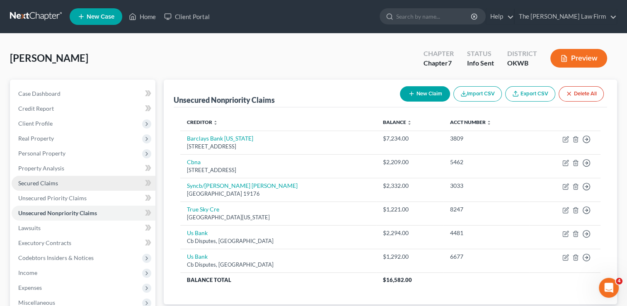
click at [50, 183] on span "Secured Claims" at bounding box center [38, 183] width 40 height 7
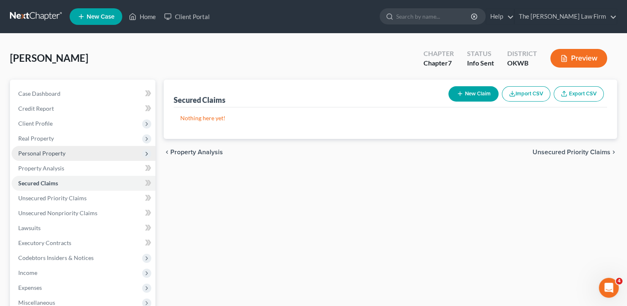
click at [32, 152] on span "Personal Property" at bounding box center [41, 153] width 47 height 7
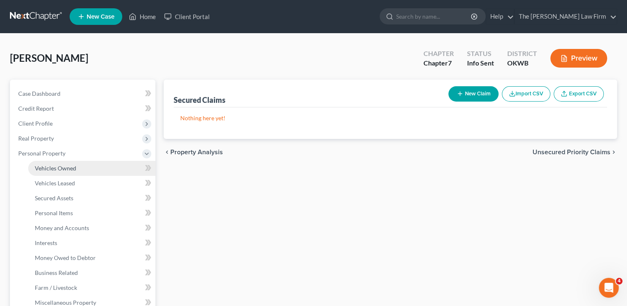
click at [53, 167] on span "Vehicles Owned" at bounding box center [55, 168] width 41 height 7
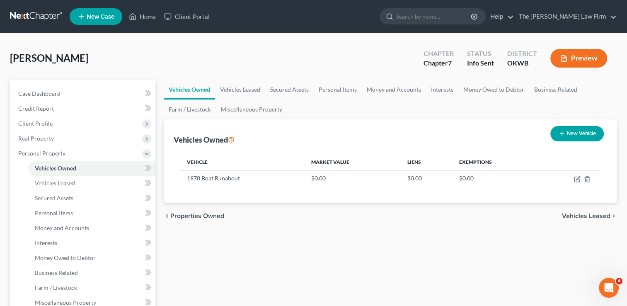
click at [572, 132] on button "New Vehicle" at bounding box center [577, 133] width 53 height 15
select select "0"
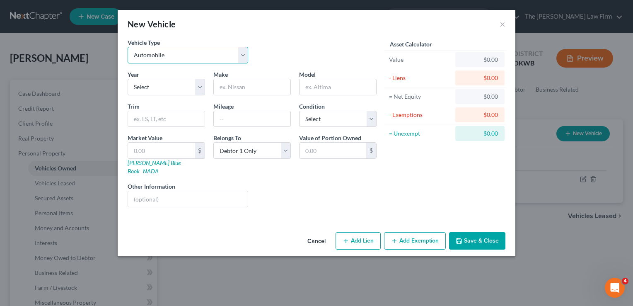
drag, startPoint x: 201, startPoint y: 54, endPoint x: 195, endPoint y: 61, distance: 8.5
click at [201, 54] on select "Select Automobile Truck Trailer Watercraft Aircraft Motor Home Atv Other Vehicle" at bounding box center [188, 55] width 121 height 17
select select "1"
click at [128, 47] on select "Select Automobile Truck Trailer Watercraft Aircraft Motor Home Atv Other Vehicle" at bounding box center [188, 55] width 121 height 17
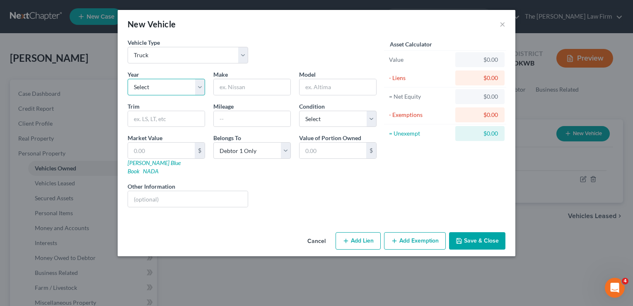
click at [176, 87] on select "Select 2026 2025 2024 2023 2022 2021 2020 2019 2018 2017 2016 2015 2014 2013 20…" at bounding box center [167, 87] width 78 height 17
select select "21"
click at [128, 79] on select "Select 2026 2025 2024 2023 2022 2021 2020 2019 2018 2017 2016 2015 2014 2013 20…" at bounding box center [167, 87] width 78 height 17
click at [246, 88] on input "text" at bounding box center [252, 87] width 77 height 16
type input "GMC"
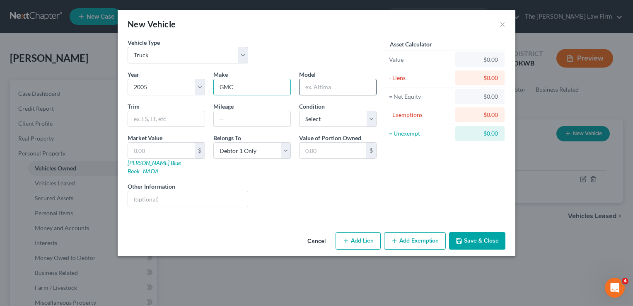
click at [322, 86] on input "text" at bounding box center [338, 87] width 77 height 16
type input "NK1"
click at [147, 163] on link "Kelly Blue Book" at bounding box center [154, 166] width 53 height 15
click at [151, 149] on input "text" at bounding box center [161, 151] width 67 height 16
type input "5"
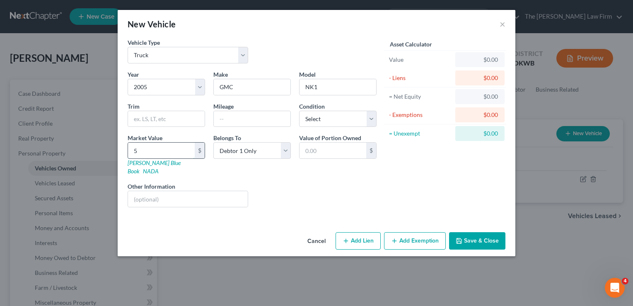
type input "5.00"
type input "55"
type input "55.00"
type input "550"
type input "550.00"
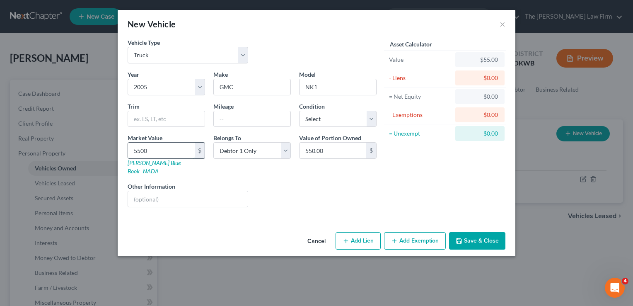
type input "5,500"
type input "5,500.00"
type input "5,500"
click at [420, 232] on button "Add Exemption" at bounding box center [415, 240] width 62 height 17
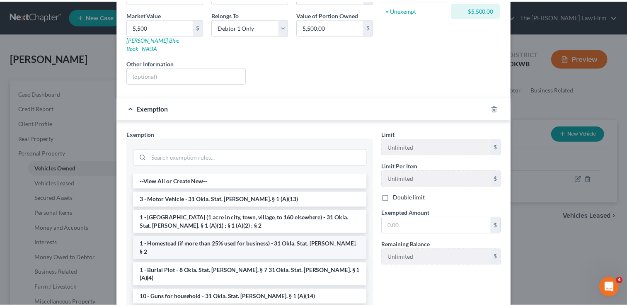
scroll to position [124, 0]
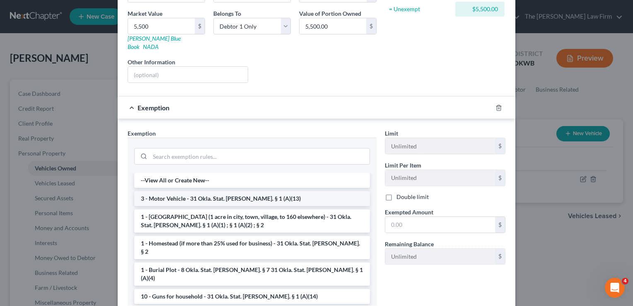
click at [174, 191] on li "3 - Motor Vehicle - 31 Okla. Stat. Ann. § 1 (A)(13)" at bounding box center [252, 198] width 236 height 15
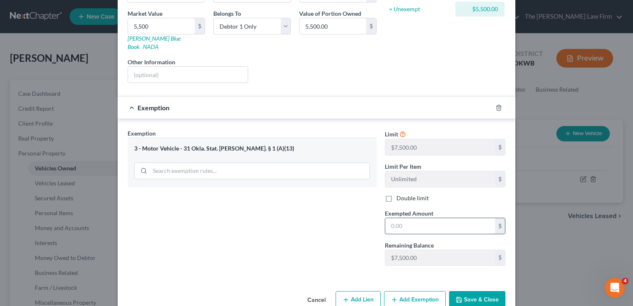
click at [409, 218] on input "text" at bounding box center [441, 226] width 110 height 16
type input "5,500"
click at [471, 291] on button "Save & Close" at bounding box center [477, 299] width 56 height 17
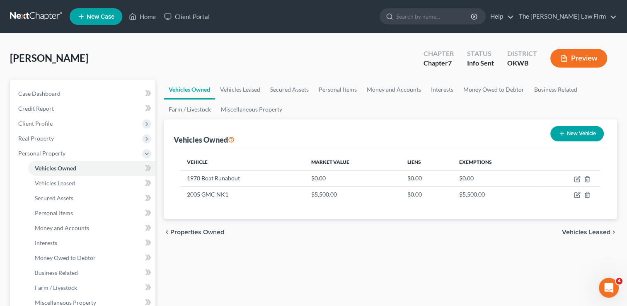
click at [30, 15] on link at bounding box center [36, 16] width 53 height 15
